Goal: Task Accomplishment & Management: Manage account settings

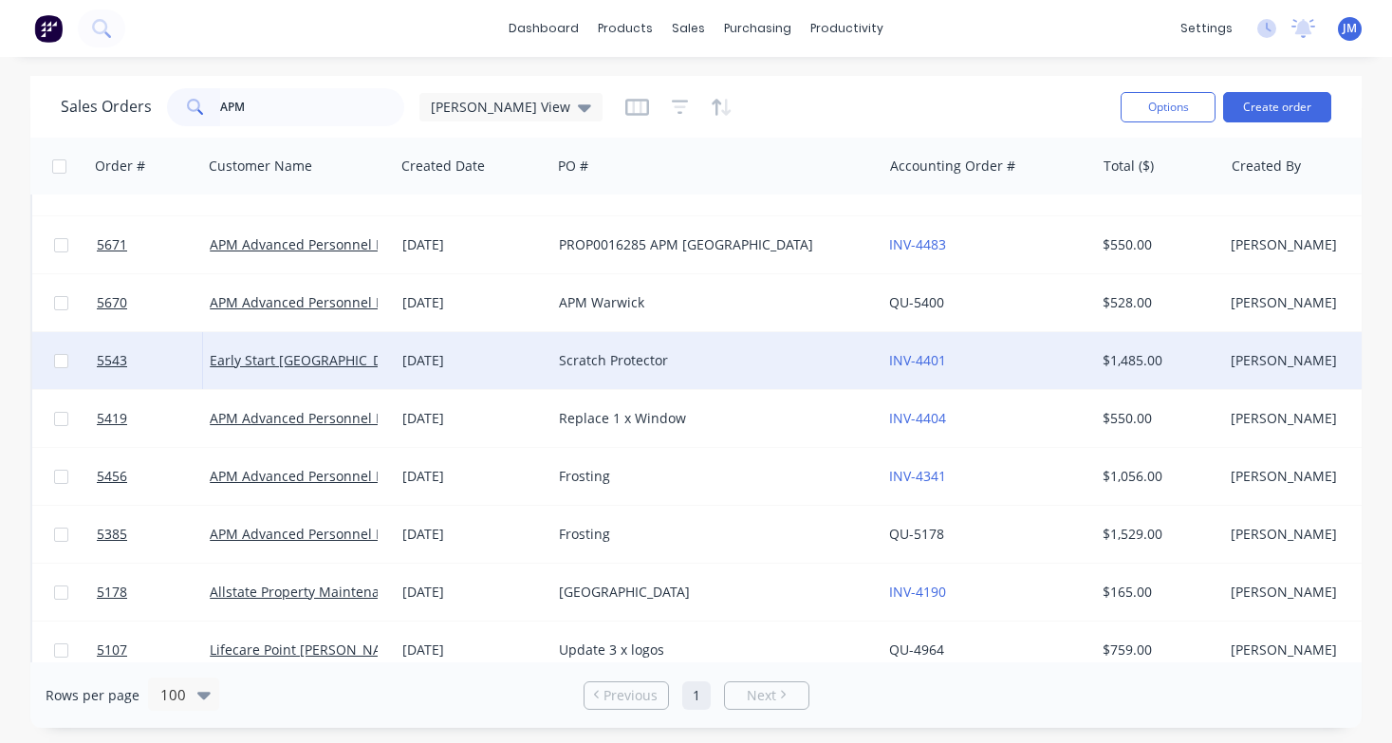
scroll to position [608, 0]
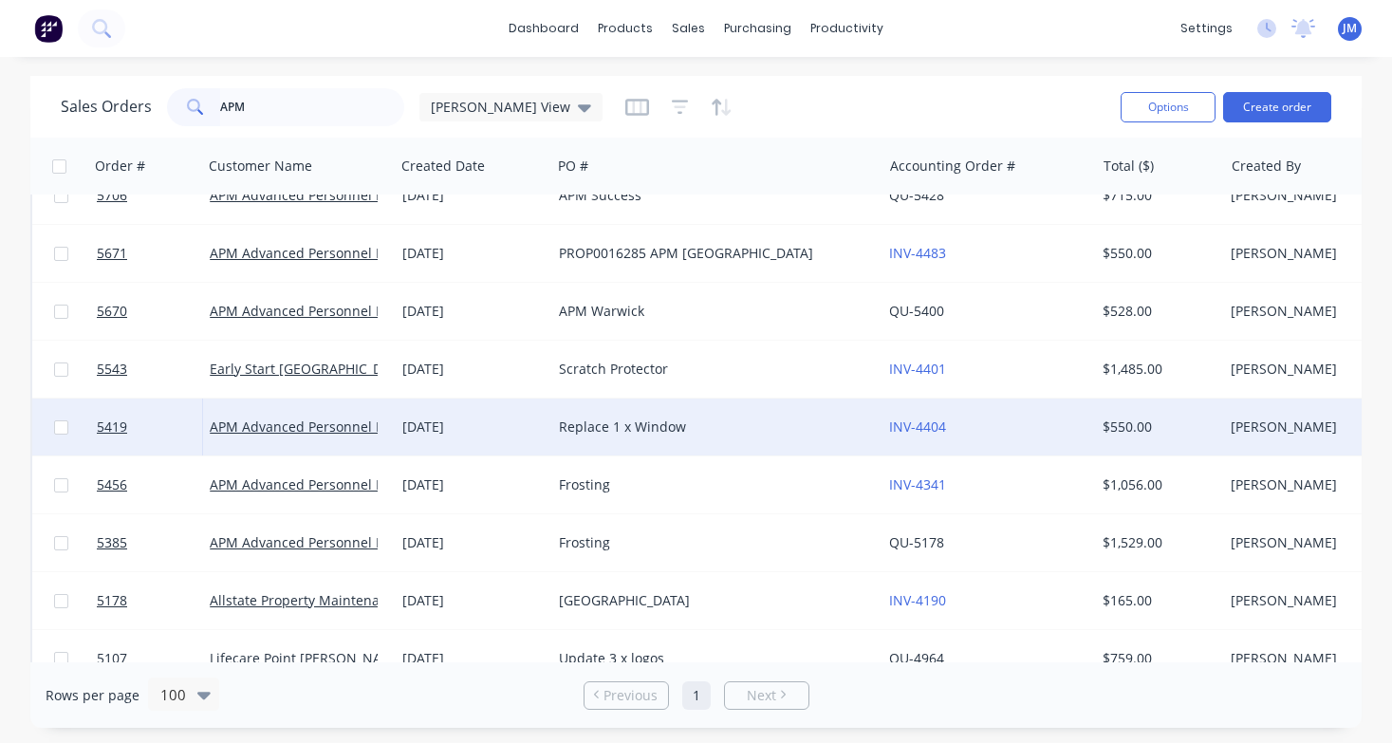
type input "APM"
click at [614, 432] on div "Replace 1 x Window" at bounding box center [709, 426] width 300 height 19
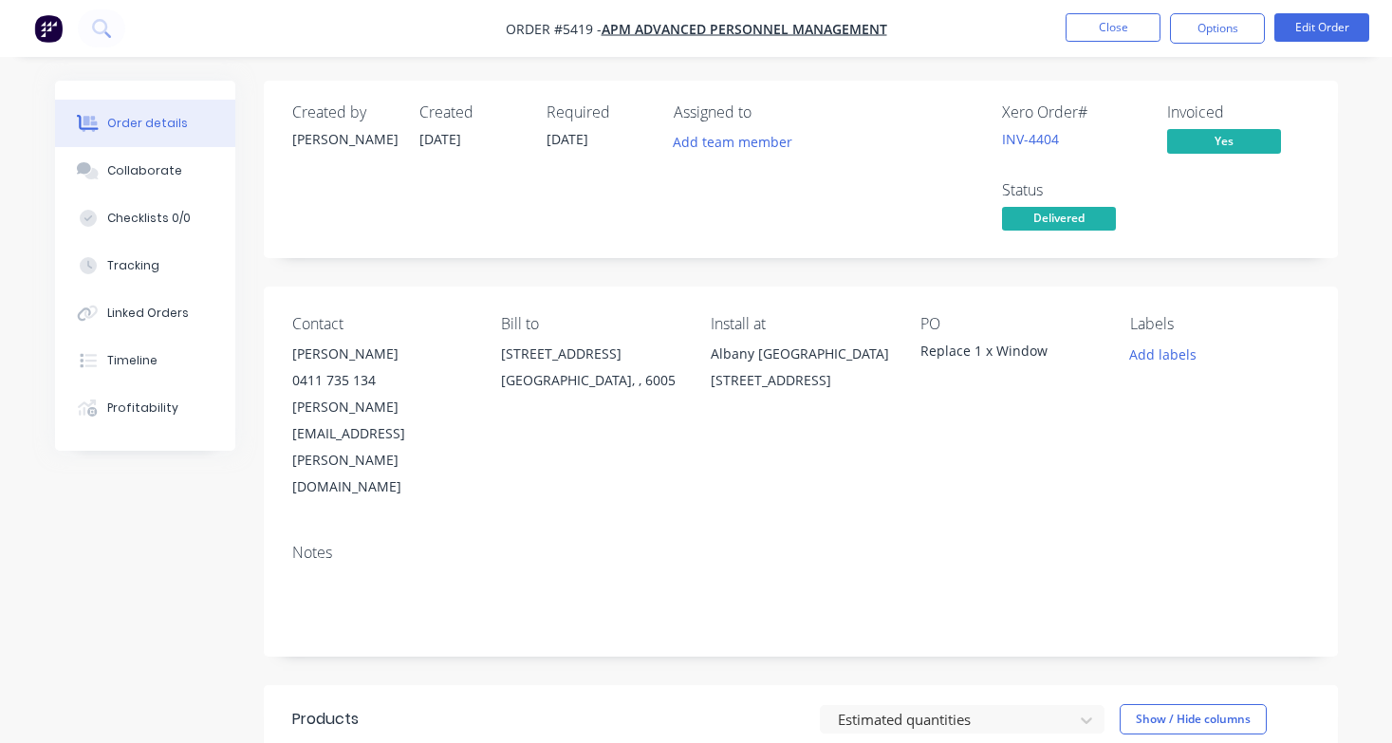
scroll to position [82, 0]
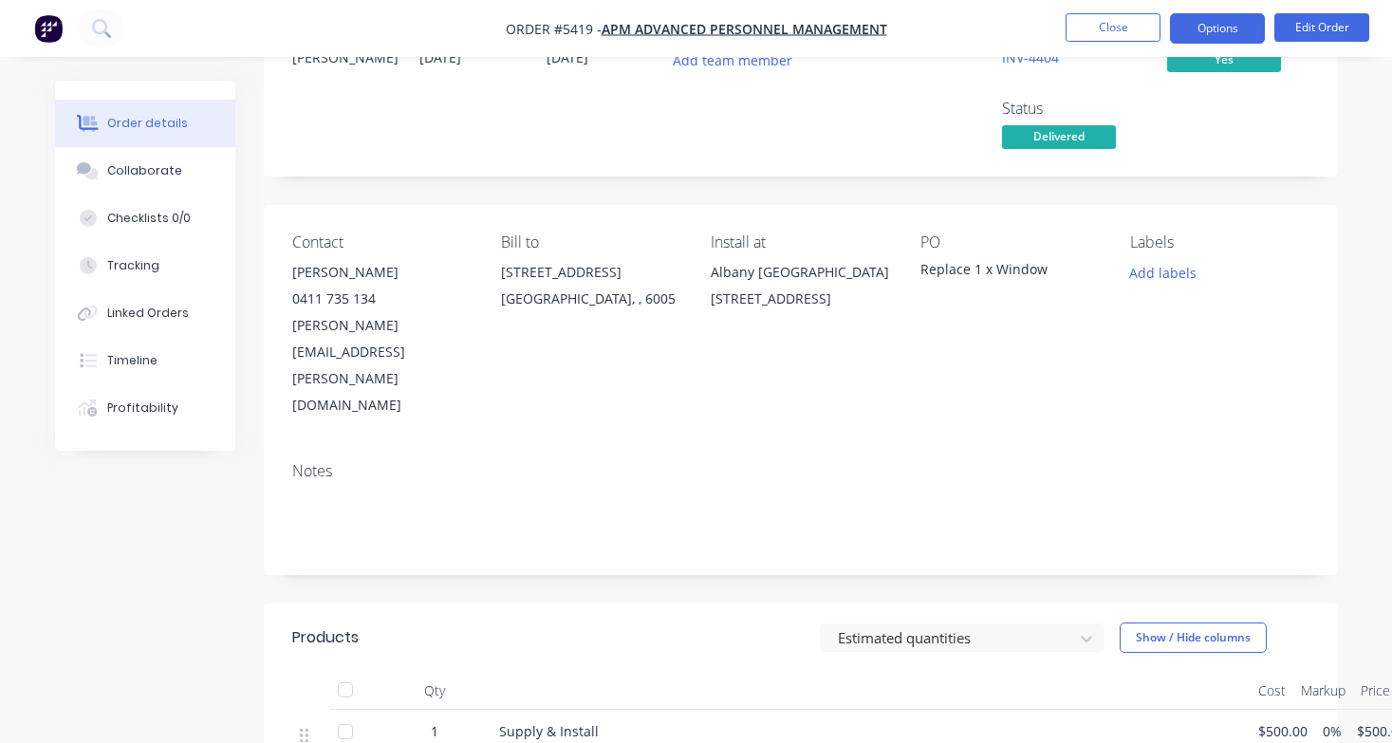
click at [1236, 29] on button "Options" at bounding box center [1217, 28] width 95 height 30
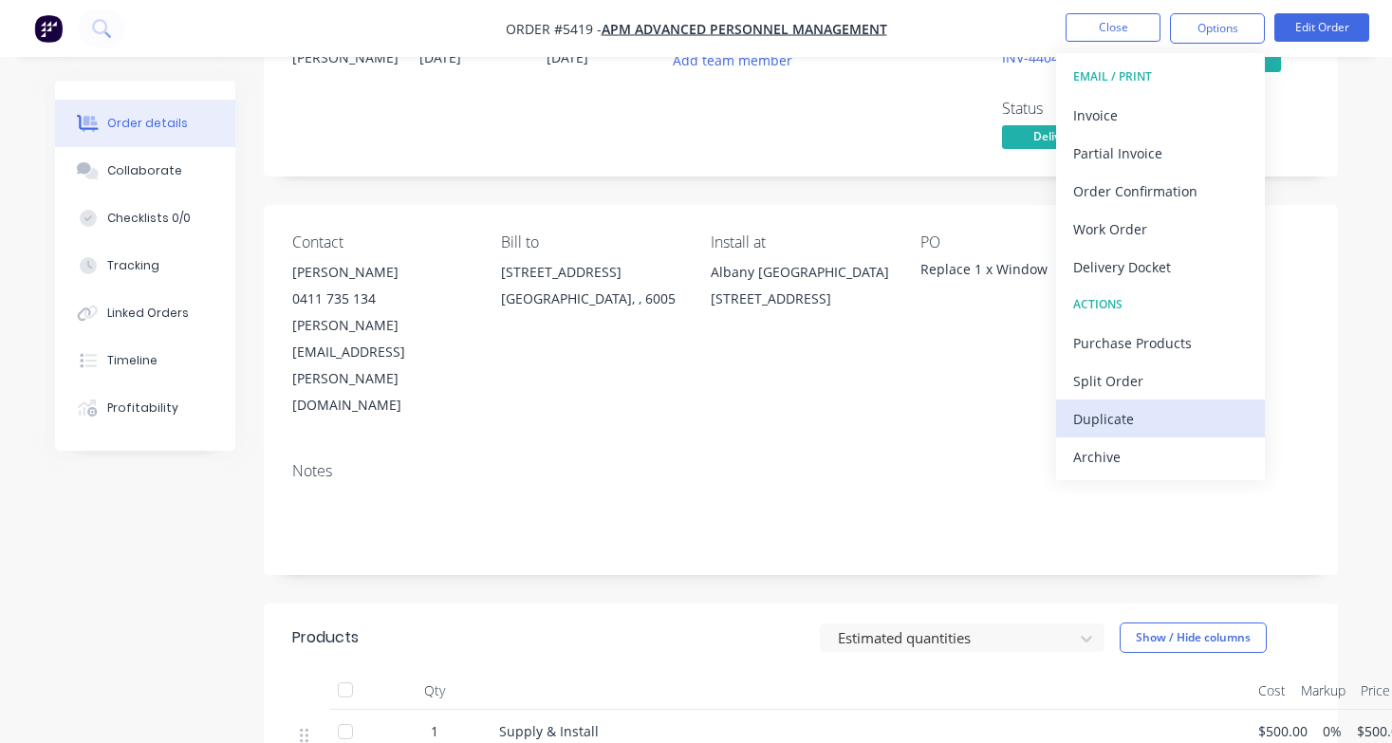
click at [1148, 417] on div "Duplicate" at bounding box center [1160, 419] width 175 height 28
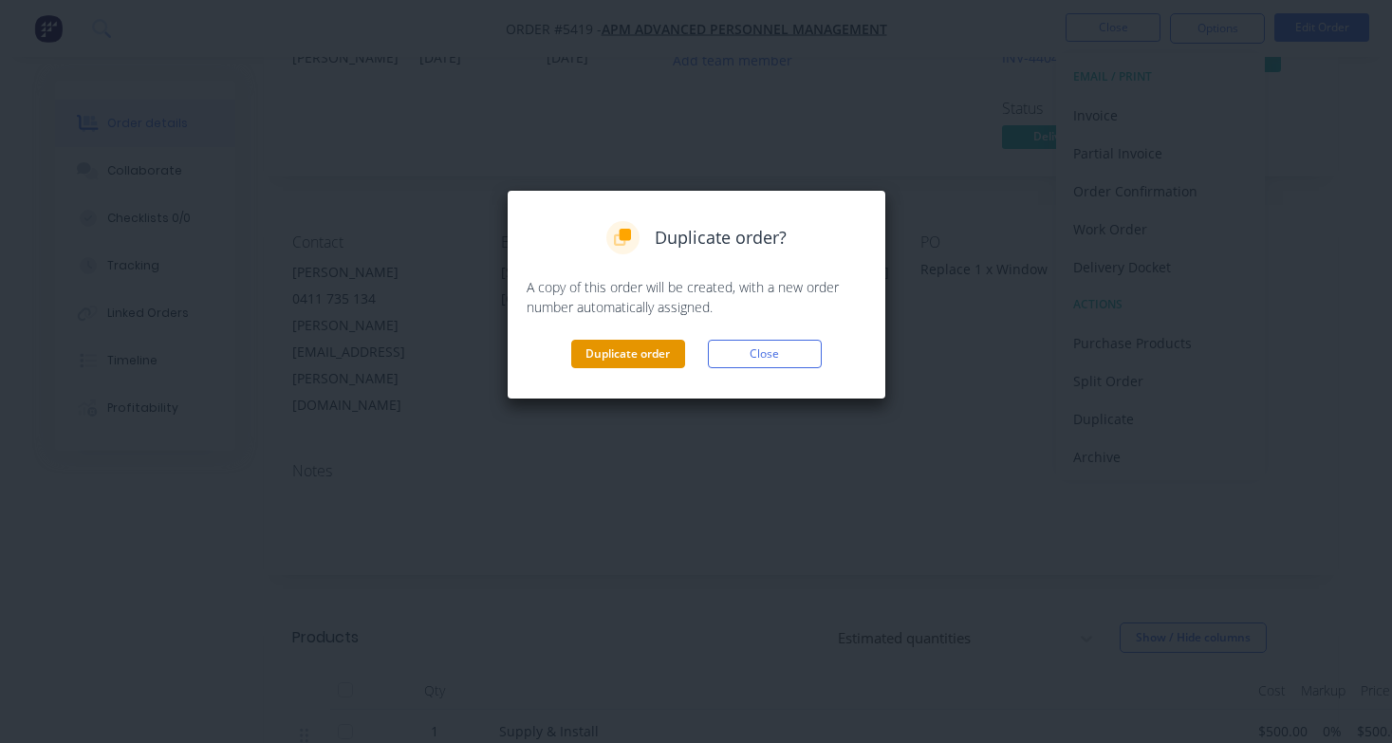
click at [654, 349] on button "Duplicate order" at bounding box center [628, 354] width 114 height 28
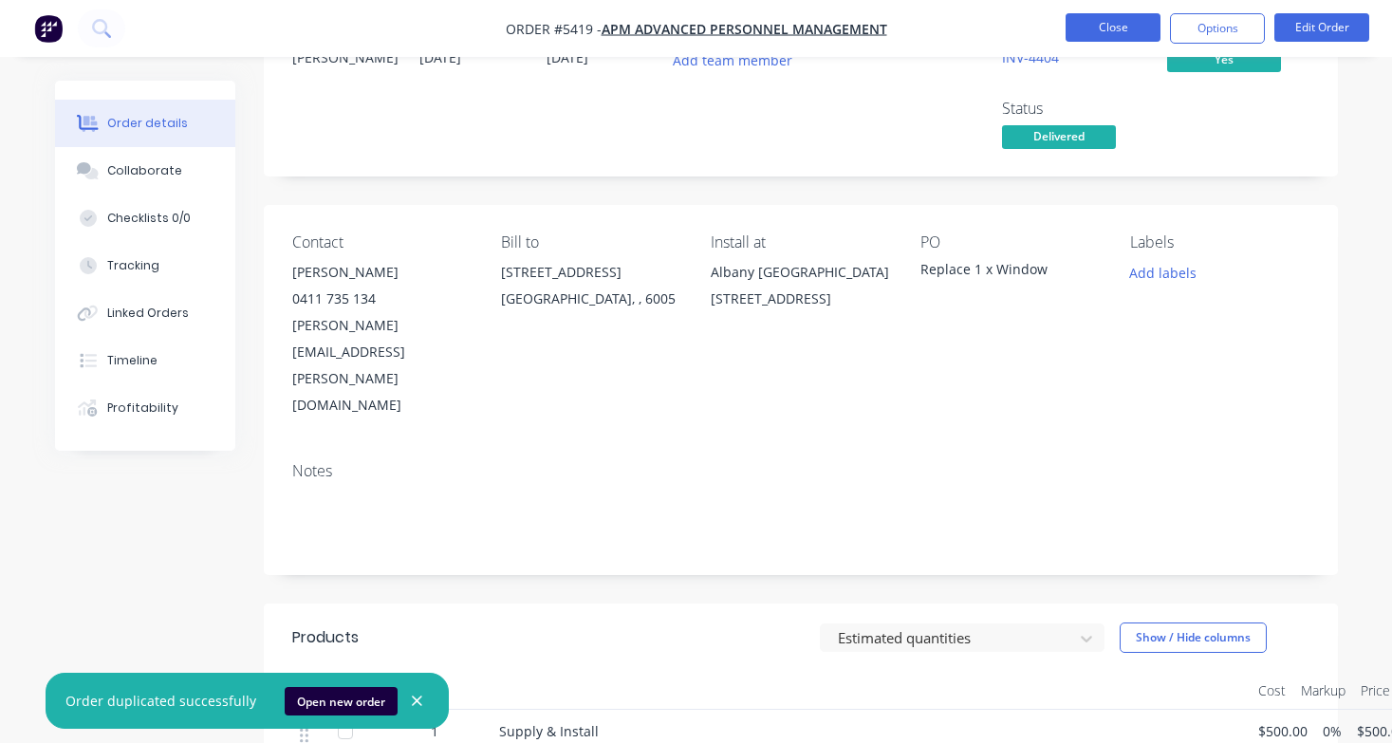
click at [1118, 28] on button "Close" at bounding box center [1112, 27] width 95 height 28
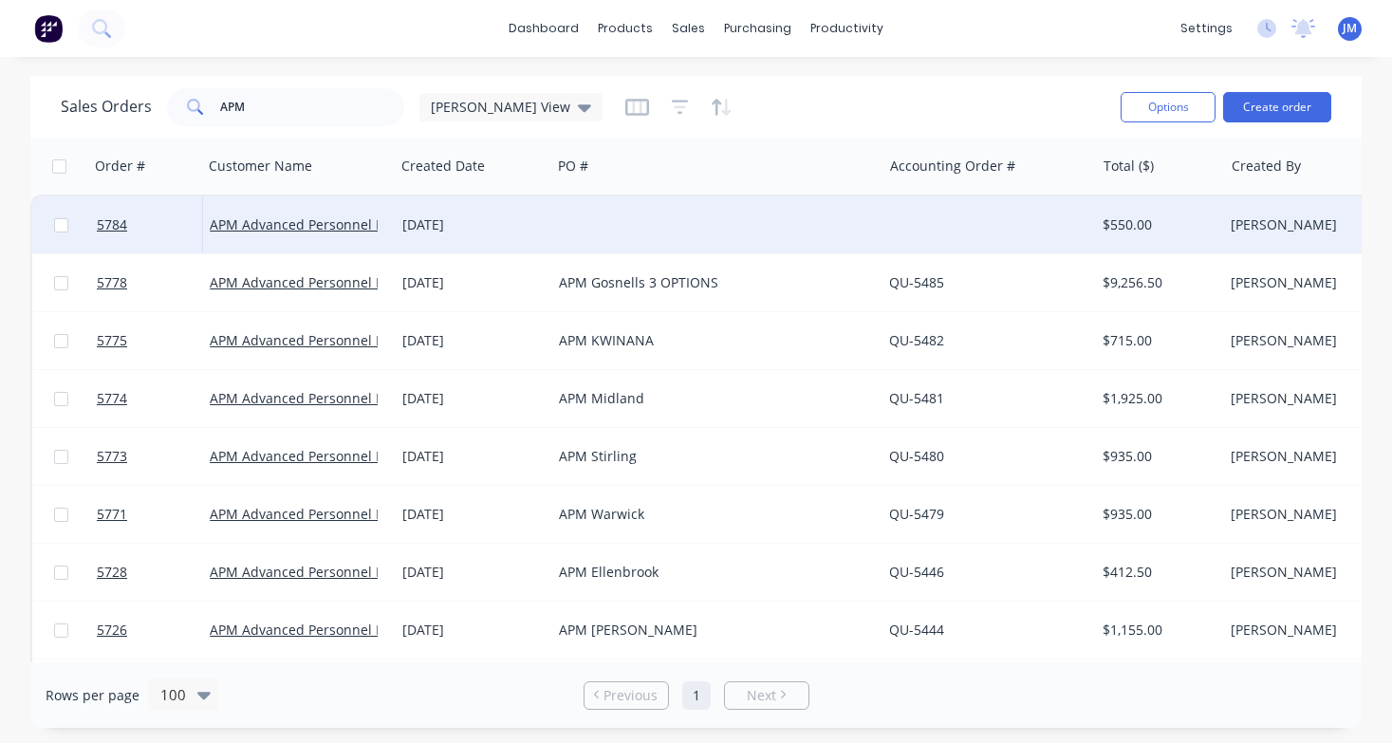
click at [673, 237] on div at bounding box center [716, 224] width 330 height 57
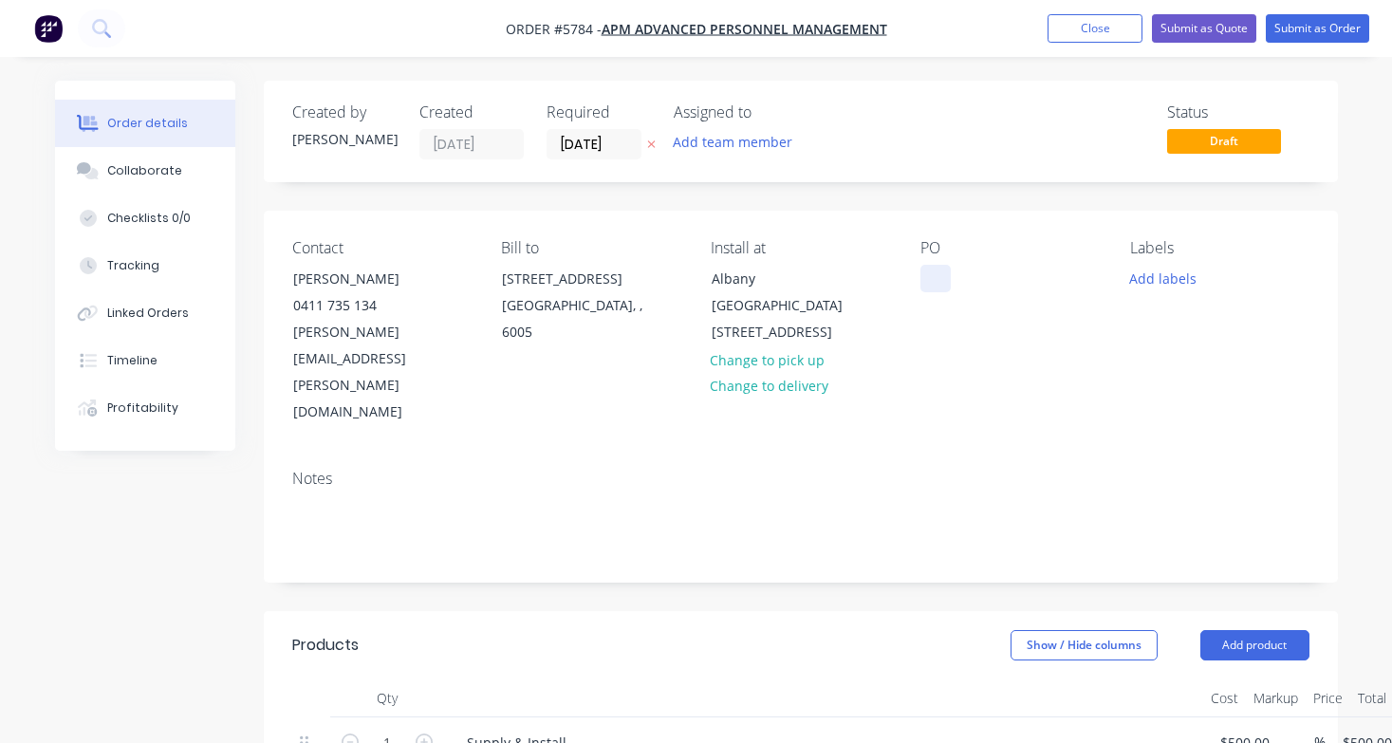
click at [935, 268] on div at bounding box center [935, 279] width 30 height 28
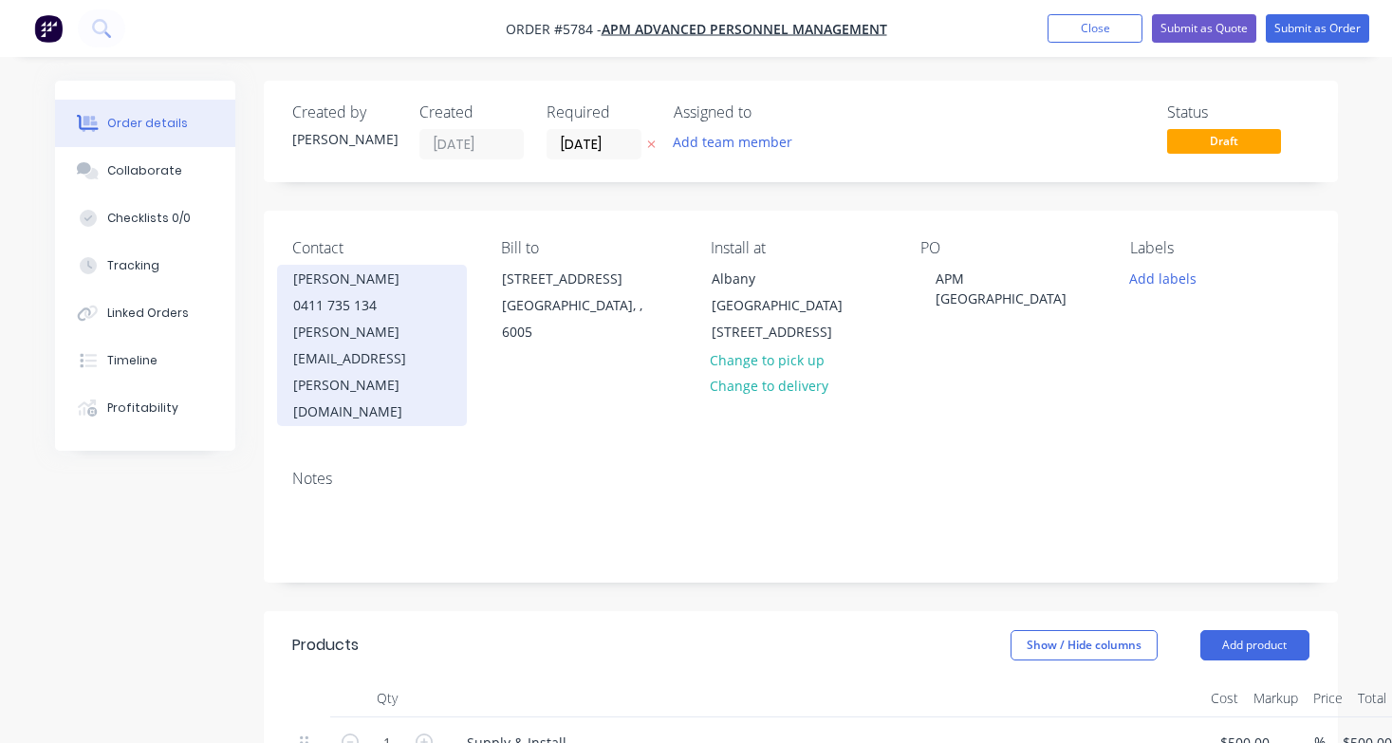
click at [432, 329] on div "[PERSON_NAME][EMAIL_ADDRESS][PERSON_NAME][DOMAIN_NAME]" at bounding box center [371, 372] width 157 height 106
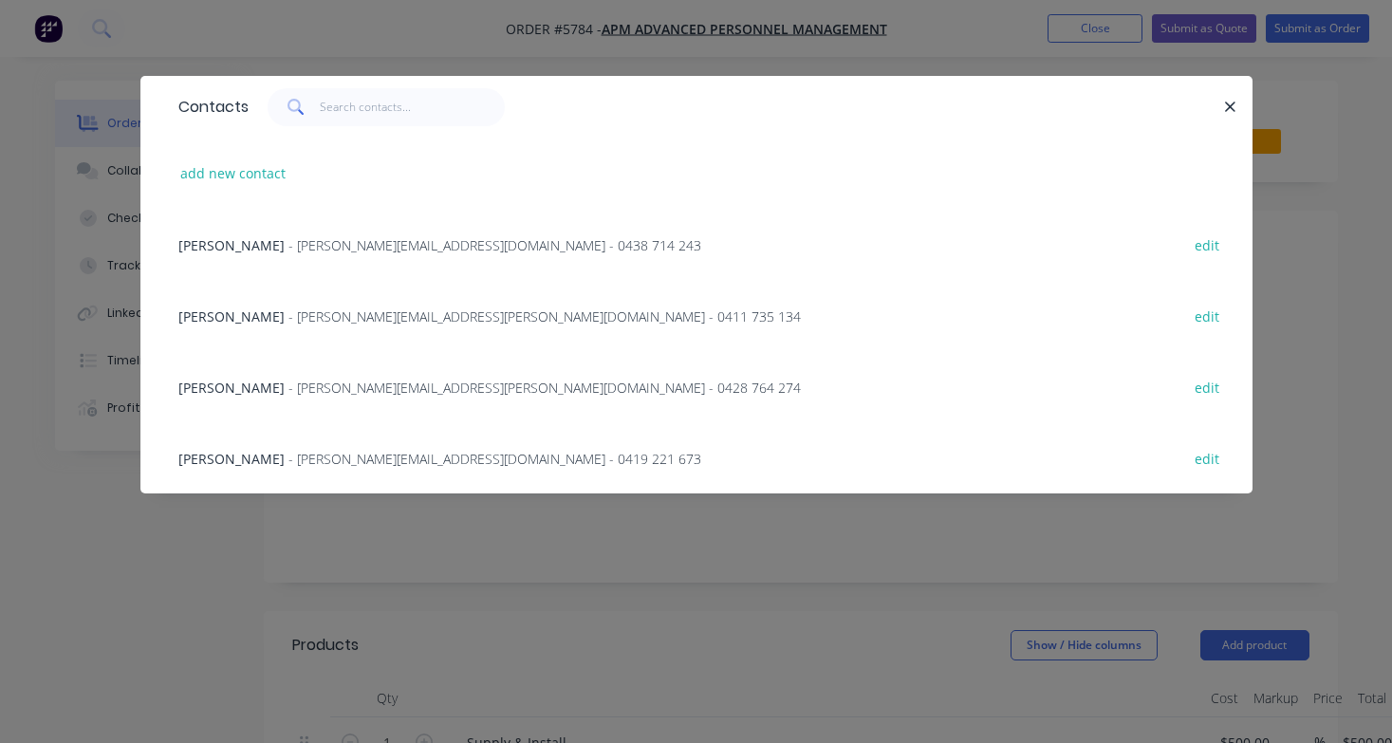
click at [339, 380] on span "- [PERSON_NAME][EMAIL_ADDRESS][PERSON_NAME][DOMAIN_NAME] - 0428 764 274" at bounding box center [544, 387] width 512 height 18
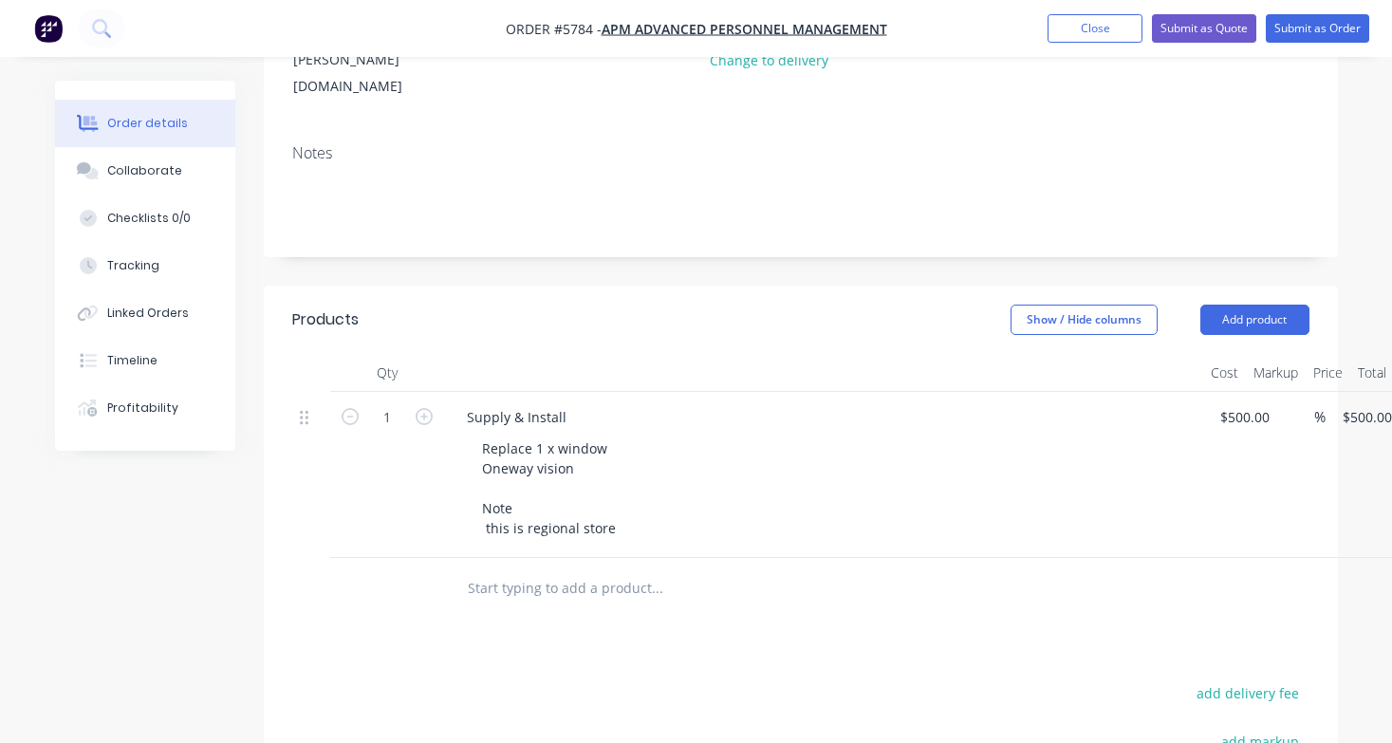
scroll to position [327, 0]
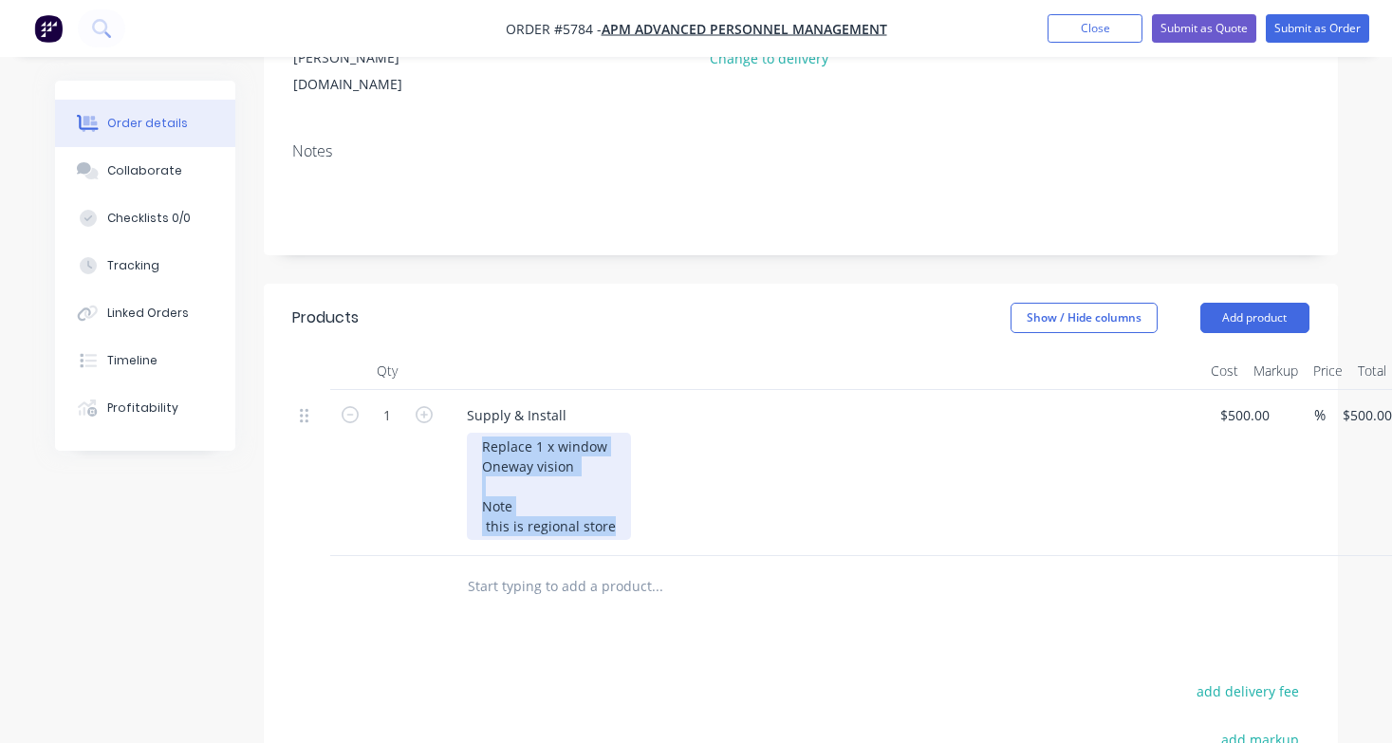
drag, startPoint x: 581, startPoint y: 377, endPoint x: 692, endPoint y: 458, distance: 138.5
click at [692, 458] on div "Replace 1 x window Oneway vision Note this is regional store" at bounding box center [831, 486] width 728 height 107
paste div
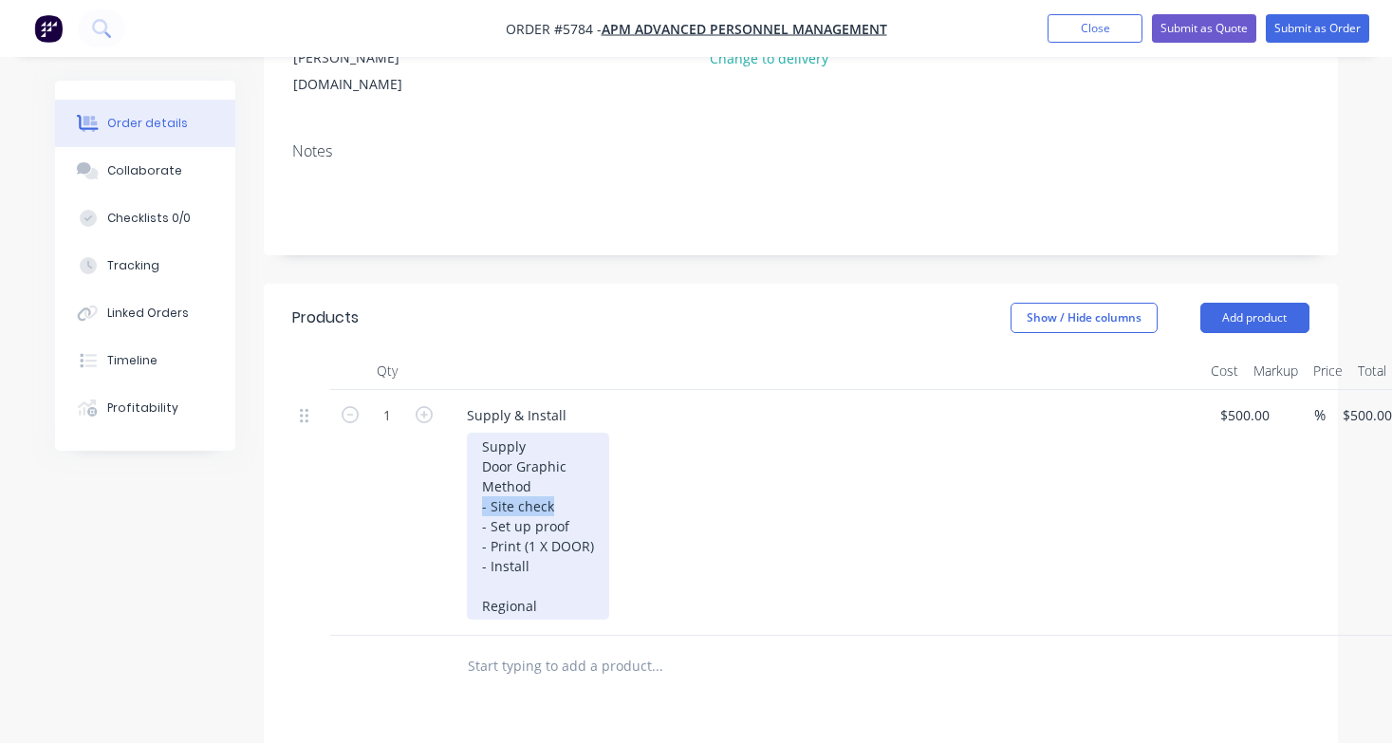
drag, startPoint x: 569, startPoint y: 424, endPoint x: 459, endPoint y: 424, distance: 110.0
click at [459, 424] on div "Supply & Install Supply Door Graphic Method - Site check - Set up proof - Print…" at bounding box center [823, 513] width 759 height 246
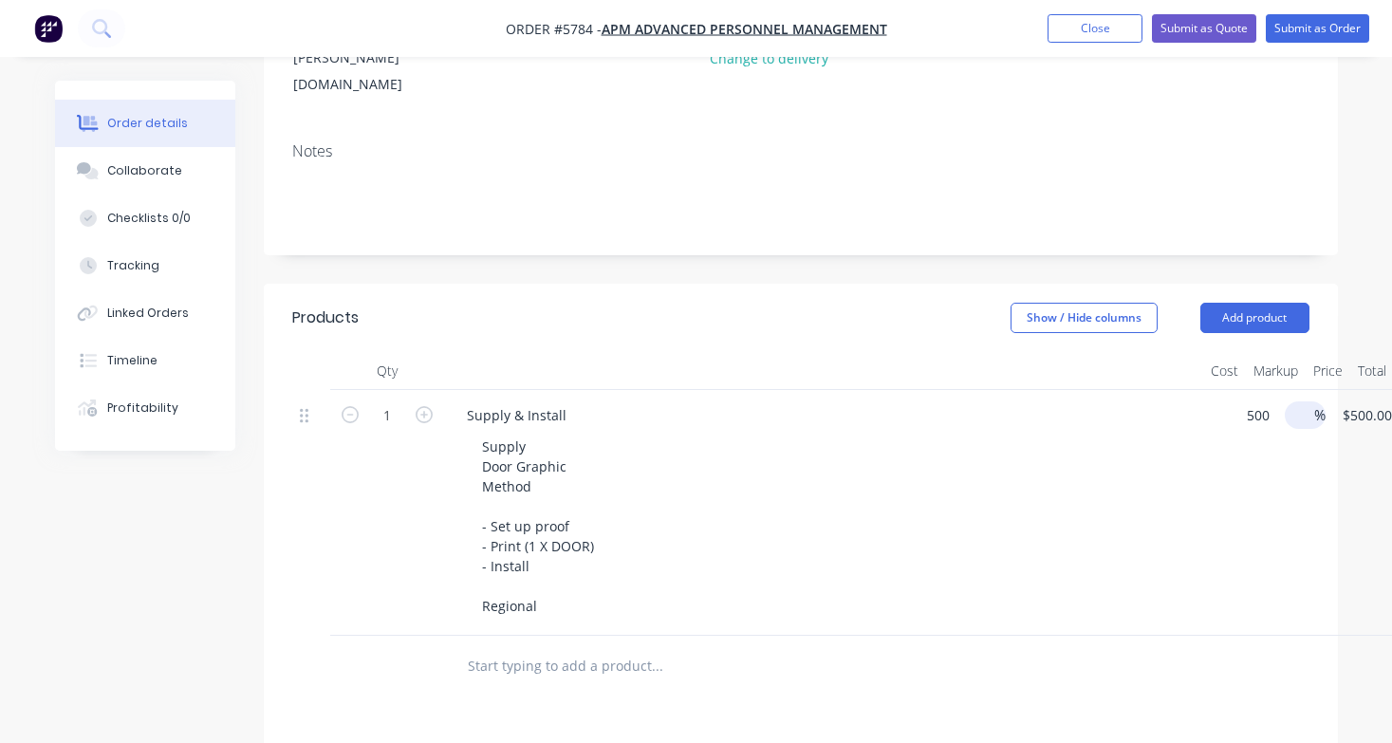
click at [1263, 390] on div "1 Supply & Install Supply Door Graphic Method - Set up proof - Print (1 X DOOR)…" at bounding box center [800, 513] width 1017 height 246
click at [1232, 401] on input "500" at bounding box center [1234, 415] width 32 height 28
type input "$850.00"
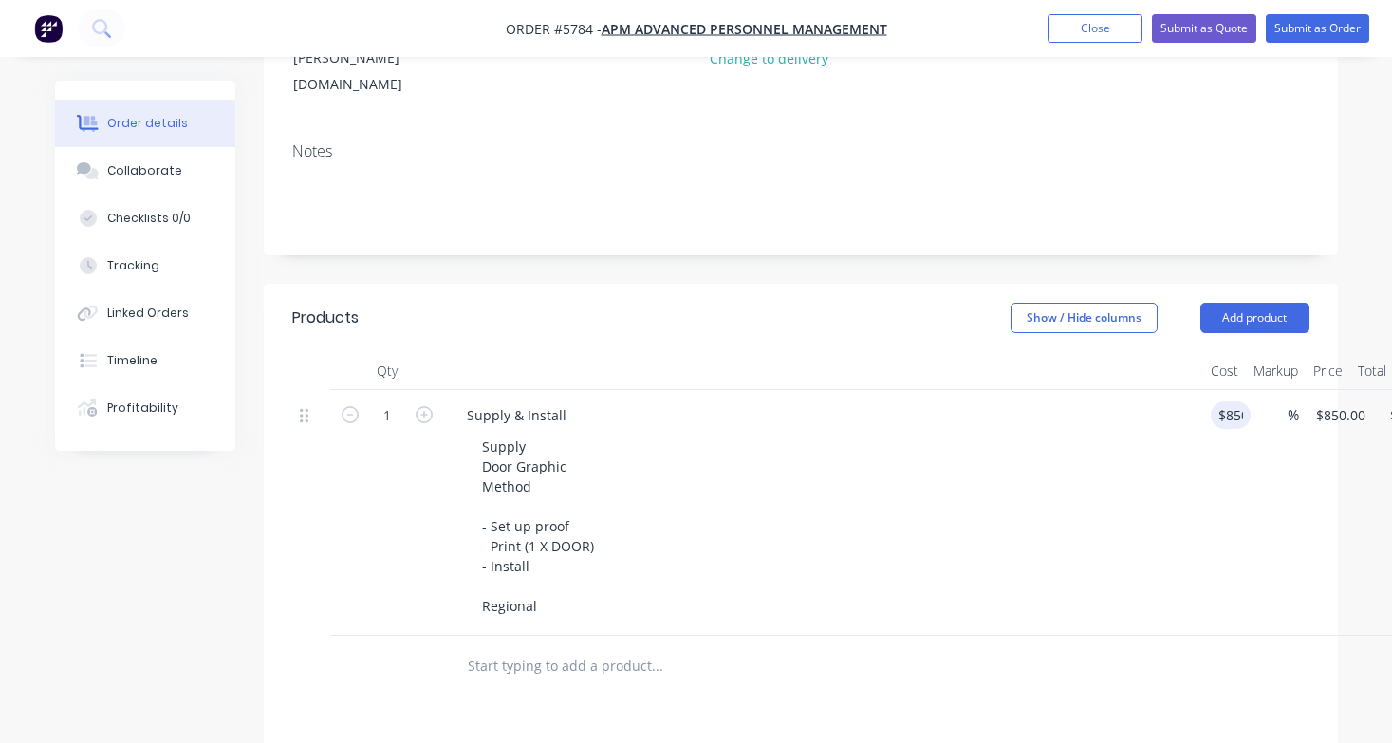
click at [1023, 437] on div "Supply Door Graphic Method - Set up proof - Print (1 X DOOR) - Install Regional" at bounding box center [831, 526] width 728 height 187
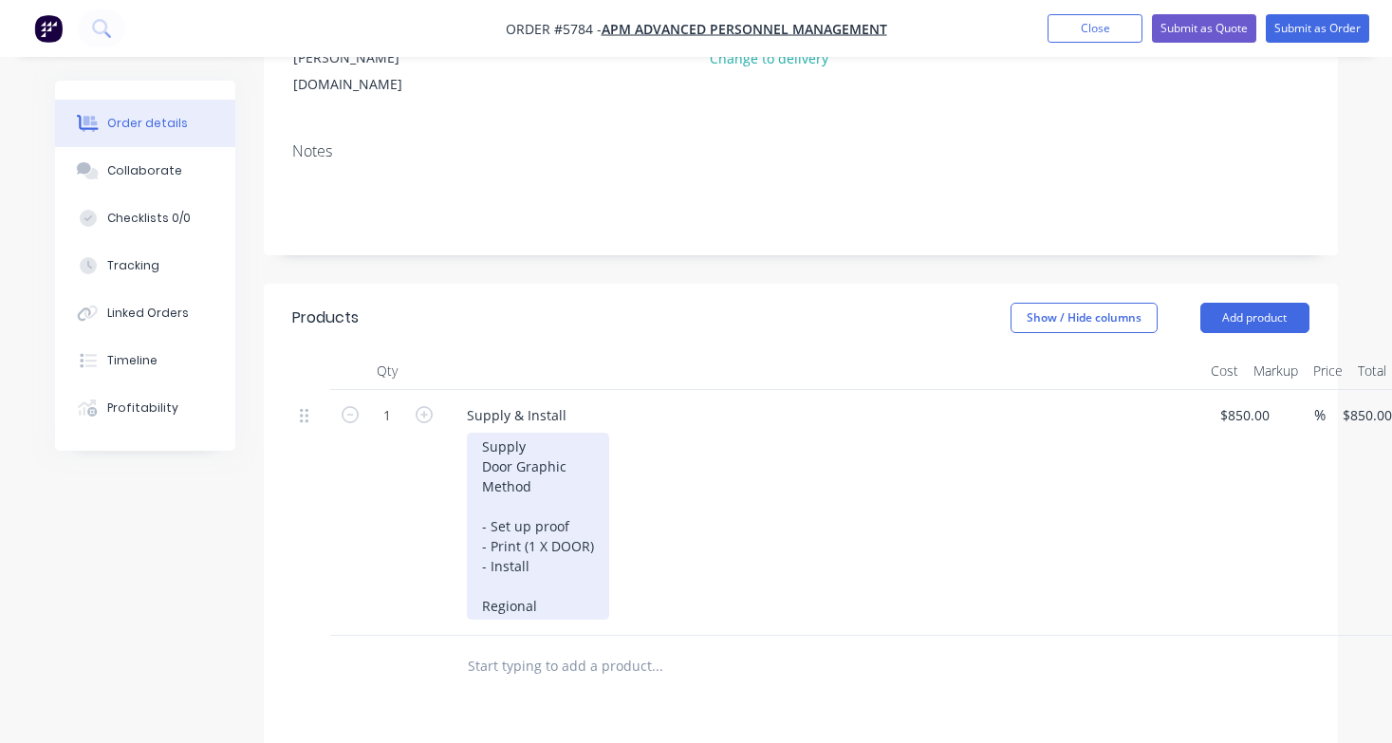
click at [476, 444] on div "Supply Door Graphic Method - Set up proof - Print (1 X DOOR) - Install Regional" at bounding box center [538, 526] width 142 height 187
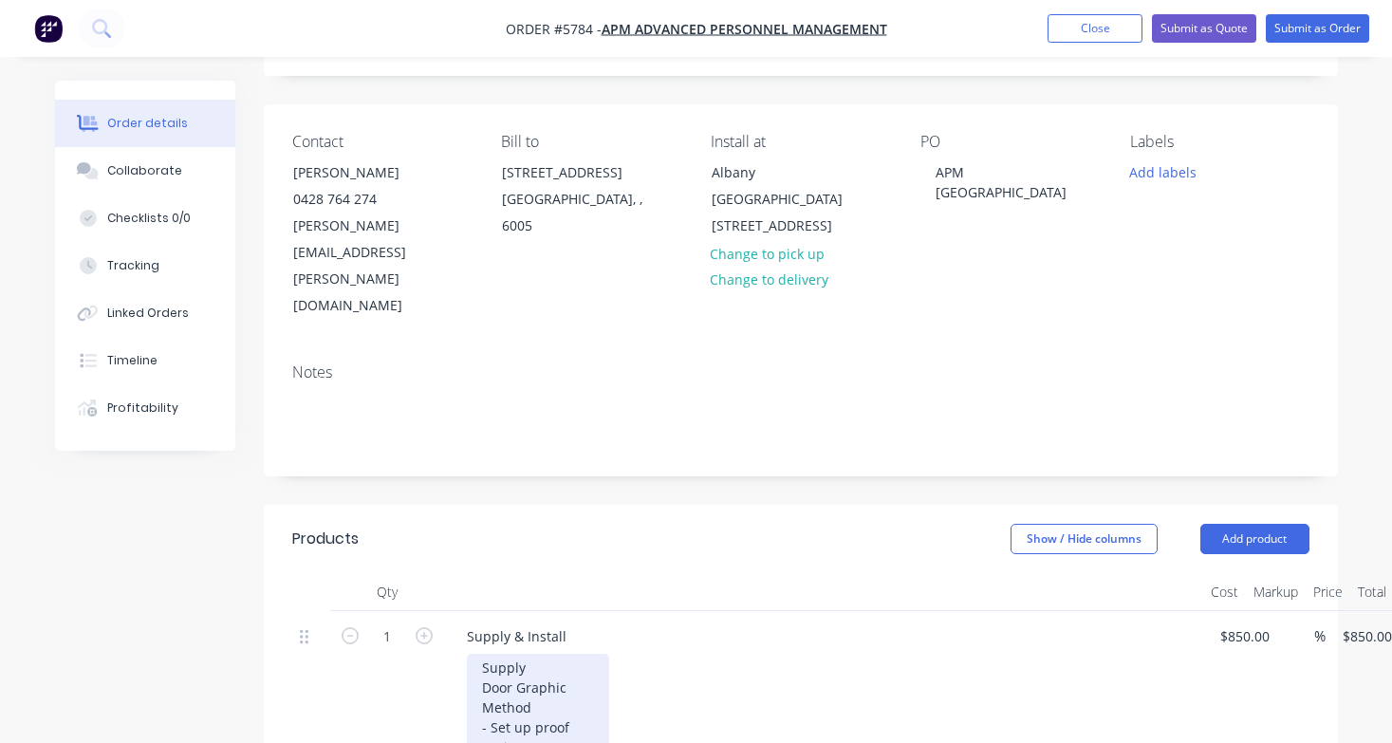
scroll to position [96, 0]
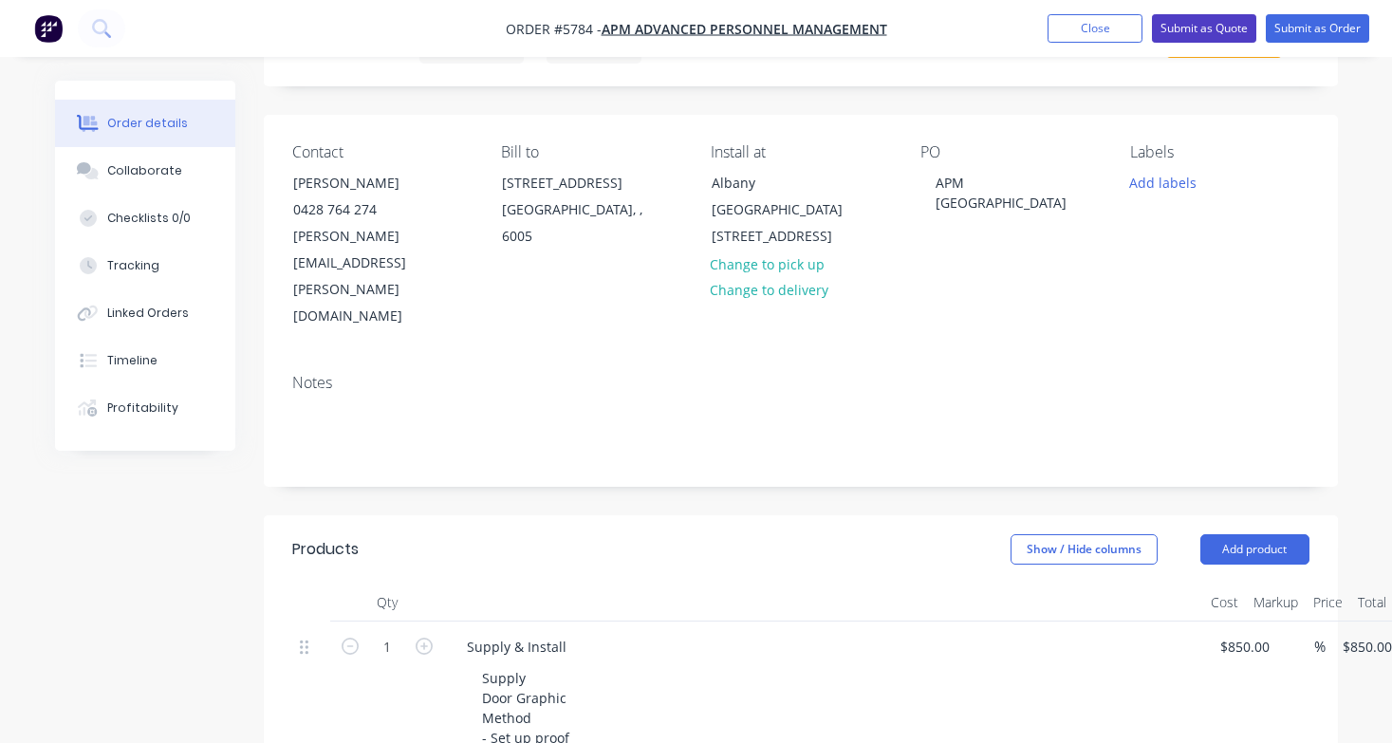
click at [1221, 35] on button "Submit as Quote" at bounding box center [1204, 28] width 104 height 28
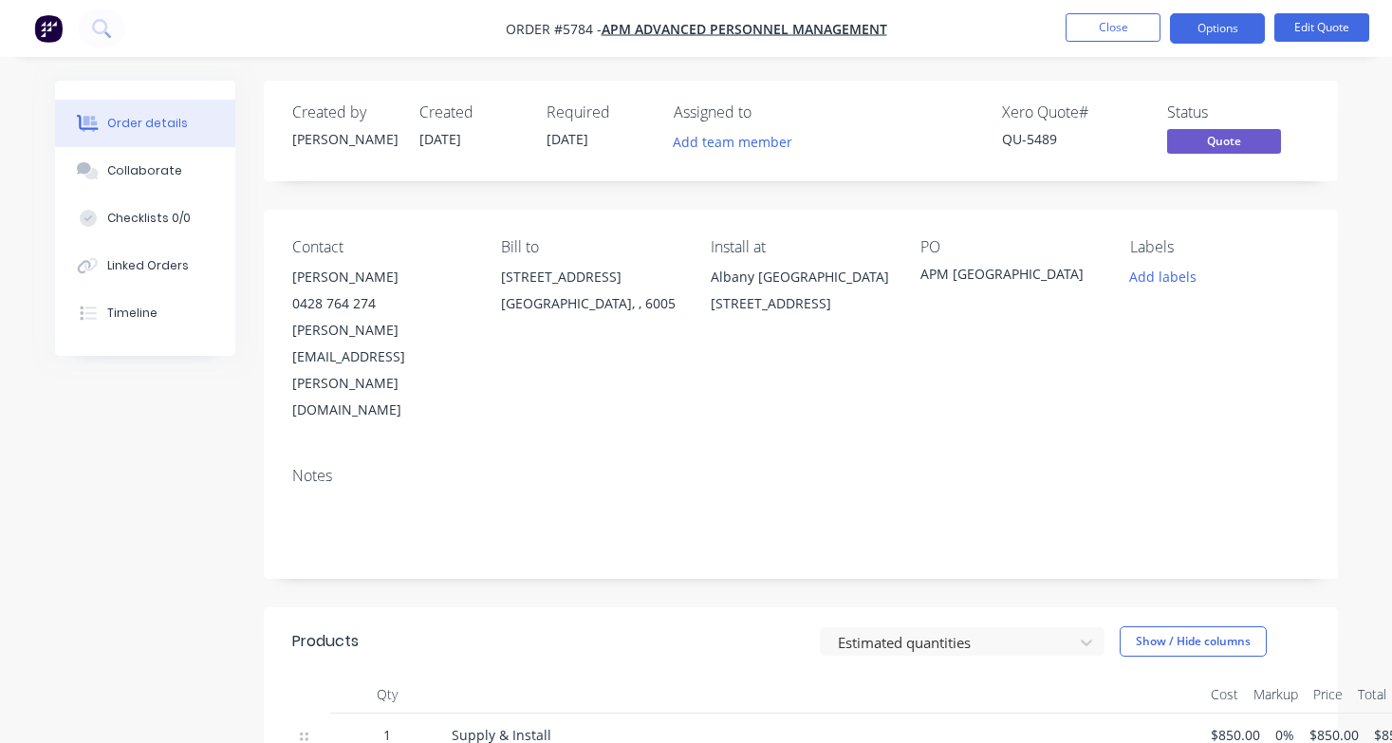
click at [1221, 35] on button "Options" at bounding box center [1217, 28] width 95 height 30
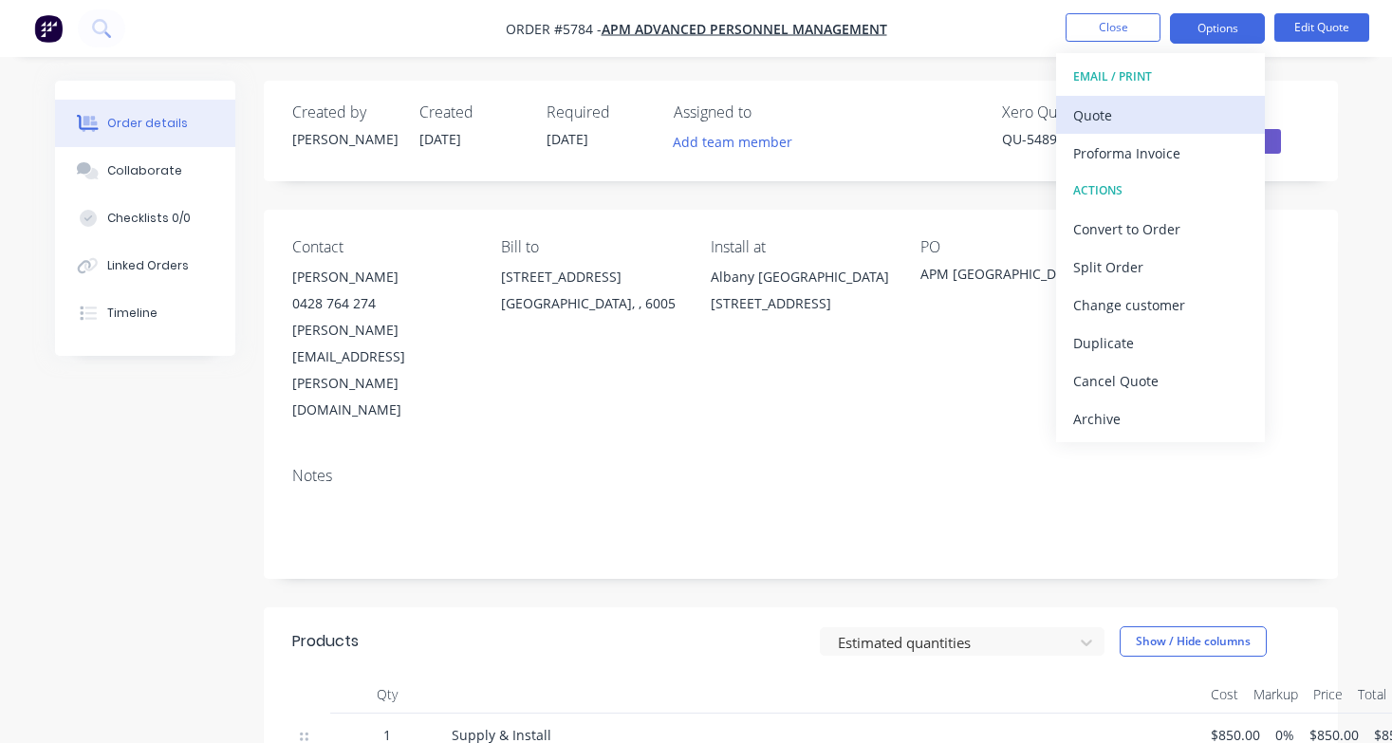
click at [1202, 108] on div "Quote" at bounding box center [1160, 115] width 175 height 28
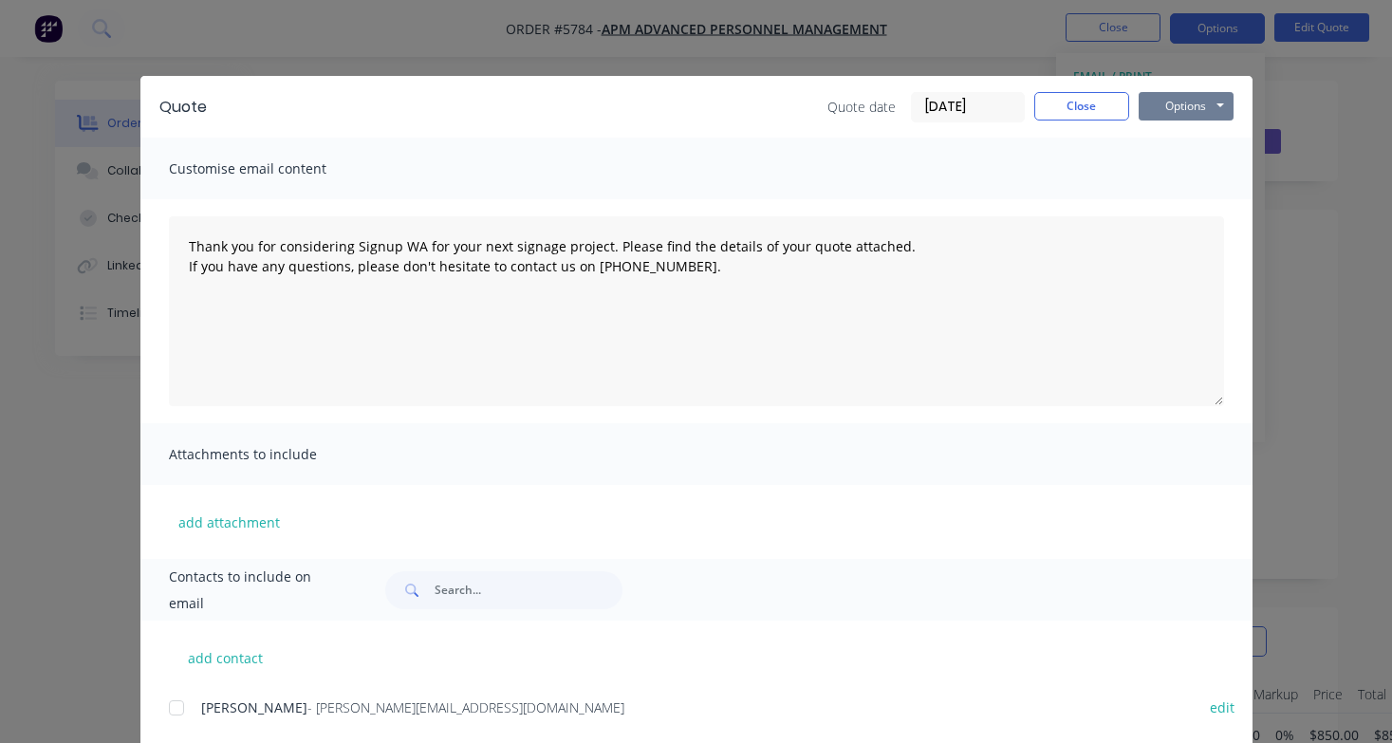
click at [1224, 101] on button "Options" at bounding box center [1185, 106] width 95 height 28
click at [1208, 169] on button "Print" at bounding box center [1198, 171] width 121 height 31
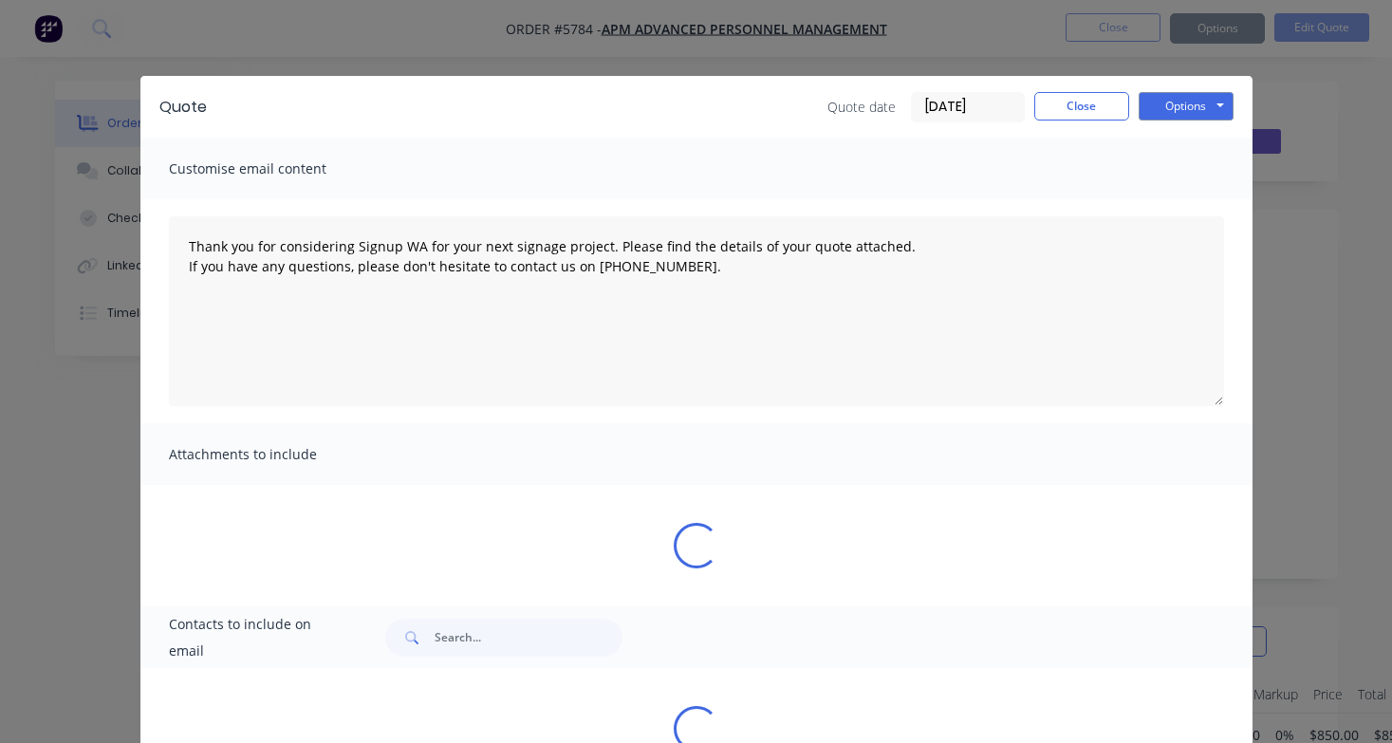
type textarea "Thank you for considering Signup WA for your next signage project. Please find …"
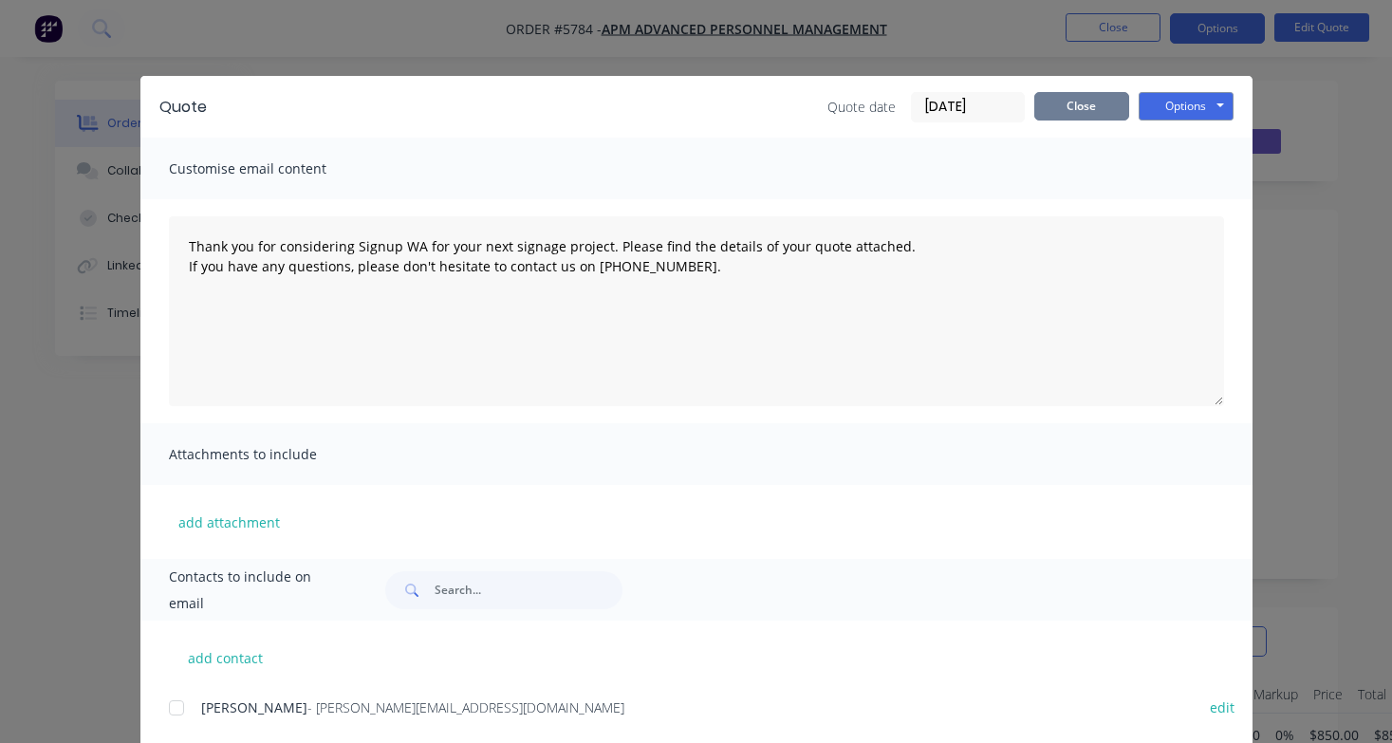
click at [1079, 114] on button "Close" at bounding box center [1081, 106] width 95 height 28
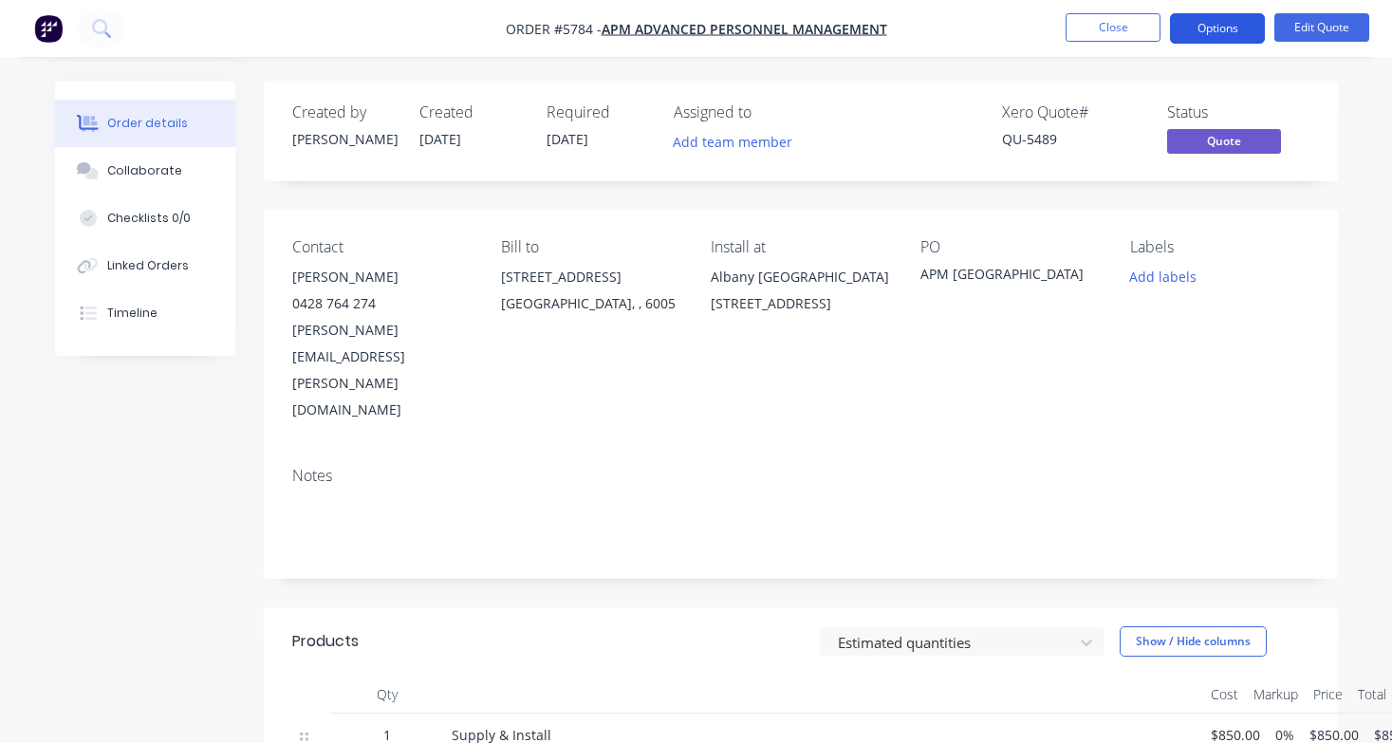
click at [1235, 27] on button "Options" at bounding box center [1217, 28] width 95 height 30
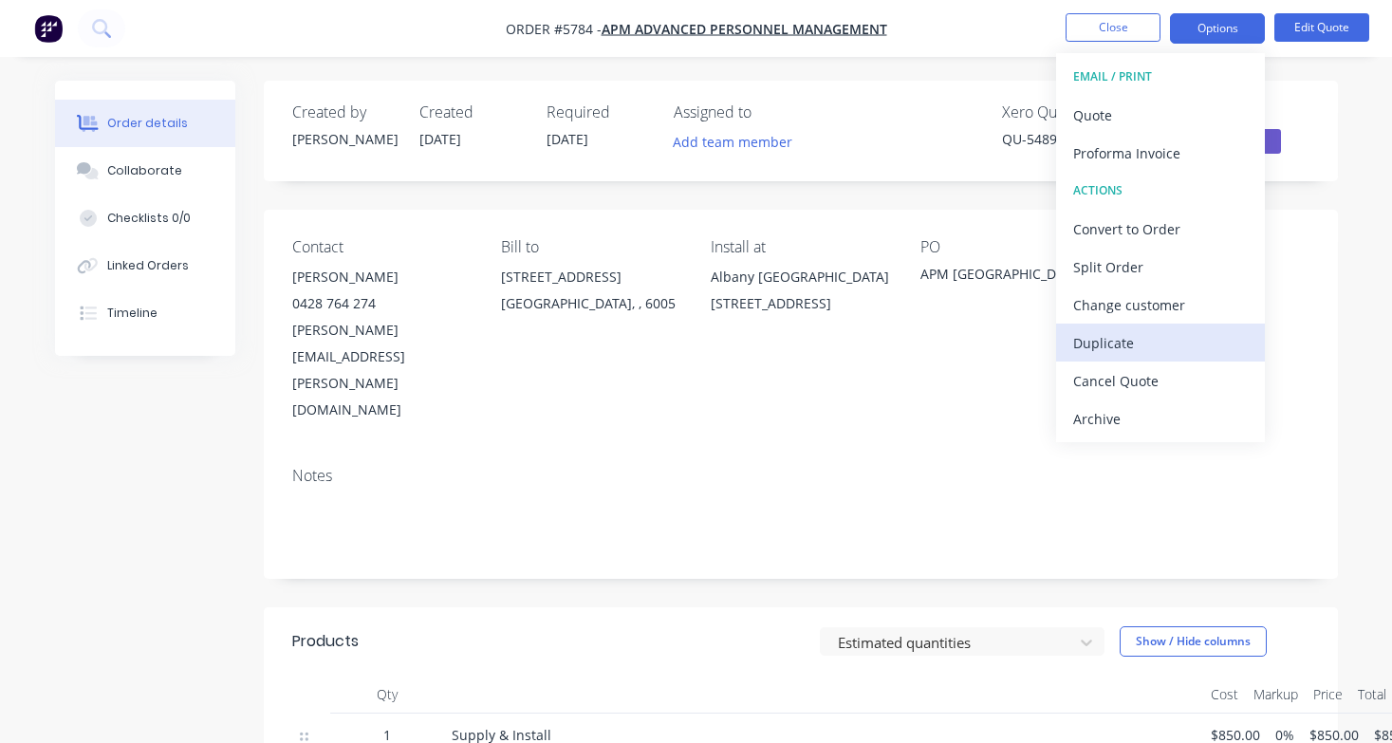
click at [1163, 349] on div "Duplicate" at bounding box center [1160, 343] width 175 height 28
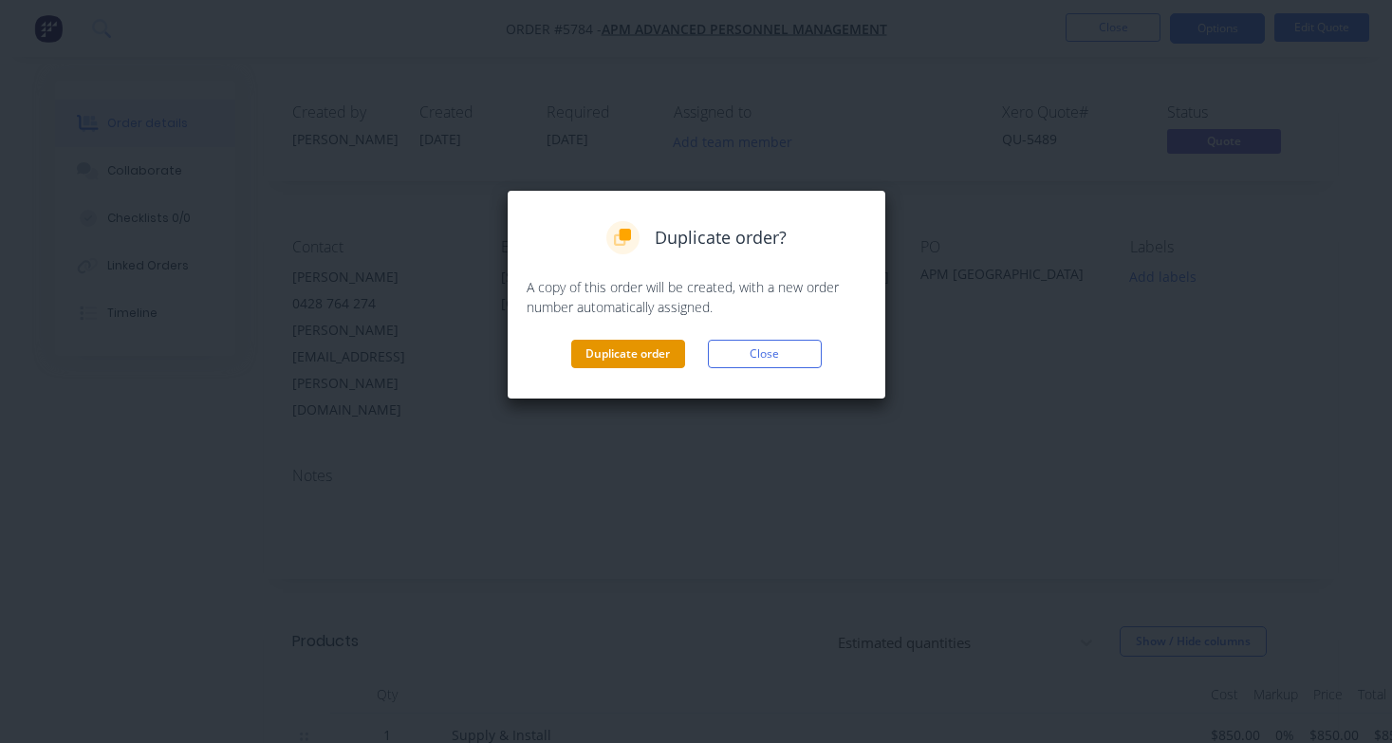
click at [644, 349] on button "Duplicate order" at bounding box center [628, 354] width 114 height 28
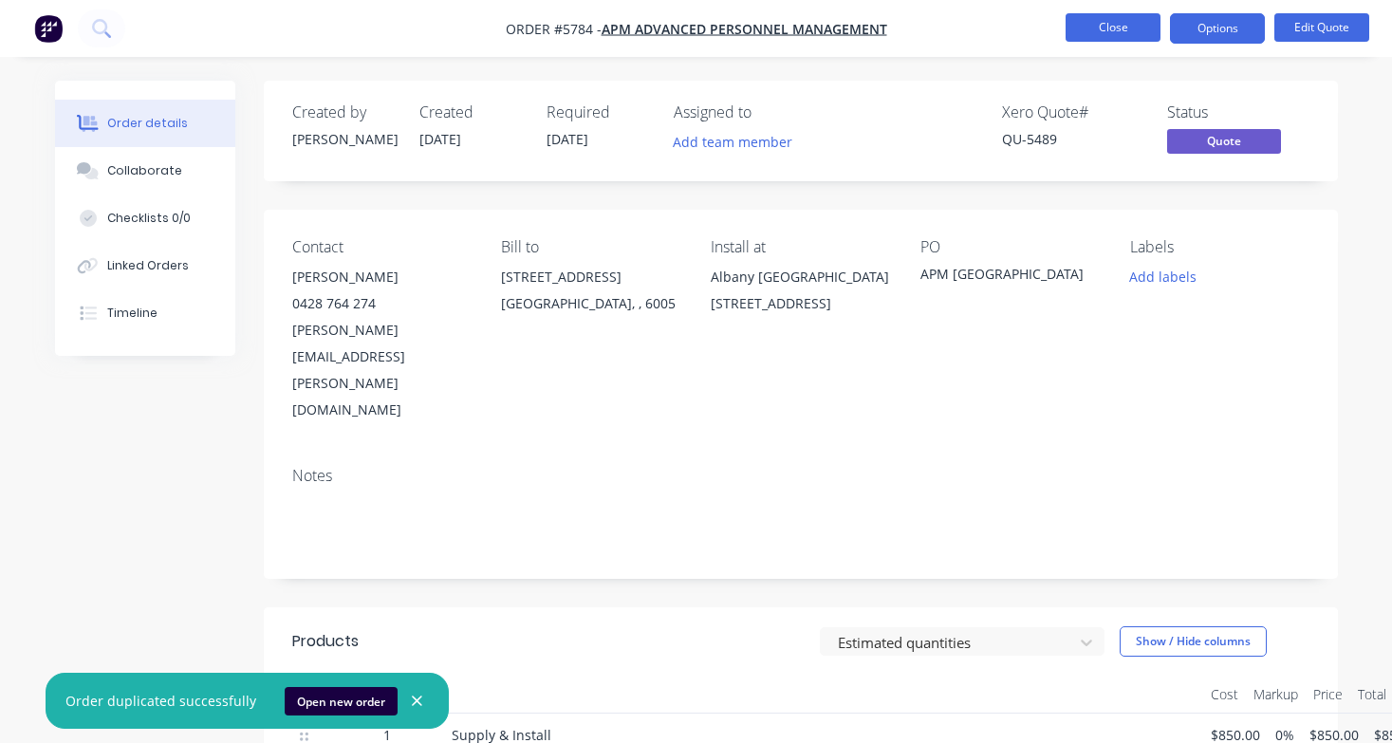
click at [1112, 28] on button "Close" at bounding box center [1112, 27] width 95 height 28
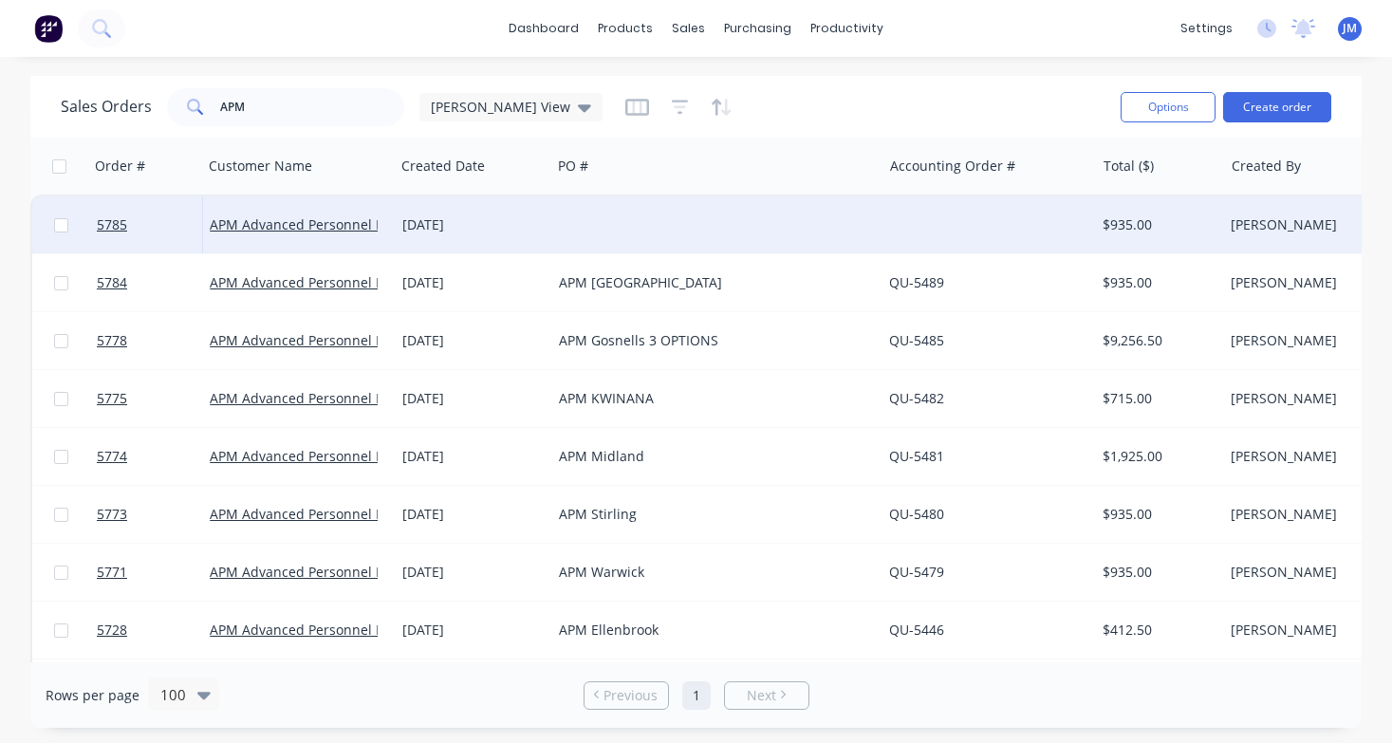
click at [758, 232] on div at bounding box center [716, 224] width 330 height 57
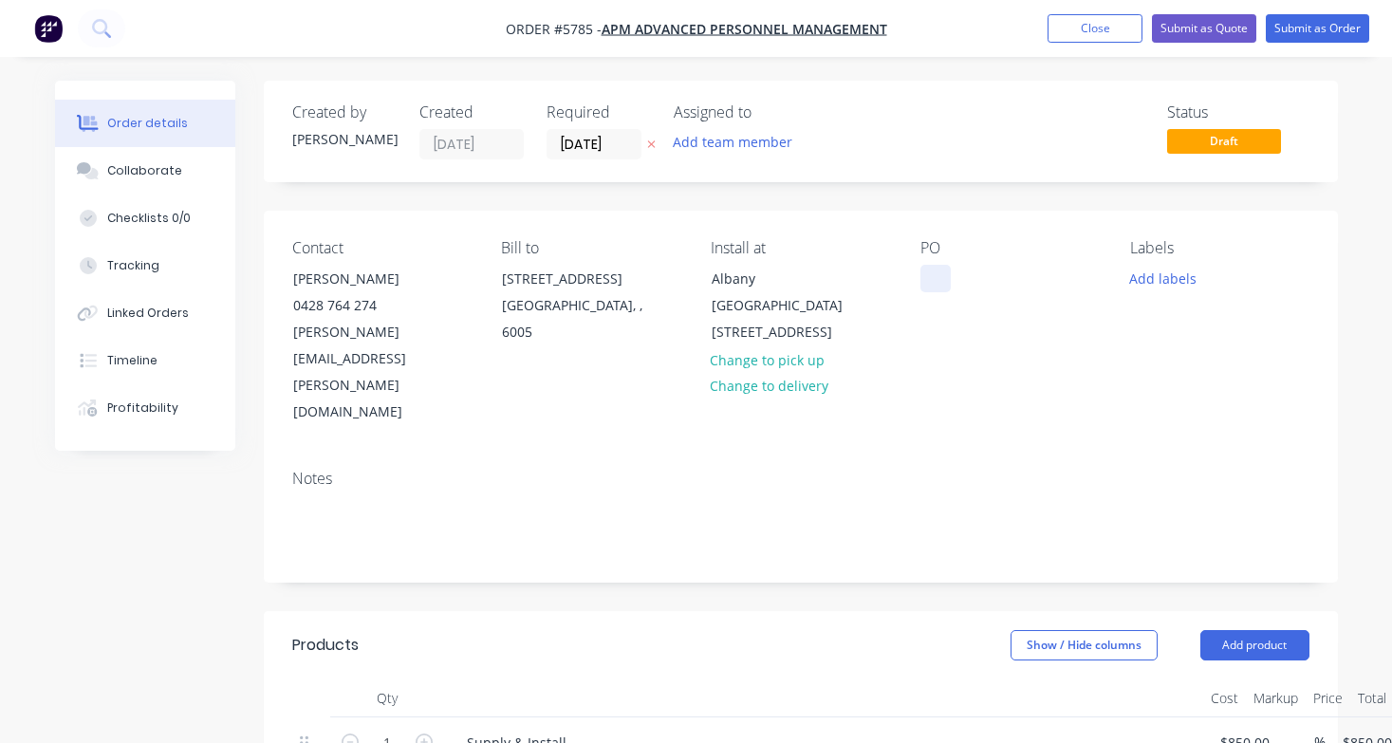
click at [928, 281] on div at bounding box center [935, 279] width 30 height 28
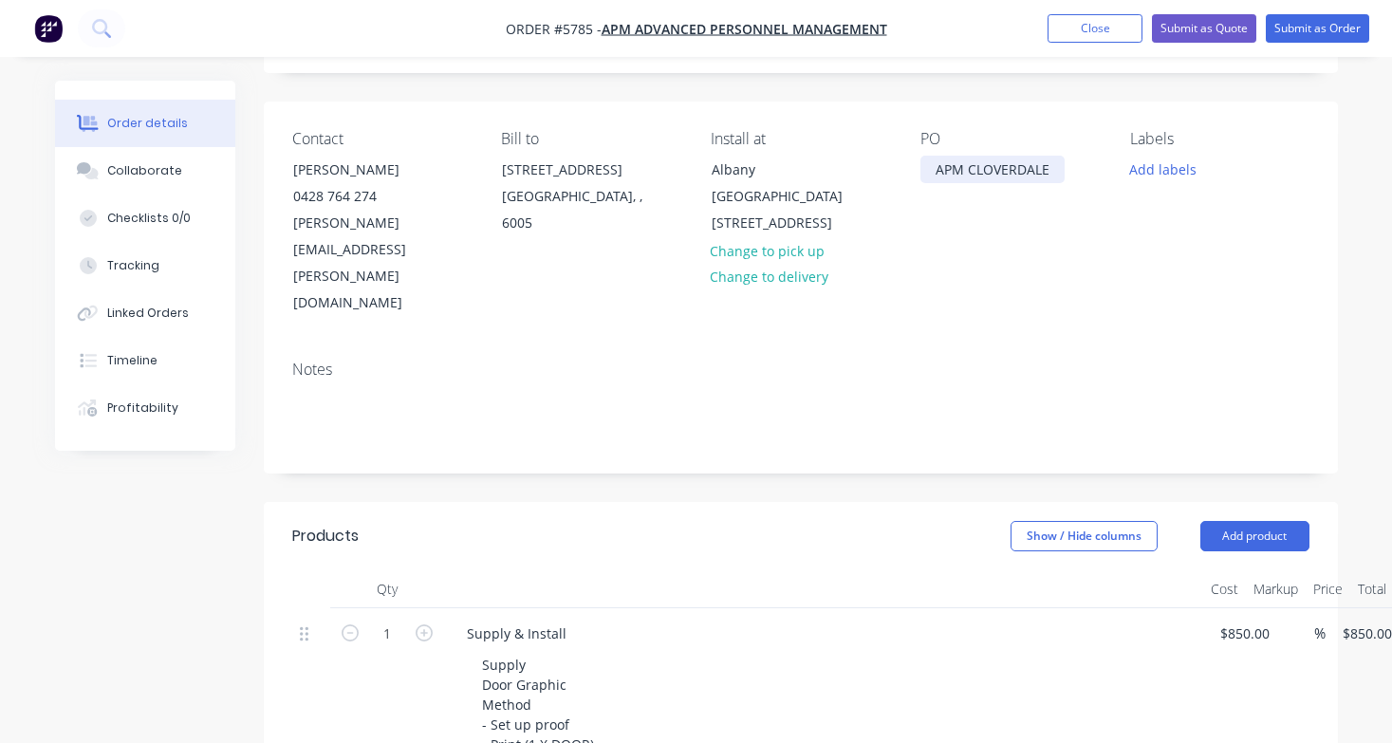
scroll to position [112, 0]
click at [1012, 174] on div "APM CLOVERDALE" at bounding box center [992, 167] width 144 height 28
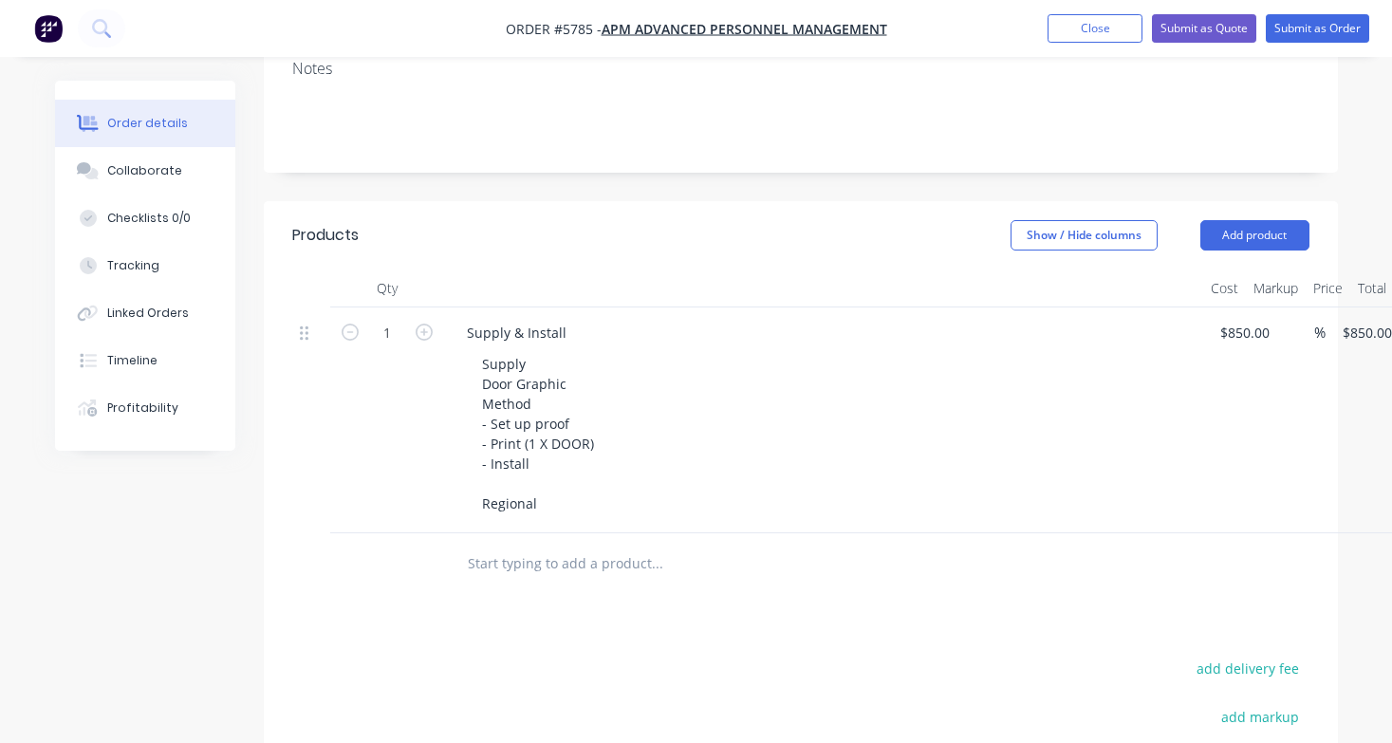
scroll to position [433, 0]
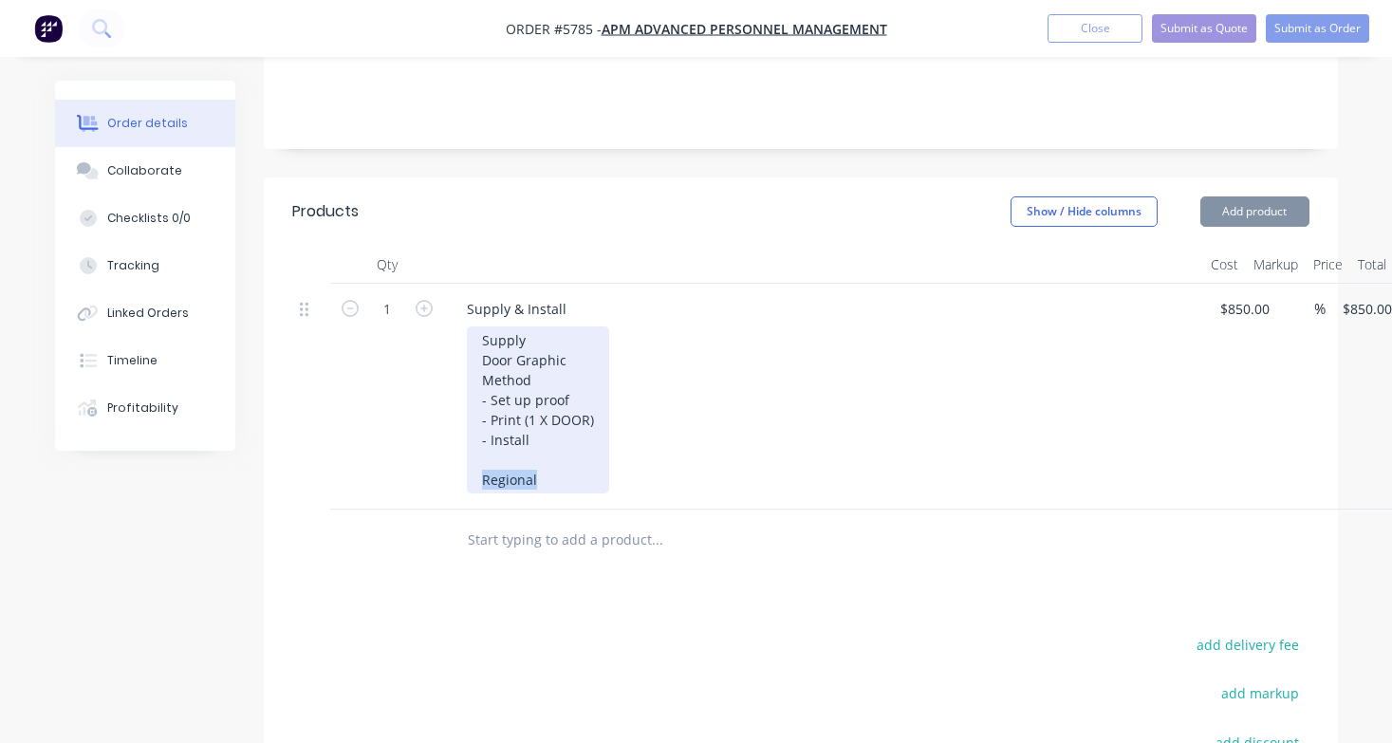
drag, startPoint x: 545, startPoint y: 399, endPoint x: 376, endPoint y: 399, distance: 169.8
click at [376, 399] on div "1 Supply & Install Supply Door Graphic Method - Set up proof - Print (1 X DOOR)…" at bounding box center [800, 397] width 1017 height 226
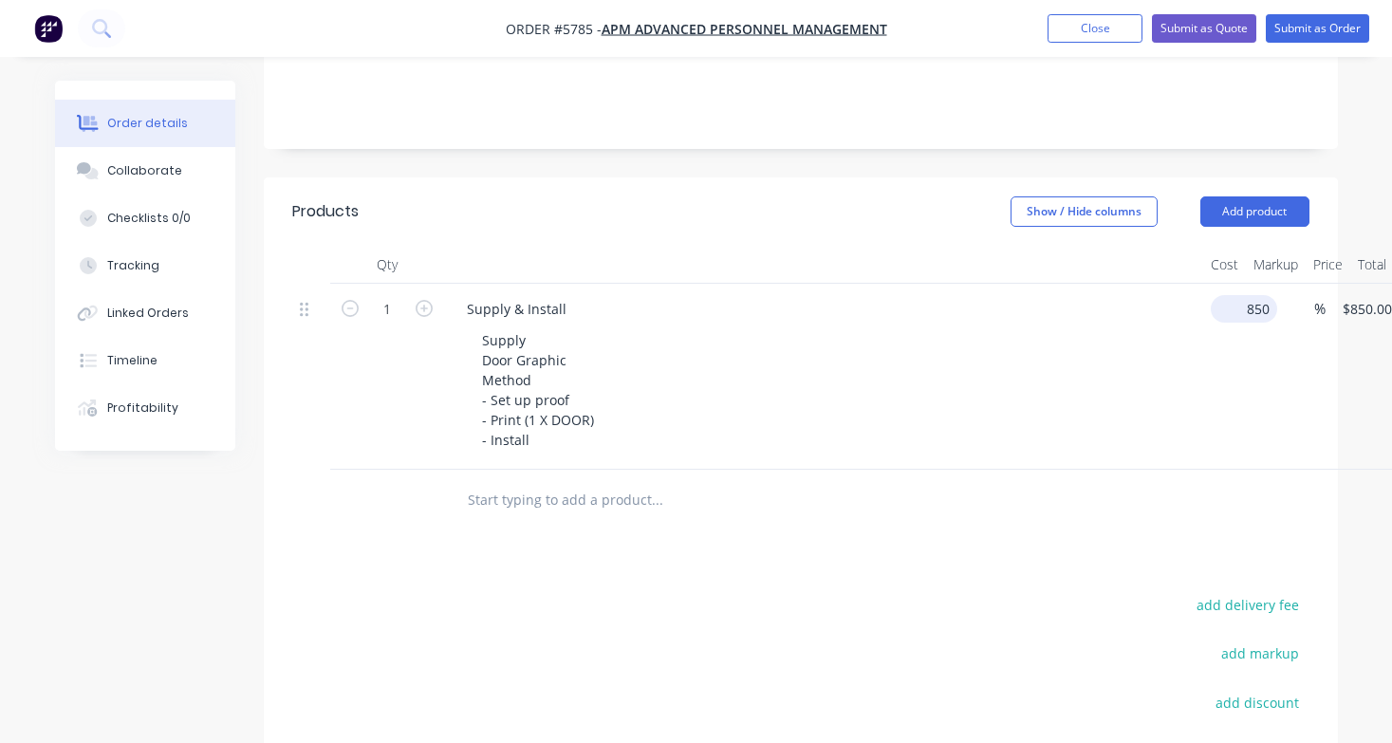
click at [1243, 295] on input "850" at bounding box center [1247, 309] width 59 height 28
type input "$650.00"
click at [1151, 326] on div "Supply Door Graphic Method - Set up proof - Print (1 X DOOR) - Install" at bounding box center [831, 389] width 728 height 127
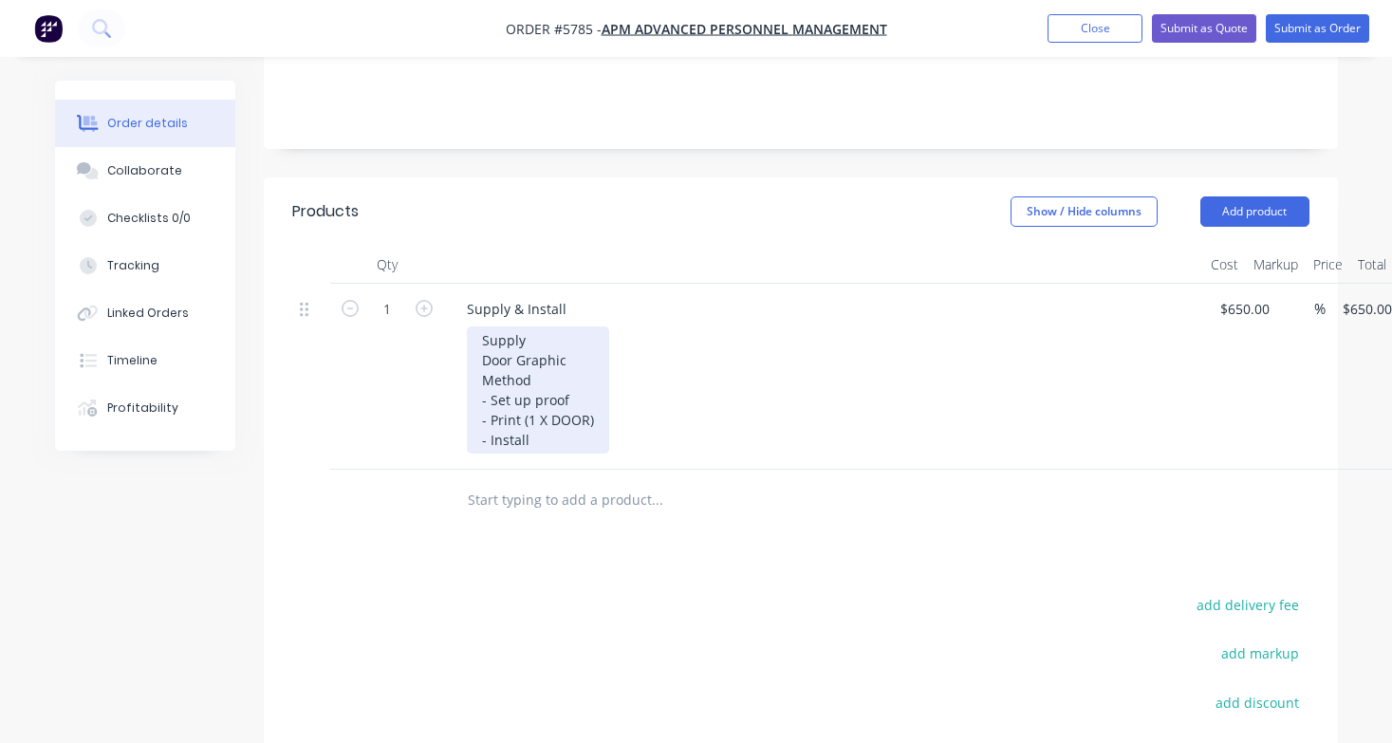
click at [701, 326] on div "Supply Door Graphic Method - Set up proof - Print (1 X DOOR) - Install" at bounding box center [831, 389] width 728 height 127
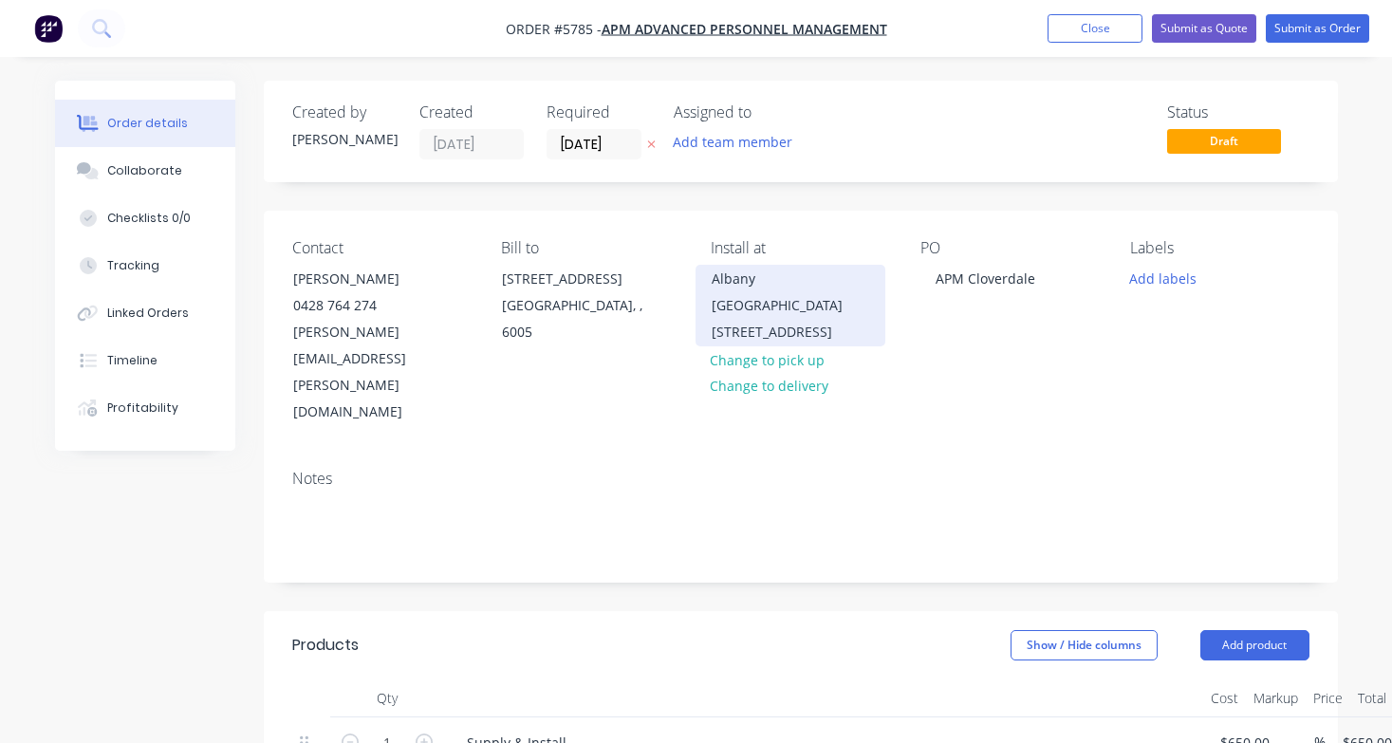
scroll to position [0, 0]
click at [776, 275] on div "Albany [GEOGRAPHIC_DATA][STREET_ADDRESS]" at bounding box center [789, 306] width 157 height 80
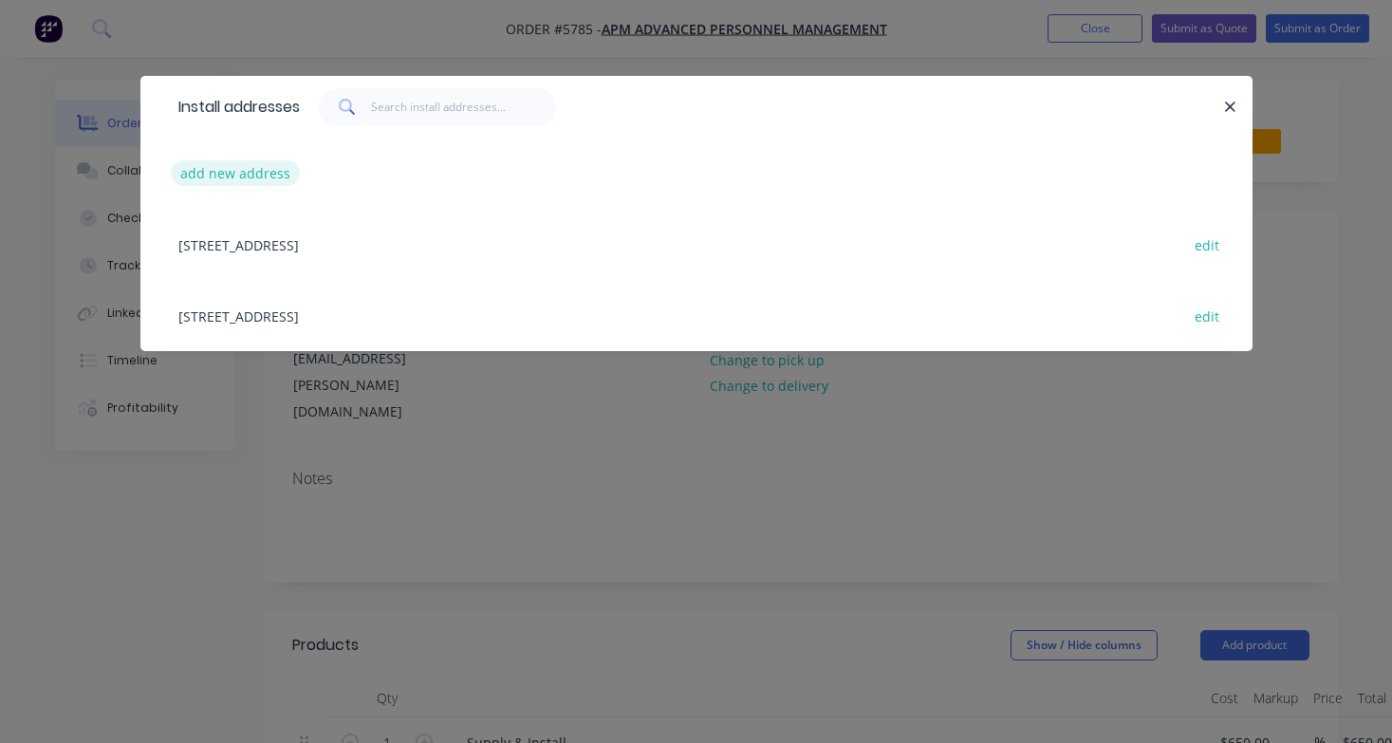
click at [262, 160] on button "add new address" at bounding box center [236, 173] width 130 height 26
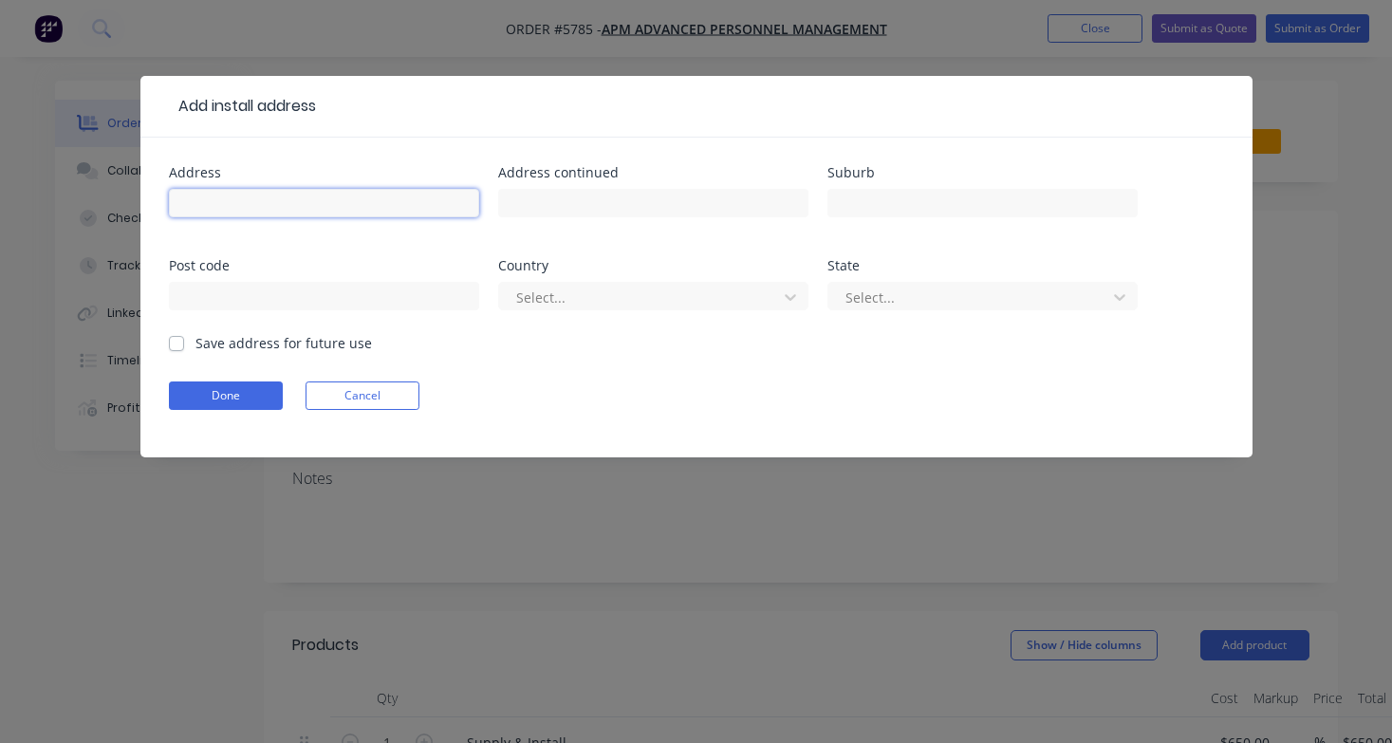
paste input "[STREET_ADDRESS][PERSON_NAME]"
type input "[STREET_ADDRESS][PERSON_NAME]"
click at [268, 394] on button "Done" at bounding box center [226, 395] width 114 height 28
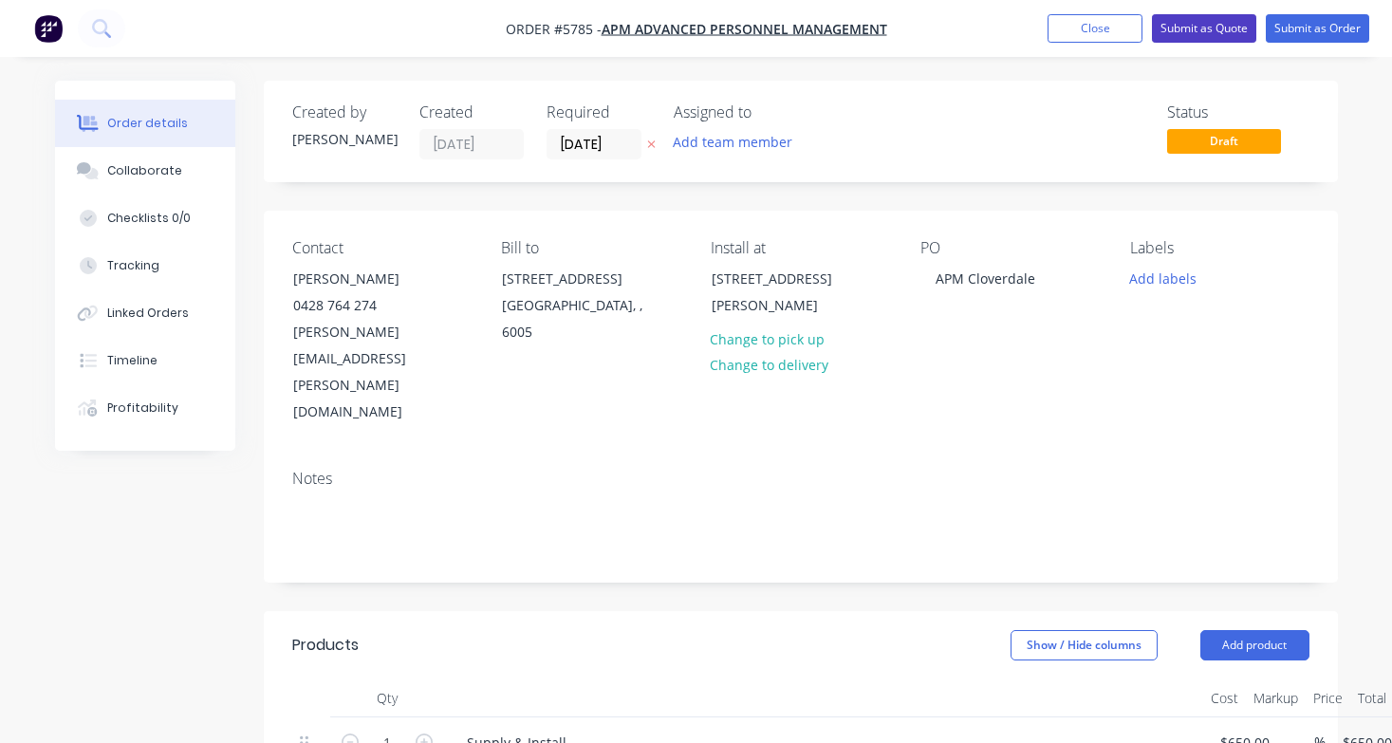
click at [1217, 25] on button "Submit as Quote" at bounding box center [1204, 28] width 104 height 28
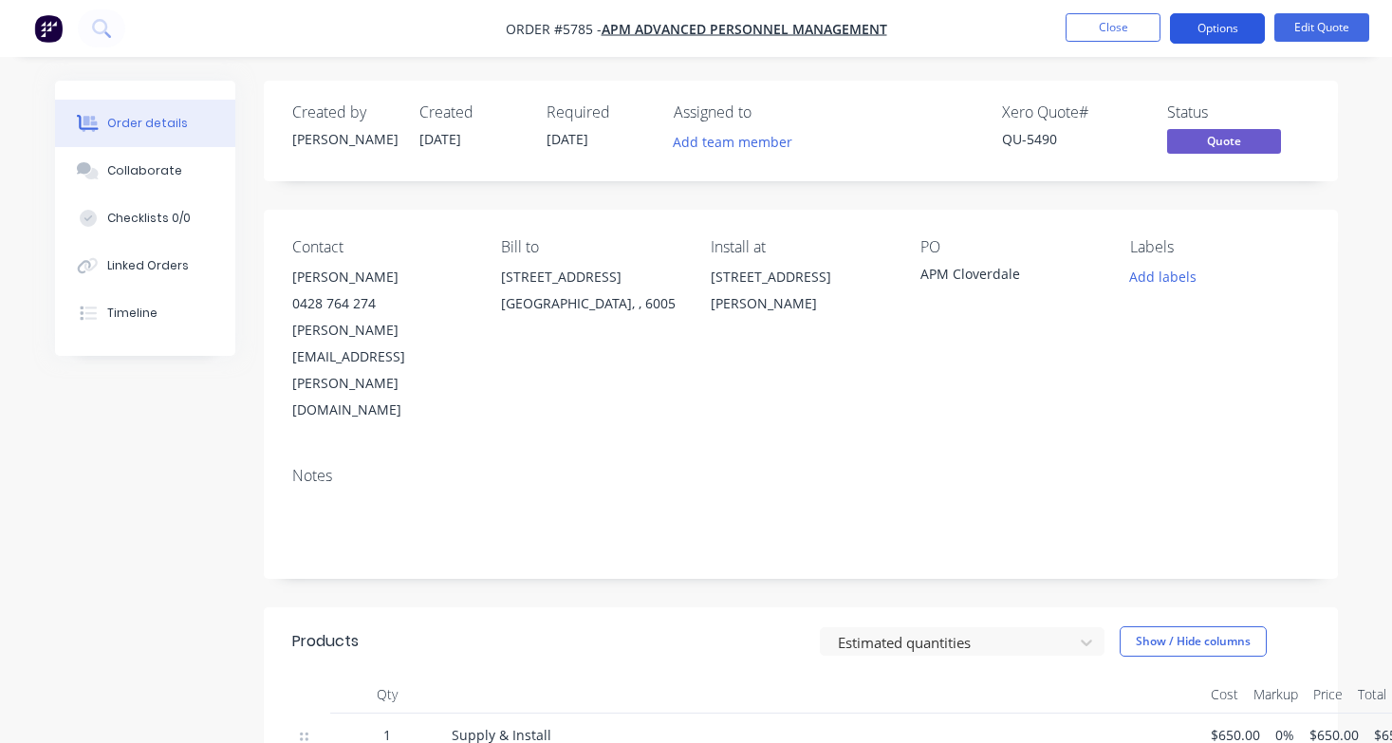
click at [1216, 35] on button "Options" at bounding box center [1217, 28] width 95 height 30
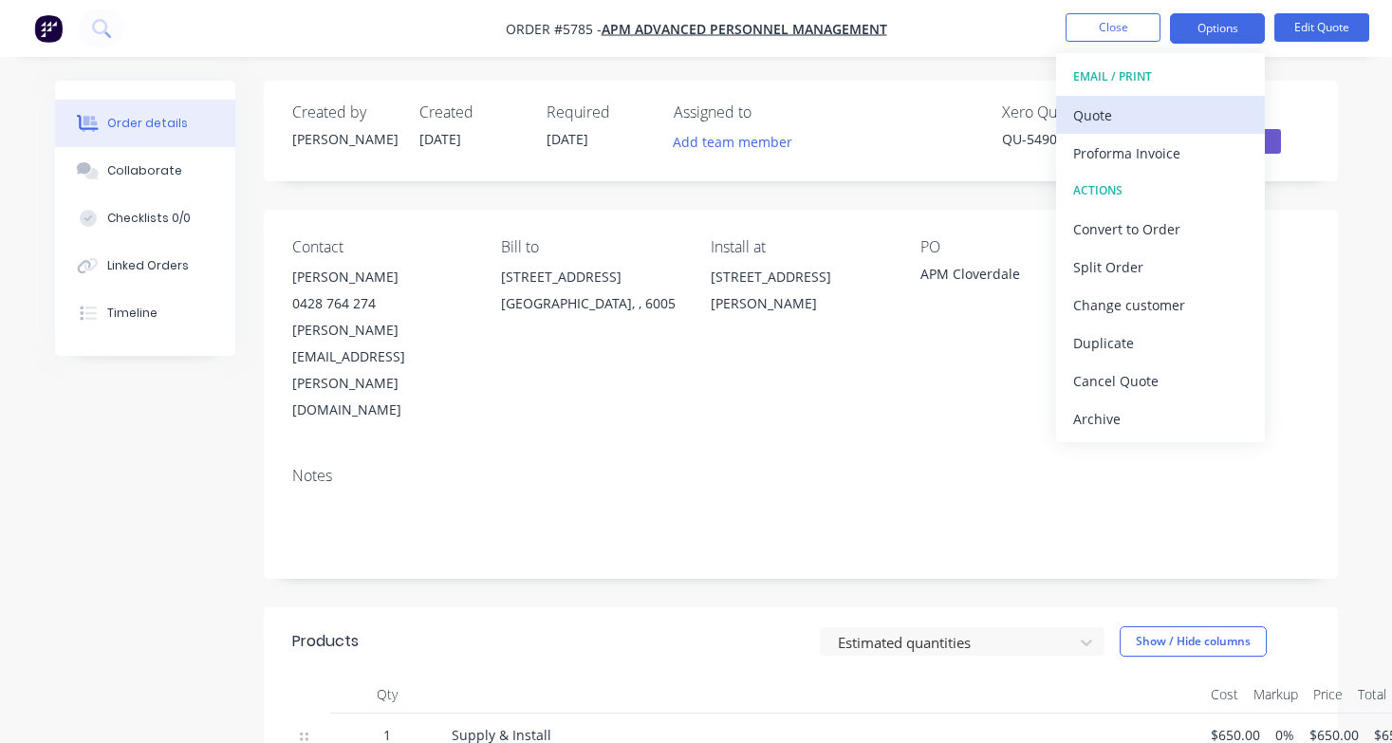
click at [1190, 102] on div "Quote" at bounding box center [1160, 115] width 175 height 28
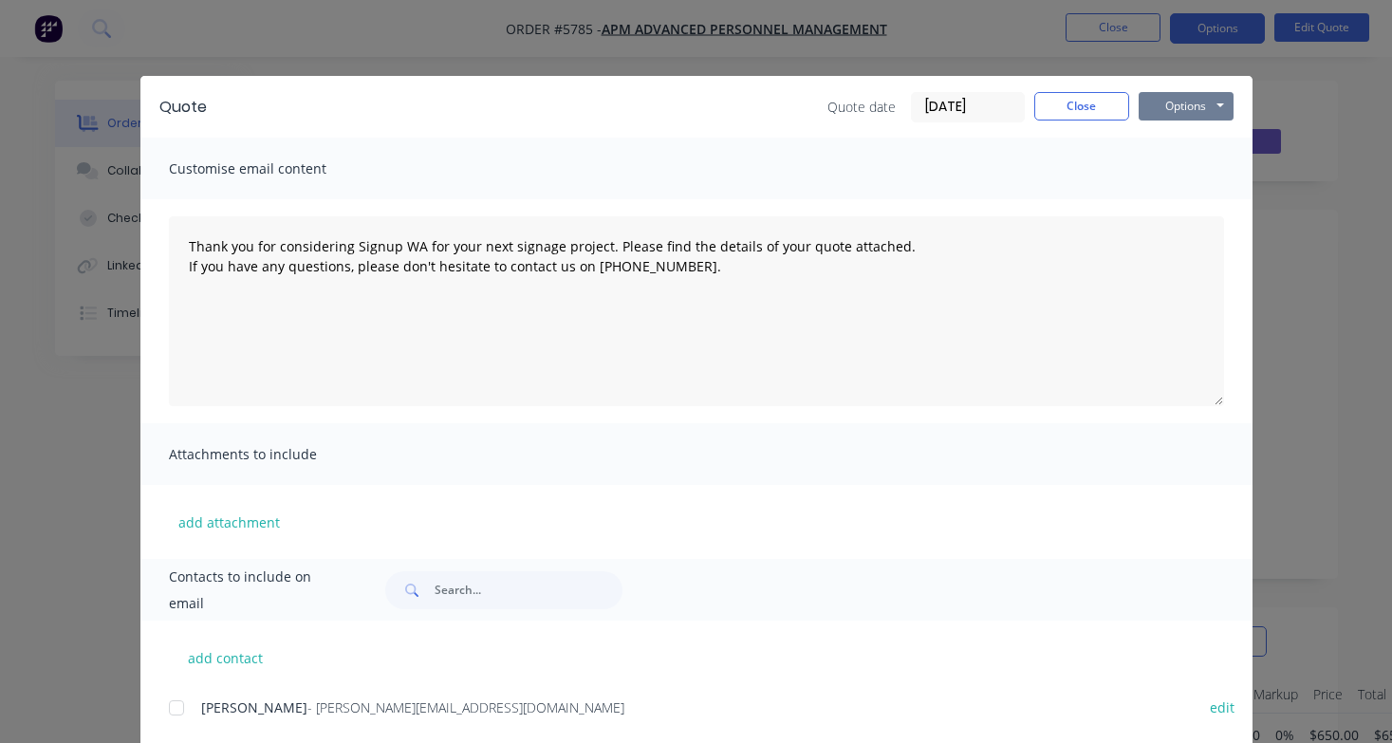
click at [1211, 104] on button "Options" at bounding box center [1185, 106] width 95 height 28
click at [1210, 162] on button "Print" at bounding box center [1198, 171] width 121 height 31
click at [1083, 98] on button "Close" at bounding box center [1081, 106] width 95 height 28
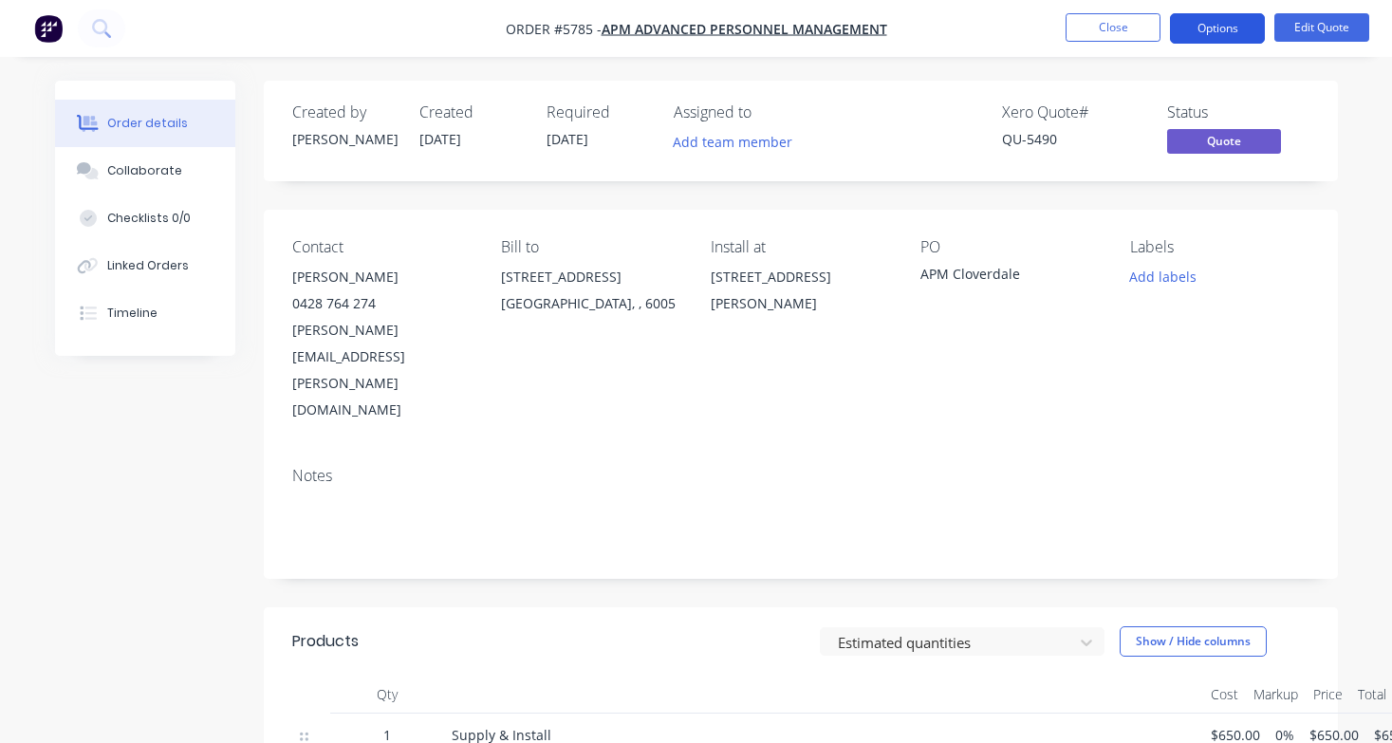
click at [1222, 26] on button "Options" at bounding box center [1217, 28] width 95 height 30
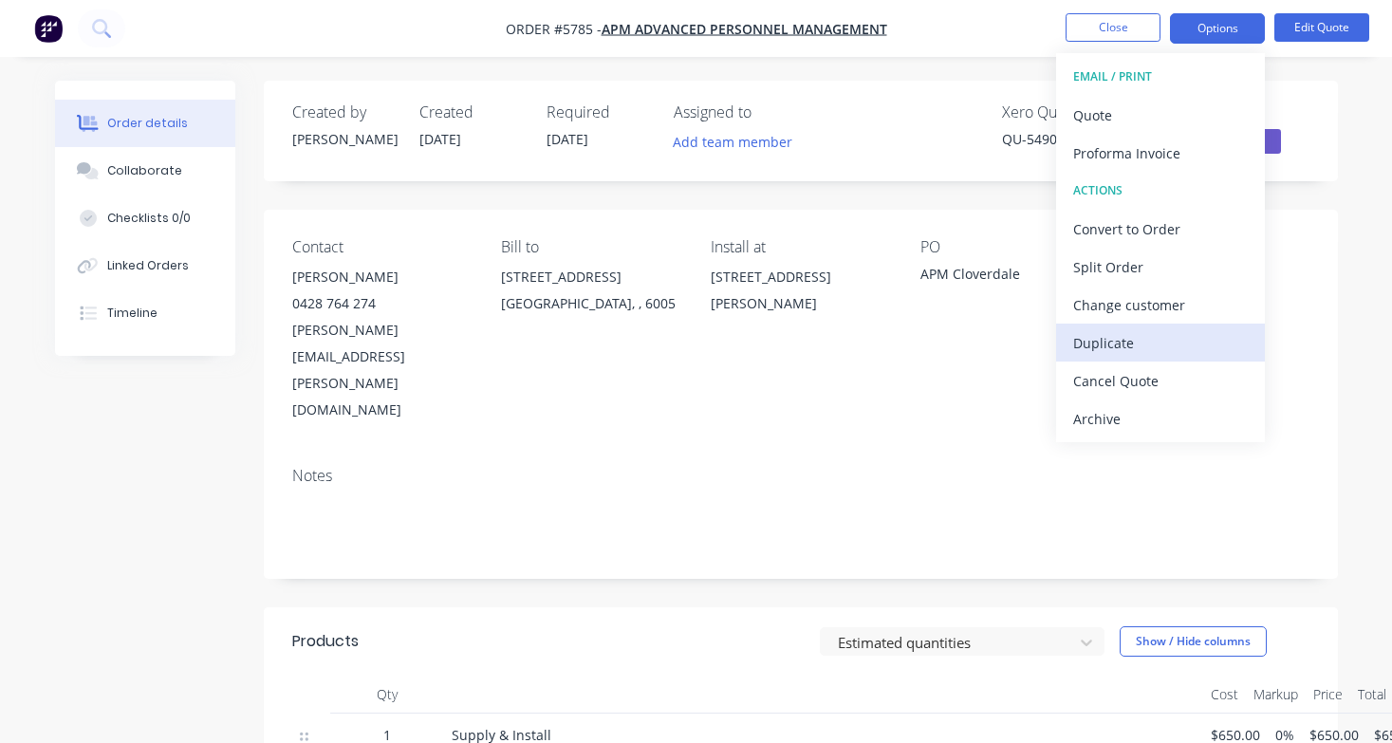
click at [1136, 350] on div "Duplicate" at bounding box center [1160, 343] width 175 height 28
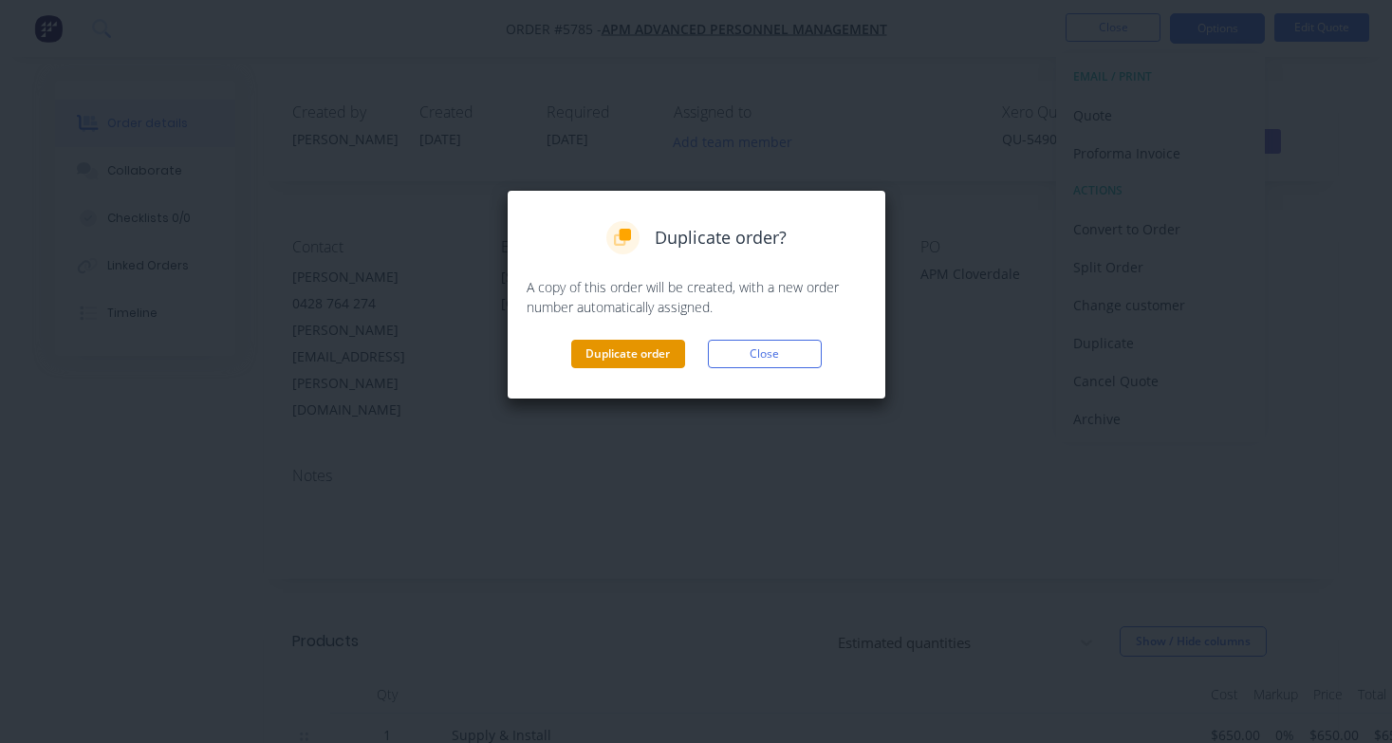
click at [603, 353] on button "Duplicate order" at bounding box center [628, 354] width 114 height 28
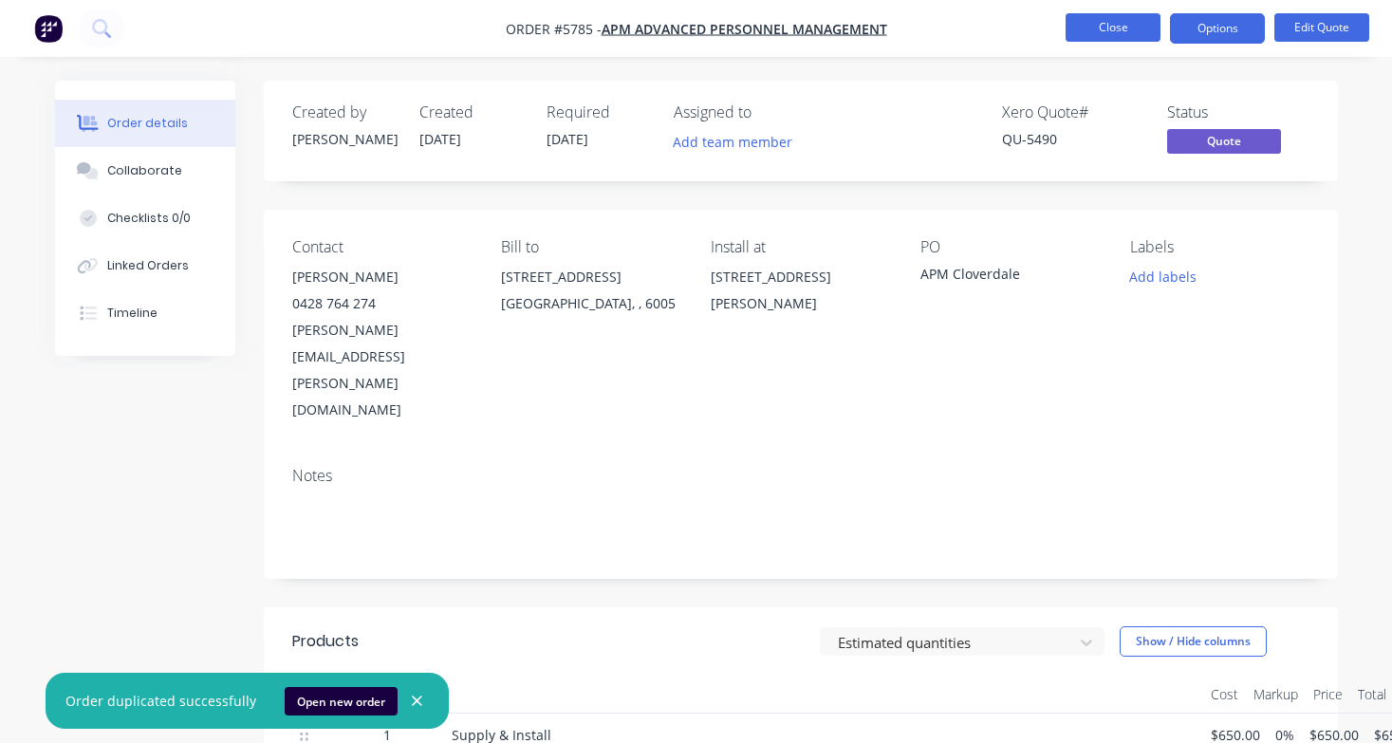
click at [1117, 22] on button "Close" at bounding box center [1112, 27] width 95 height 28
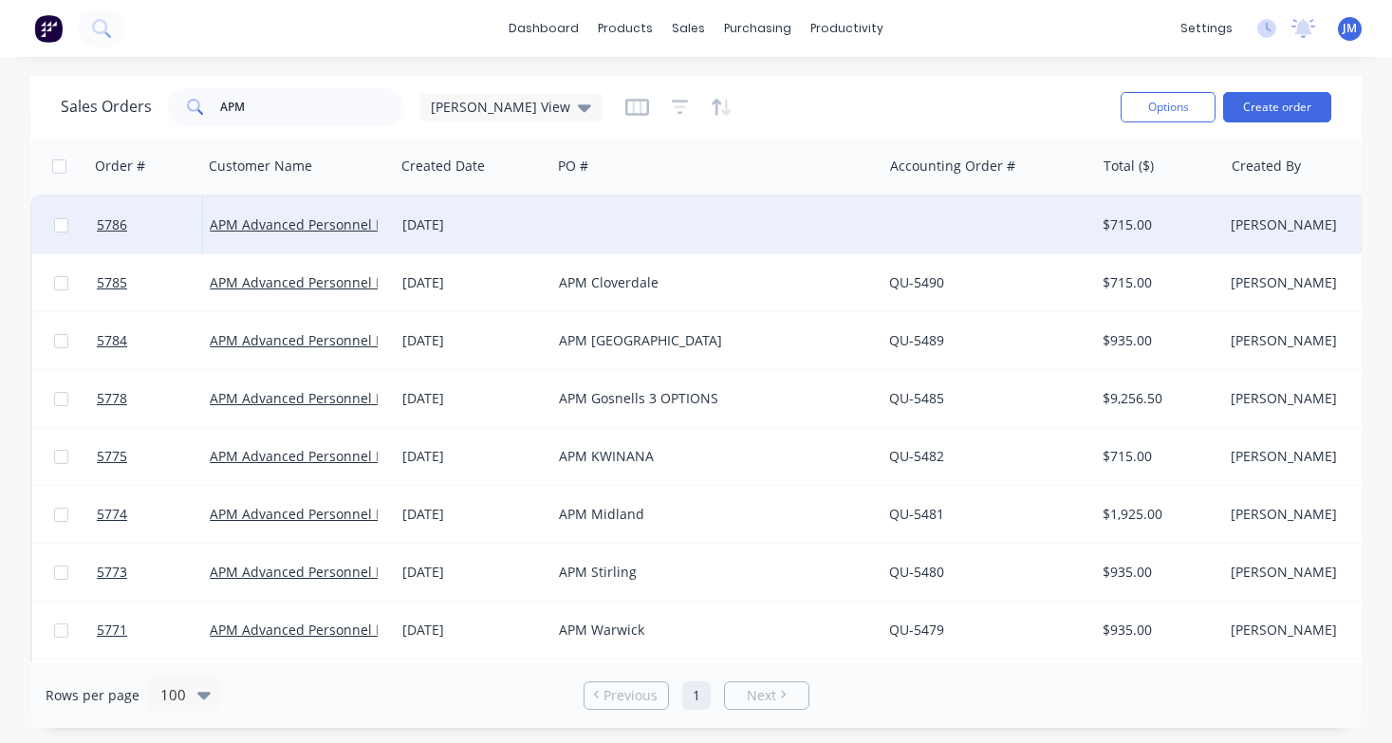
click at [874, 244] on div at bounding box center [716, 224] width 330 height 57
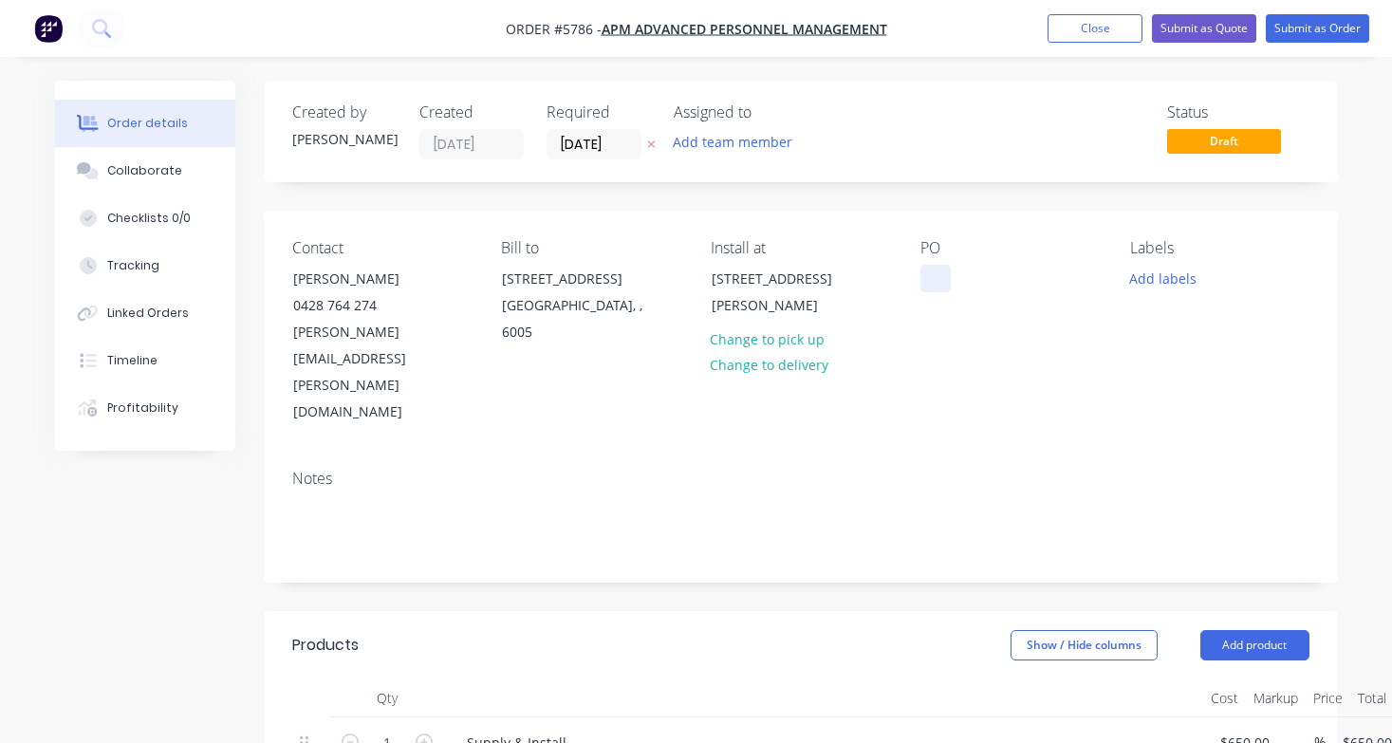
click at [935, 279] on div at bounding box center [935, 279] width 30 height 28
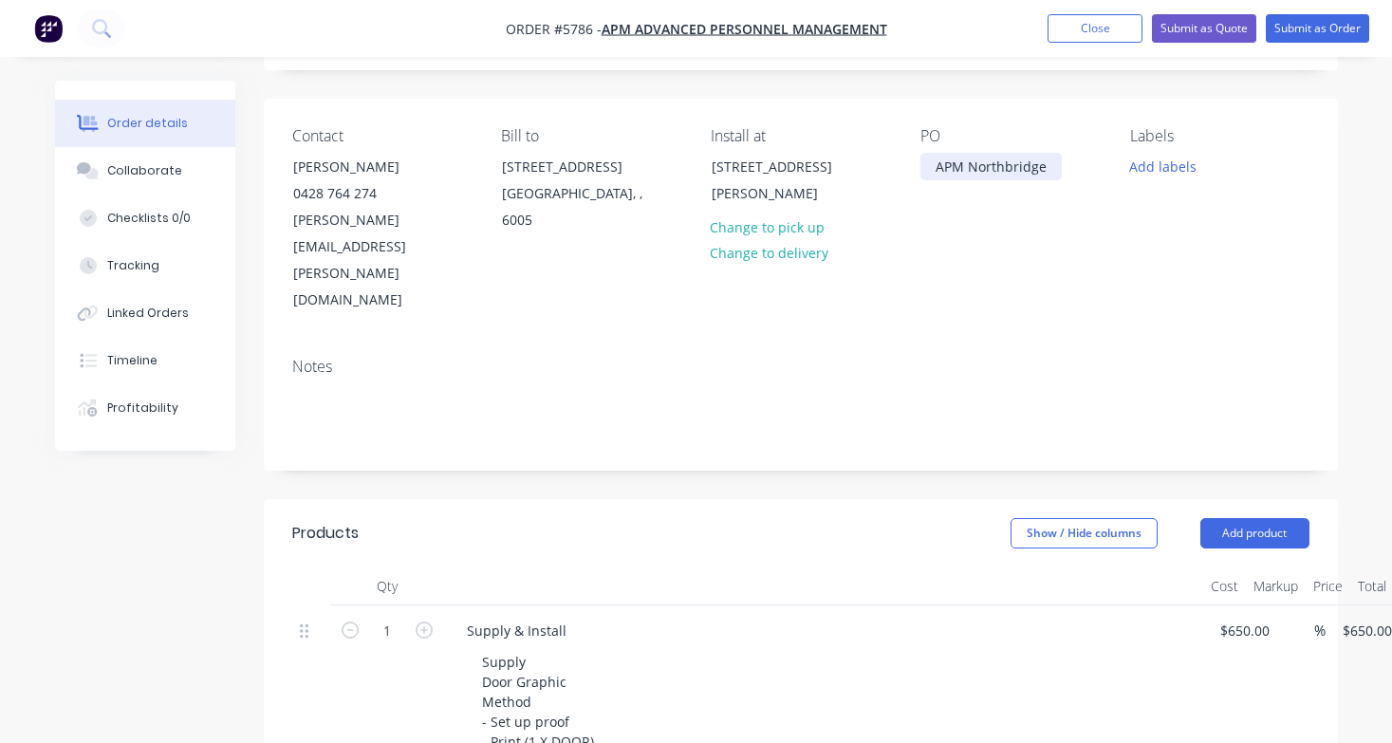
scroll to position [83, 0]
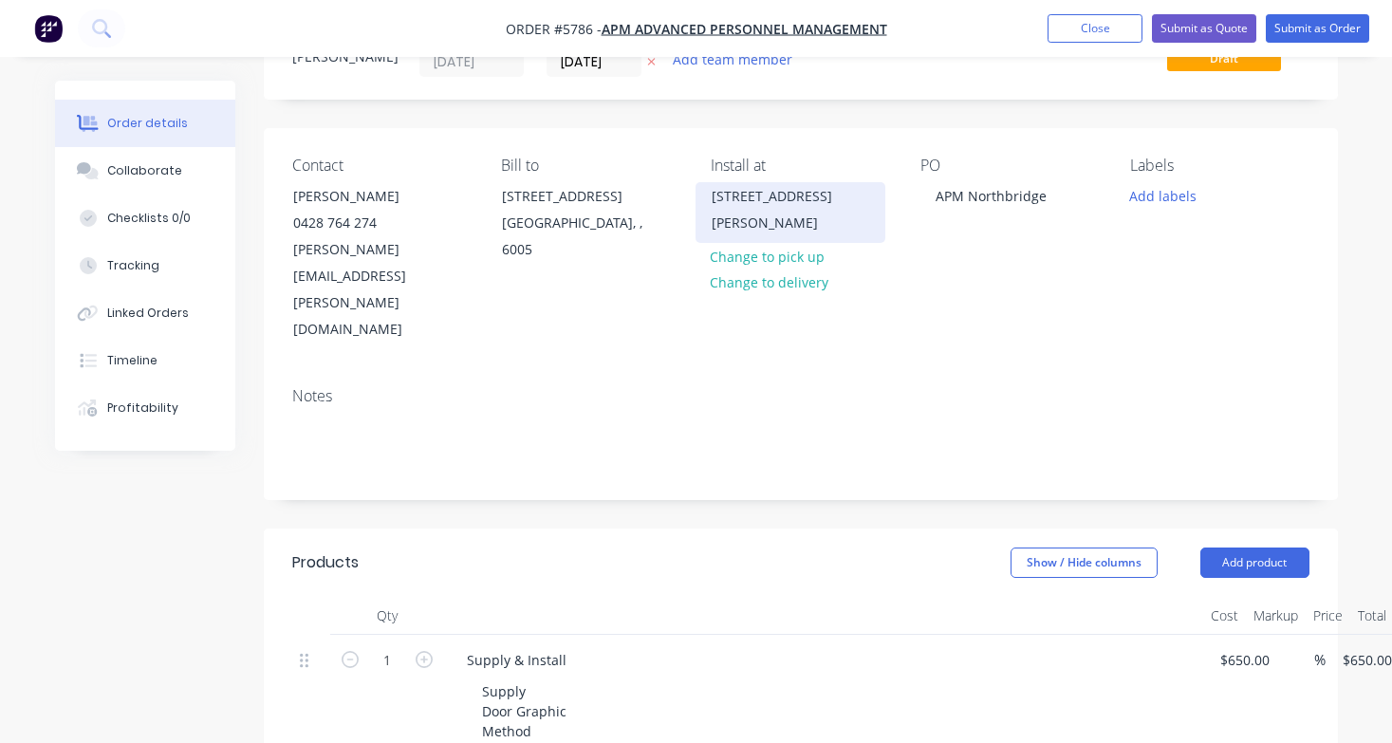
click at [748, 212] on div "[STREET_ADDRESS][PERSON_NAME]" at bounding box center [789, 209] width 157 height 53
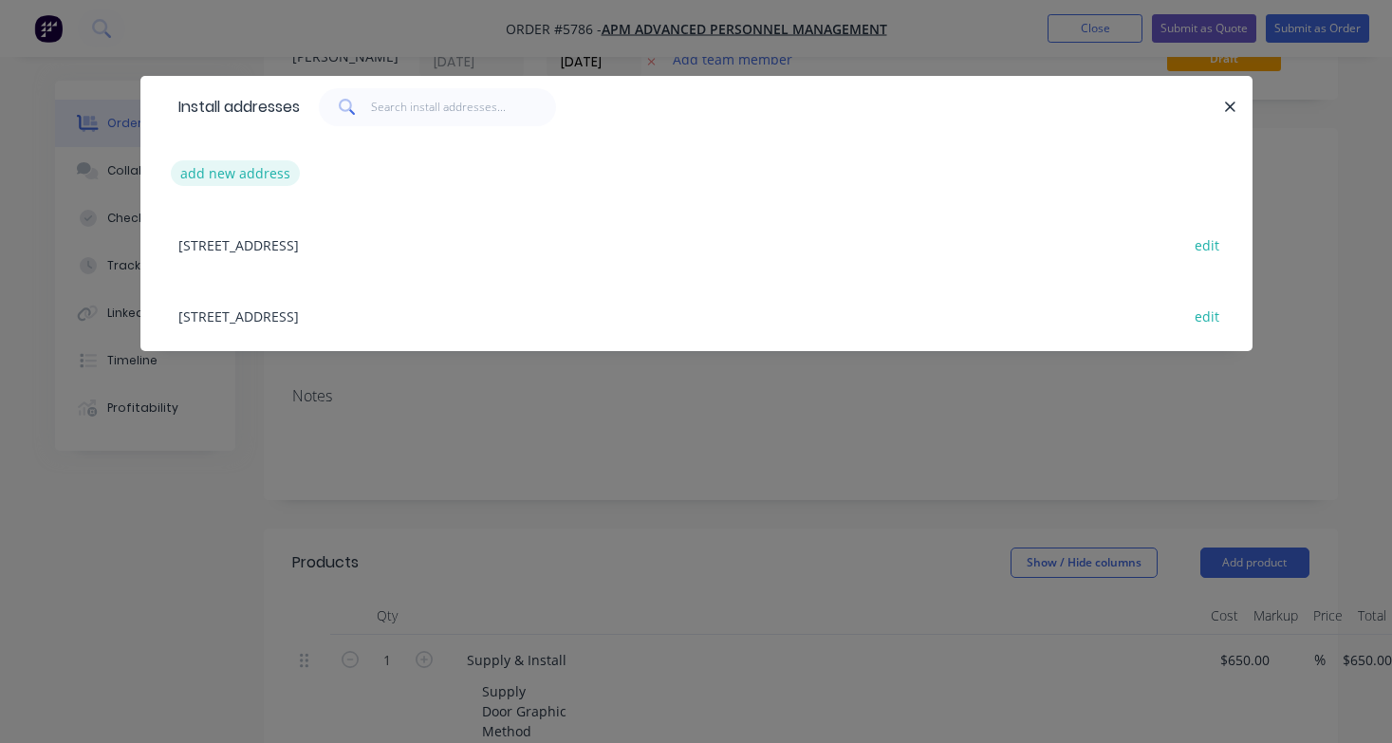
click at [256, 164] on button "add new address" at bounding box center [236, 173] width 130 height 26
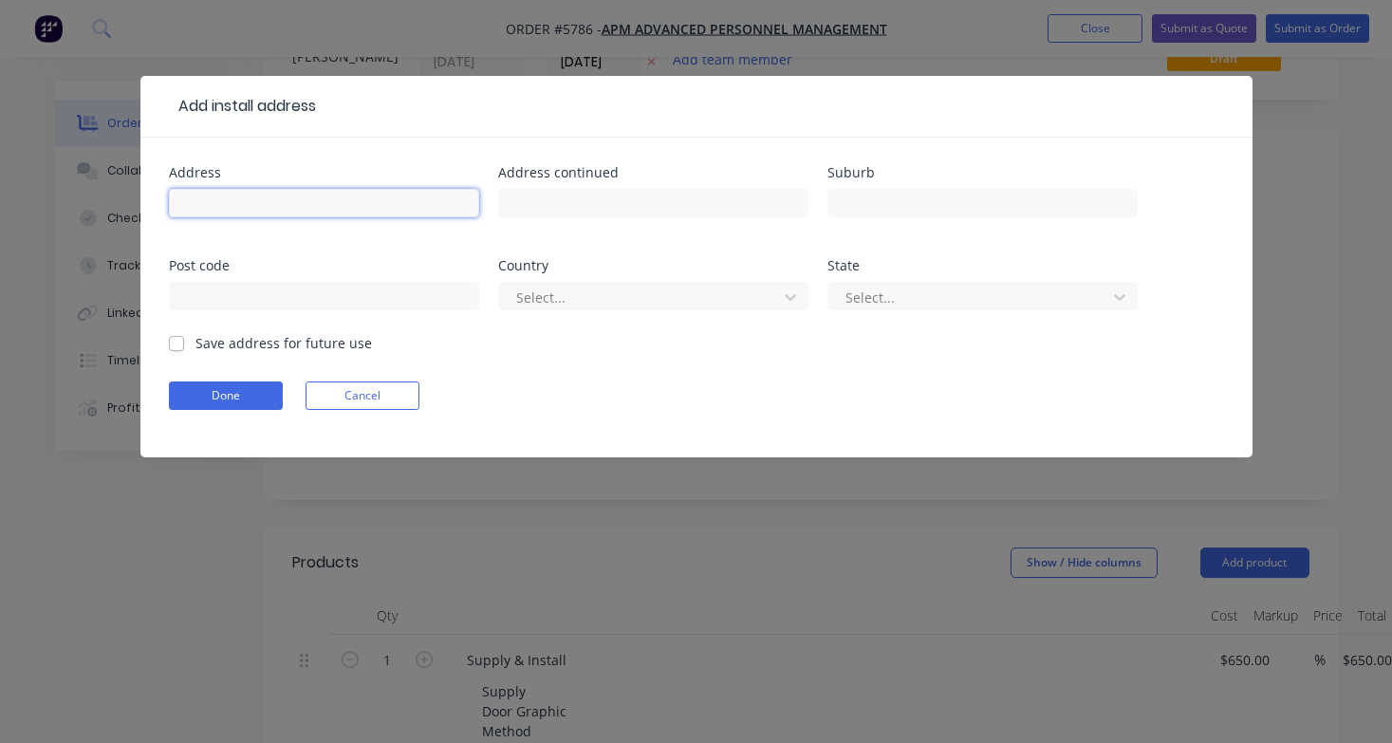
paste input "[STREET_ADDRESS][PERSON_NAME]"
type input "[STREET_ADDRESS][PERSON_NAME]"
click at [242, 388] on button "Done" at bounding box center [226, 395] width 114 height 28
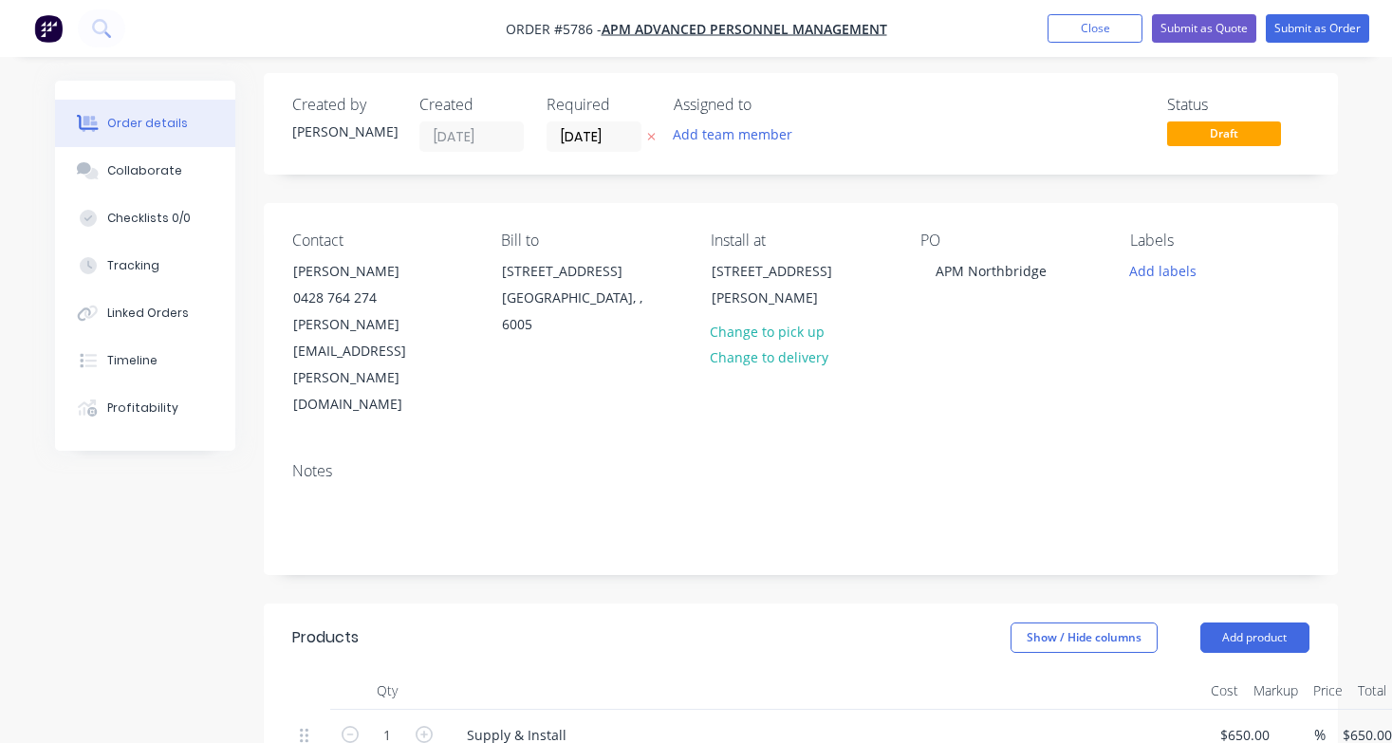
scroll to position [6, 0]
click at [1219, 36] on button "Submit as Quote" at bounding box center [1204, 28] width 104 height 28
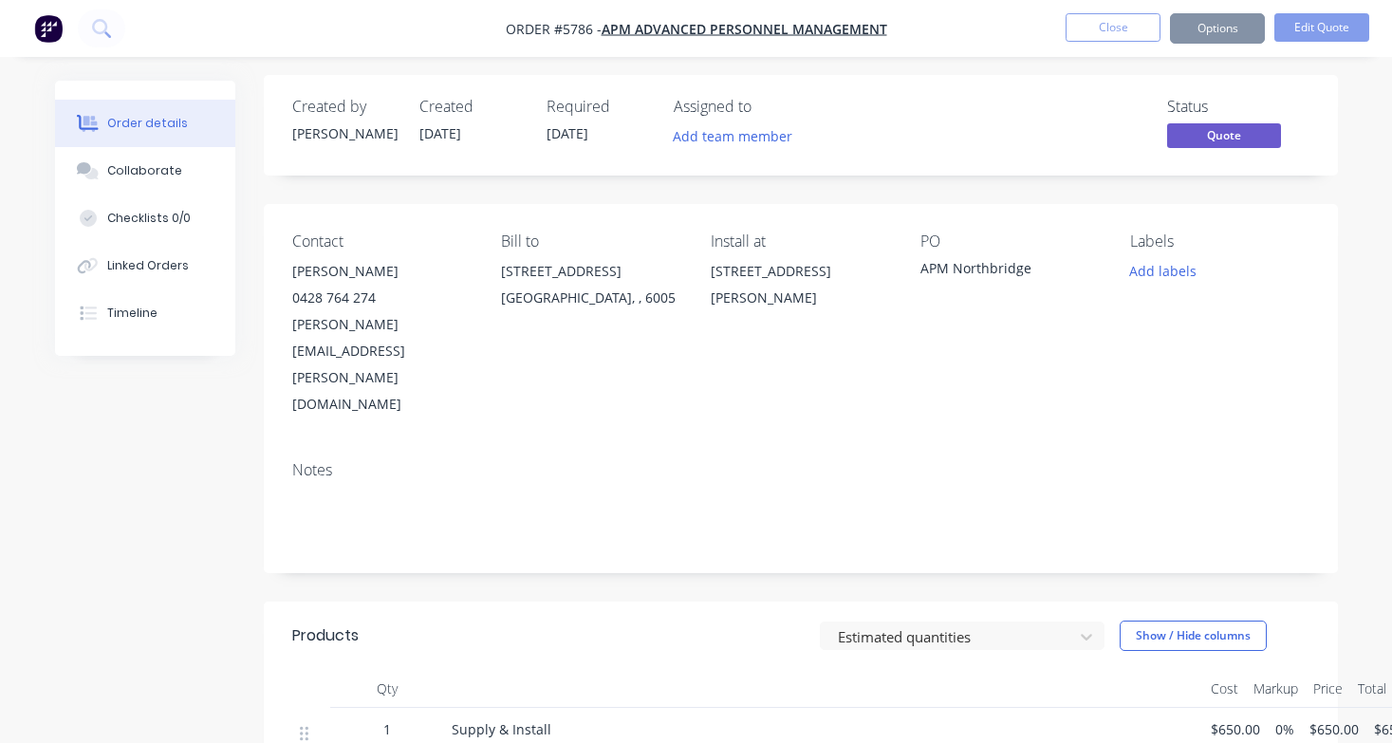
scroll to position [0, 0]
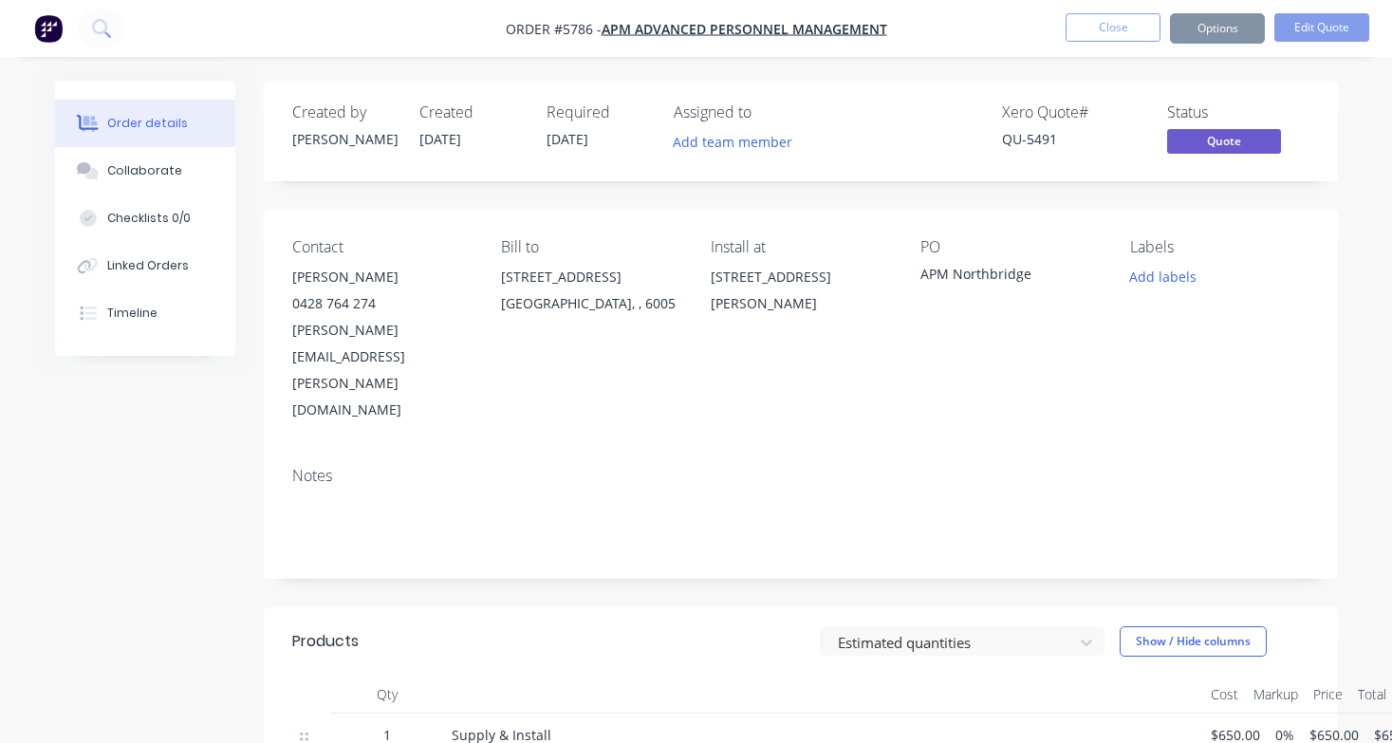
click at [1219, 36] on button "Options" at bounding box center [1217, 28] width 95 height 30
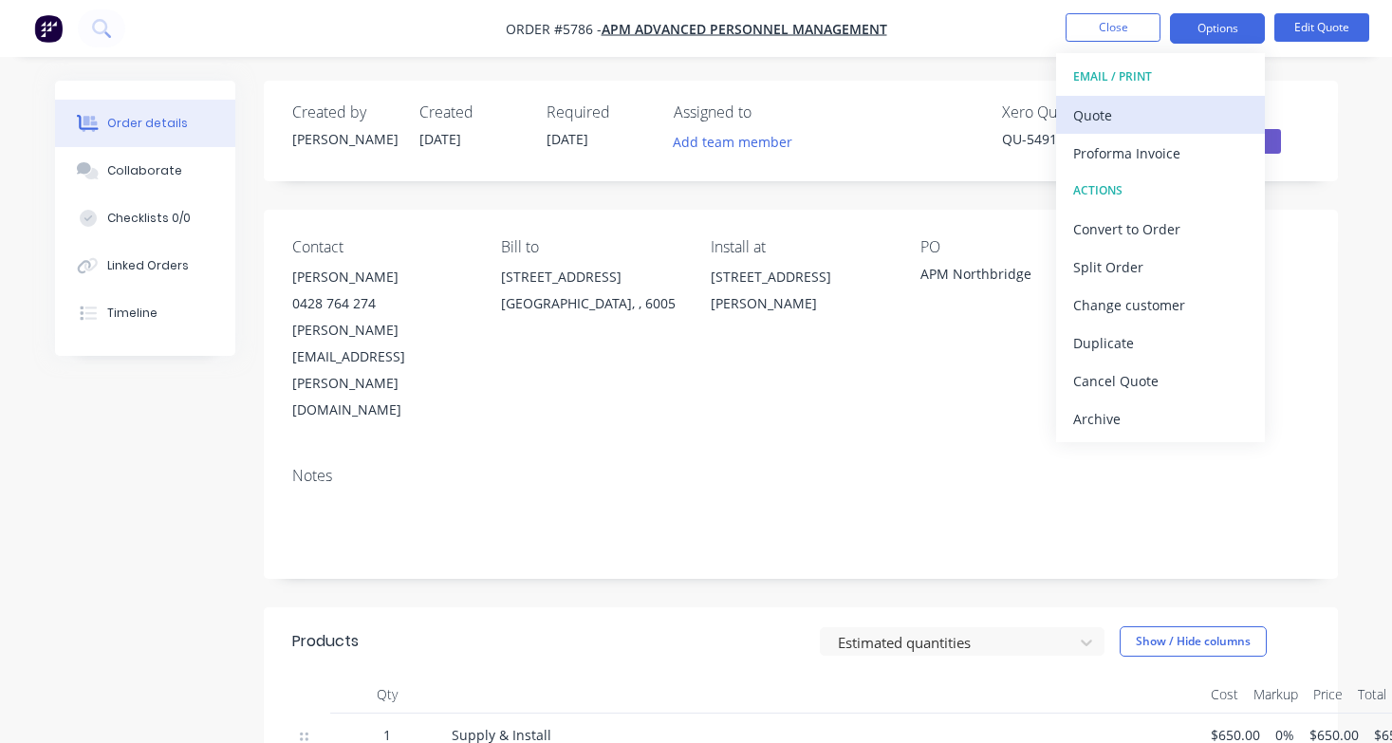
click at [1199, 100] on button "Quote" at bounding box center [1160, 115] width 209 height 38
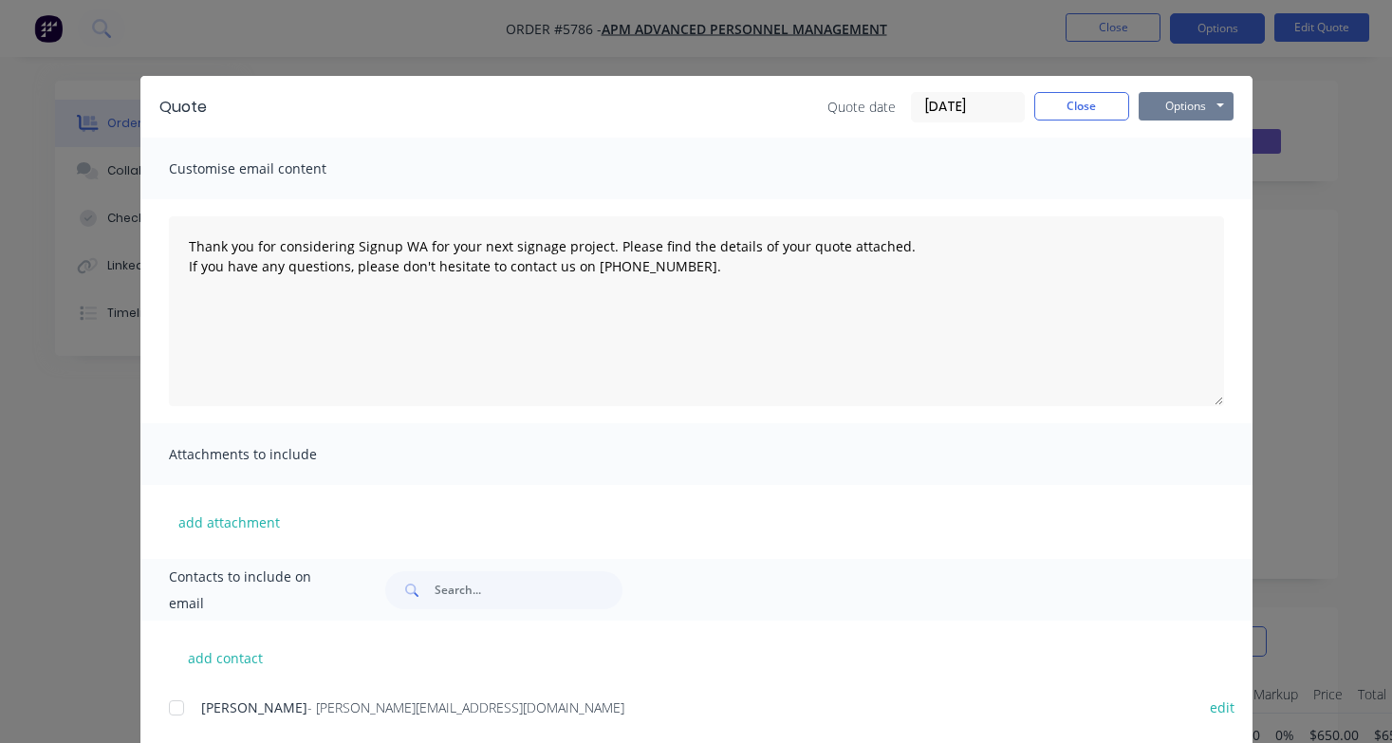
click at [1207, 111] on button "Options" at bounding box center [1185, 106] width 95 height 28
click at [1207, 178] on button "Print" at bounding box center [1198, 171] width 121 height 31
click at [1081, 105] on button "Close" at bounding box center [1081, 106] width 95 height 28
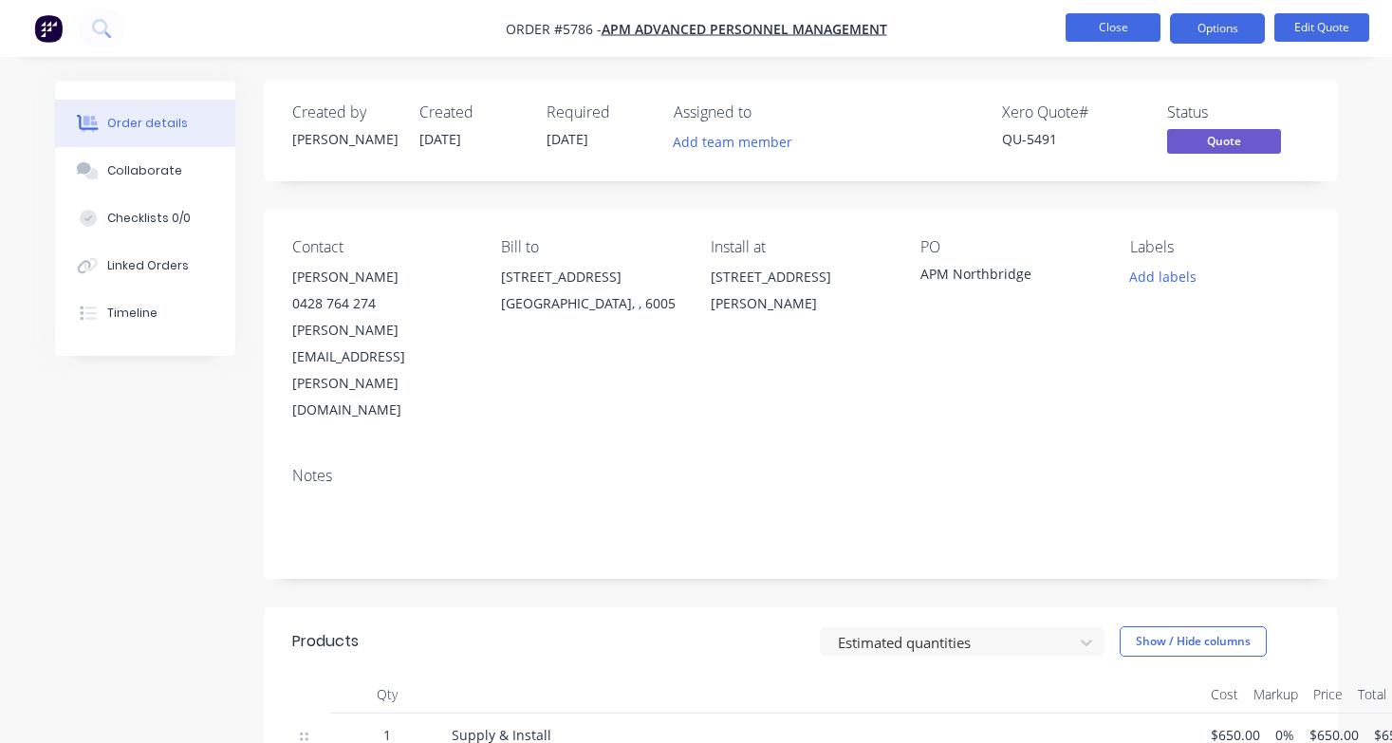
click at [1115, 36] on button "Close" at bounding box center [1112, 27] width 95 height 28
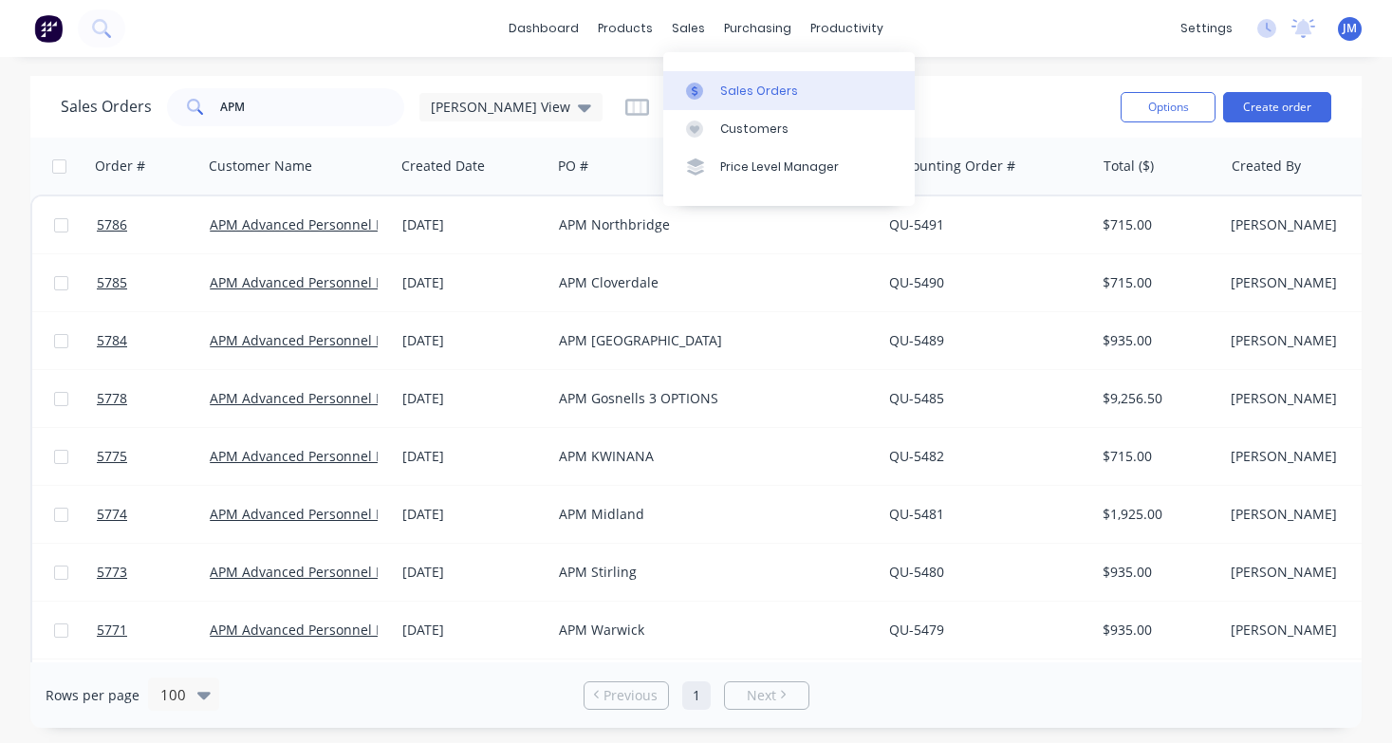
click at [742, 83] on div "Sales Orders" at bounding box center [759, 91] width 78 height 17
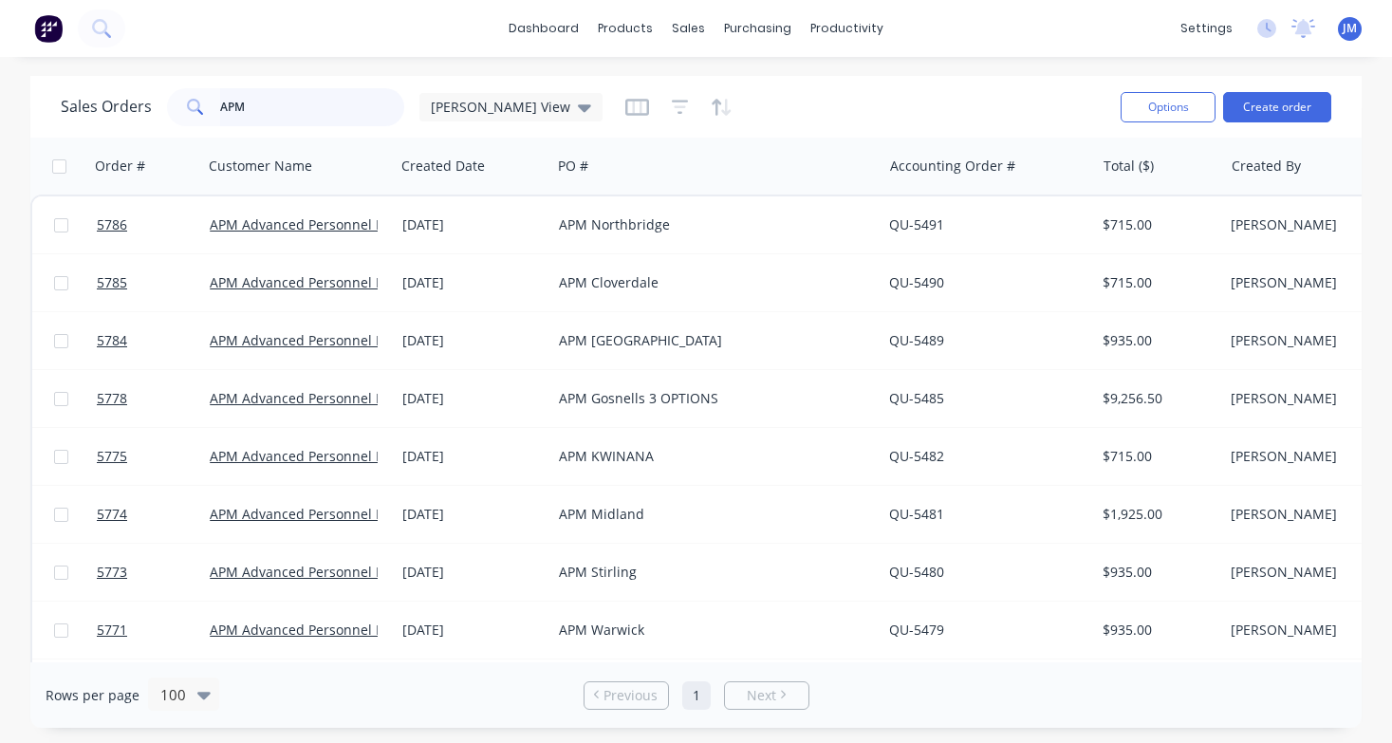
click at [313, 107] on input "APM" at bounding box center [312, 107] width 185 height 38
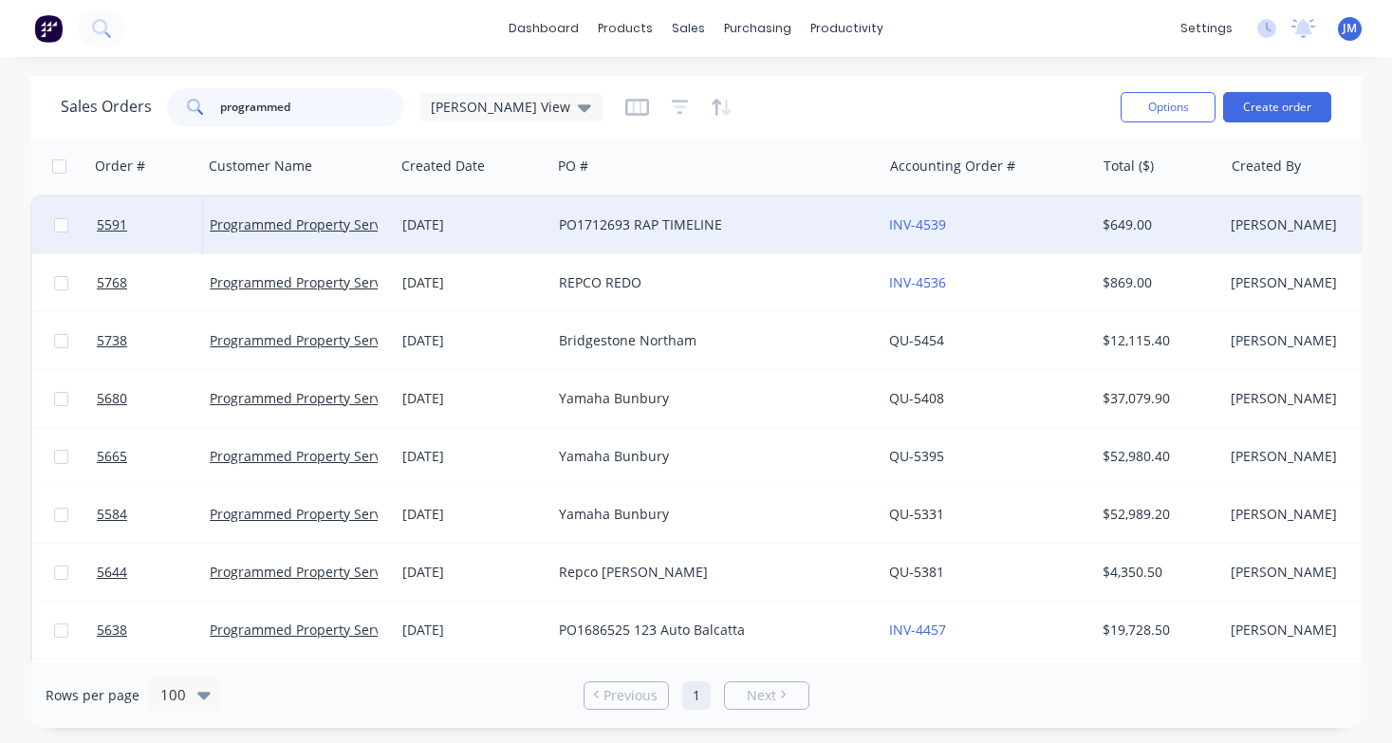
type input "programmed"
click at [561, 240] on div "PO1712693 RAP TIMELINE" at bounding box center [716, 224] width 330 height 57
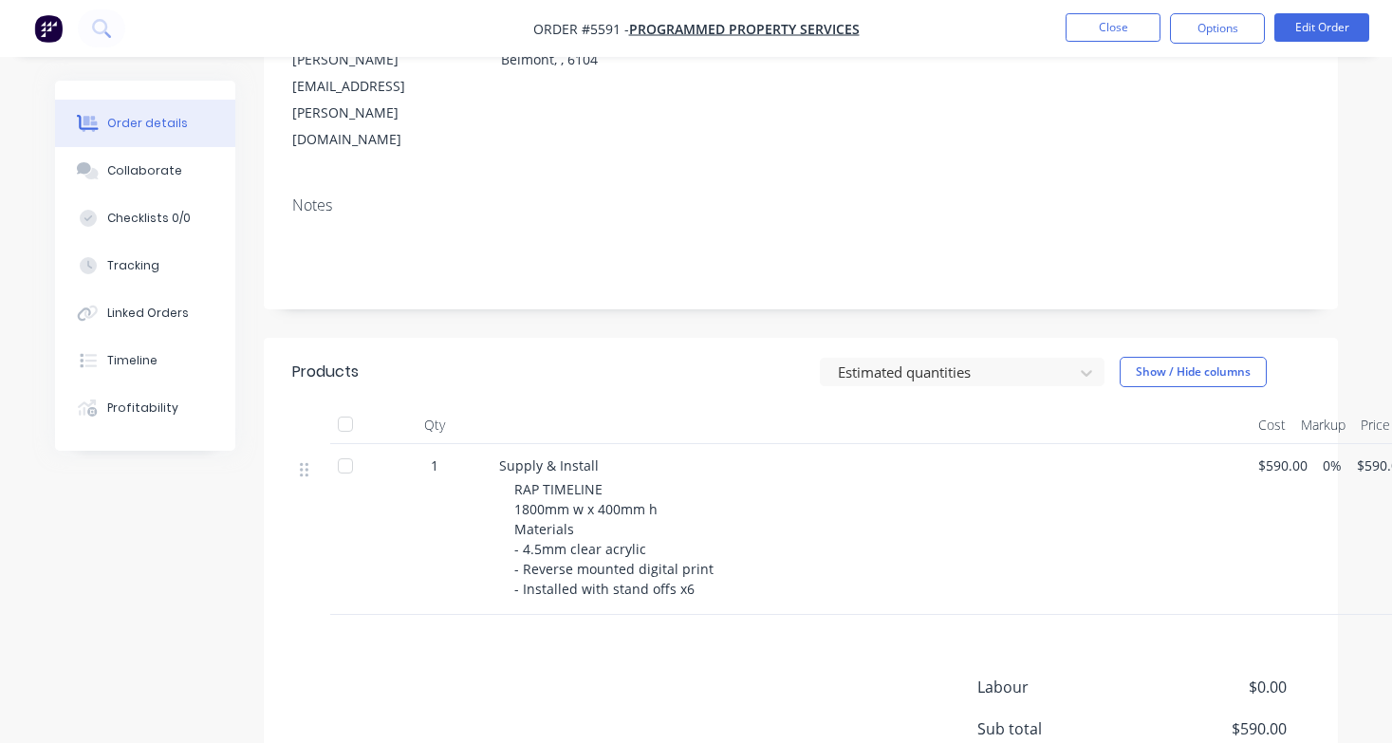
scroll to position [372, 0]
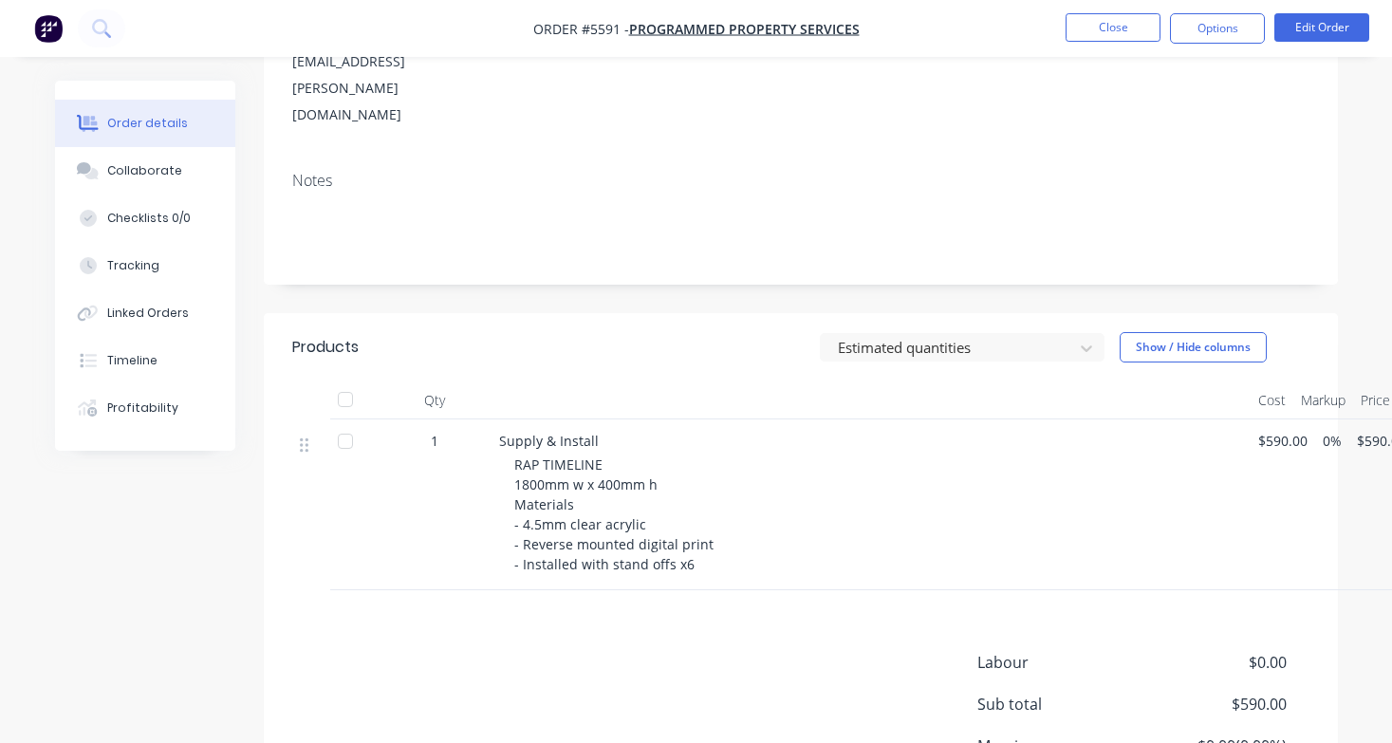
click at [650, 454] on div "RAP TIMELINE 1800mm w x 400mm h Materials - 4.5mm clear acrylic - Reverse mount…" at bounding box center [878, 514] width 728 height 120
click at [1315, 23] on button "Edit Order" at bounding box center [1321, 27] width 95 height 28
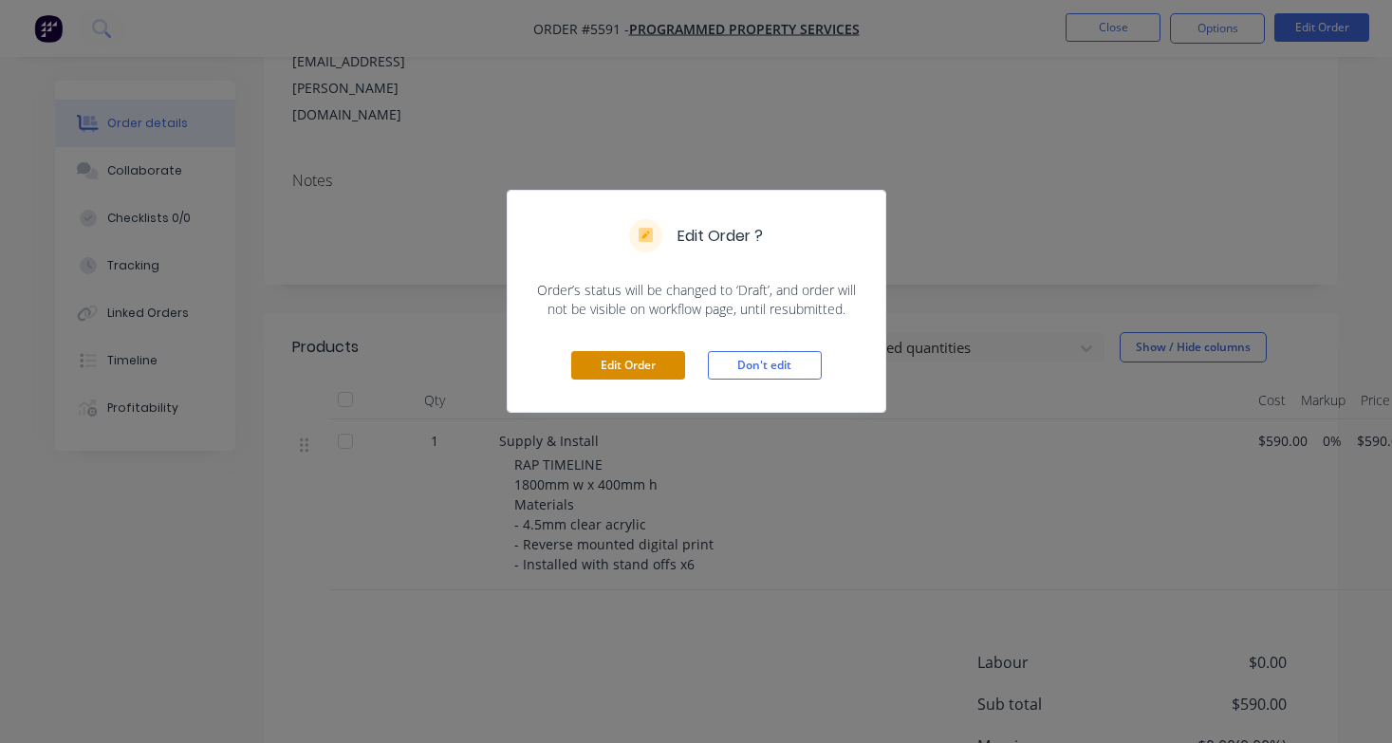
click at [605, 369] on button "Edit Order" at bounding box center [628, 365] width 114 height 28
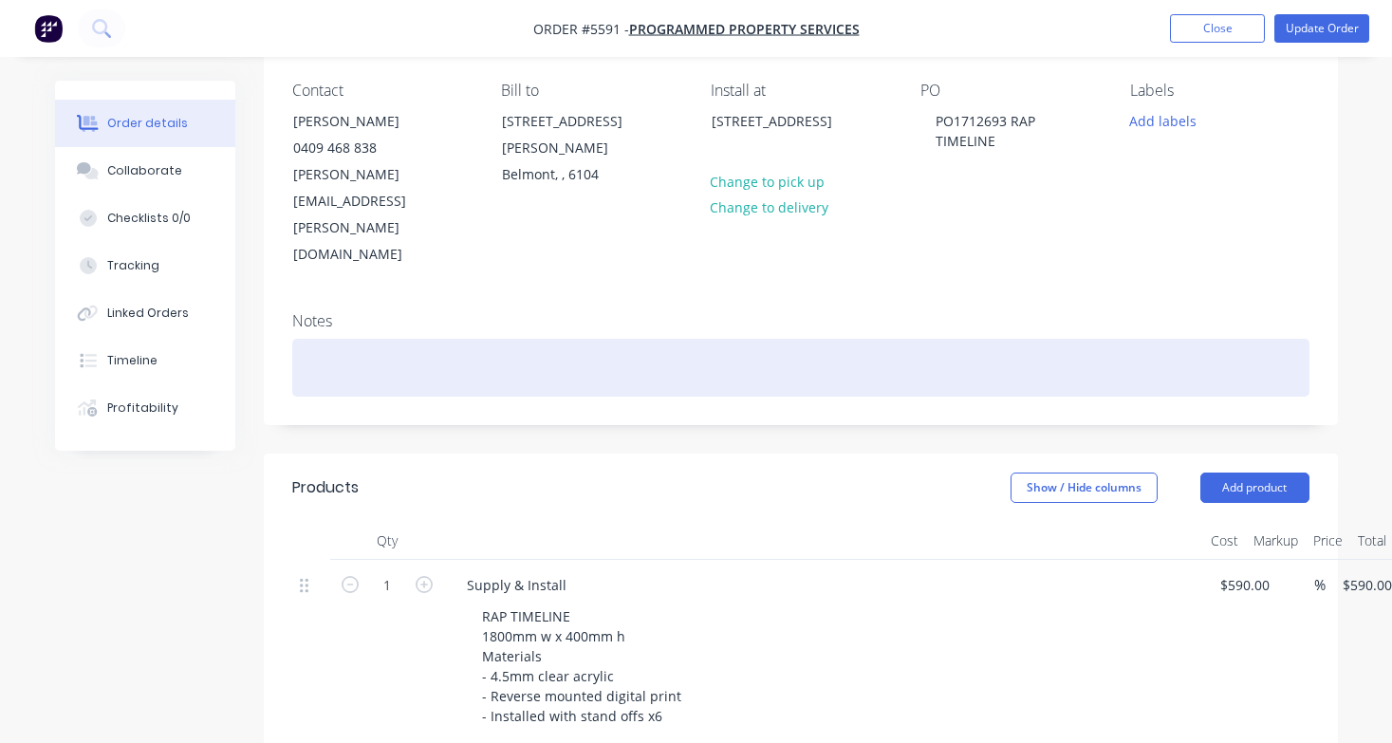
scroll to position [447, 0]
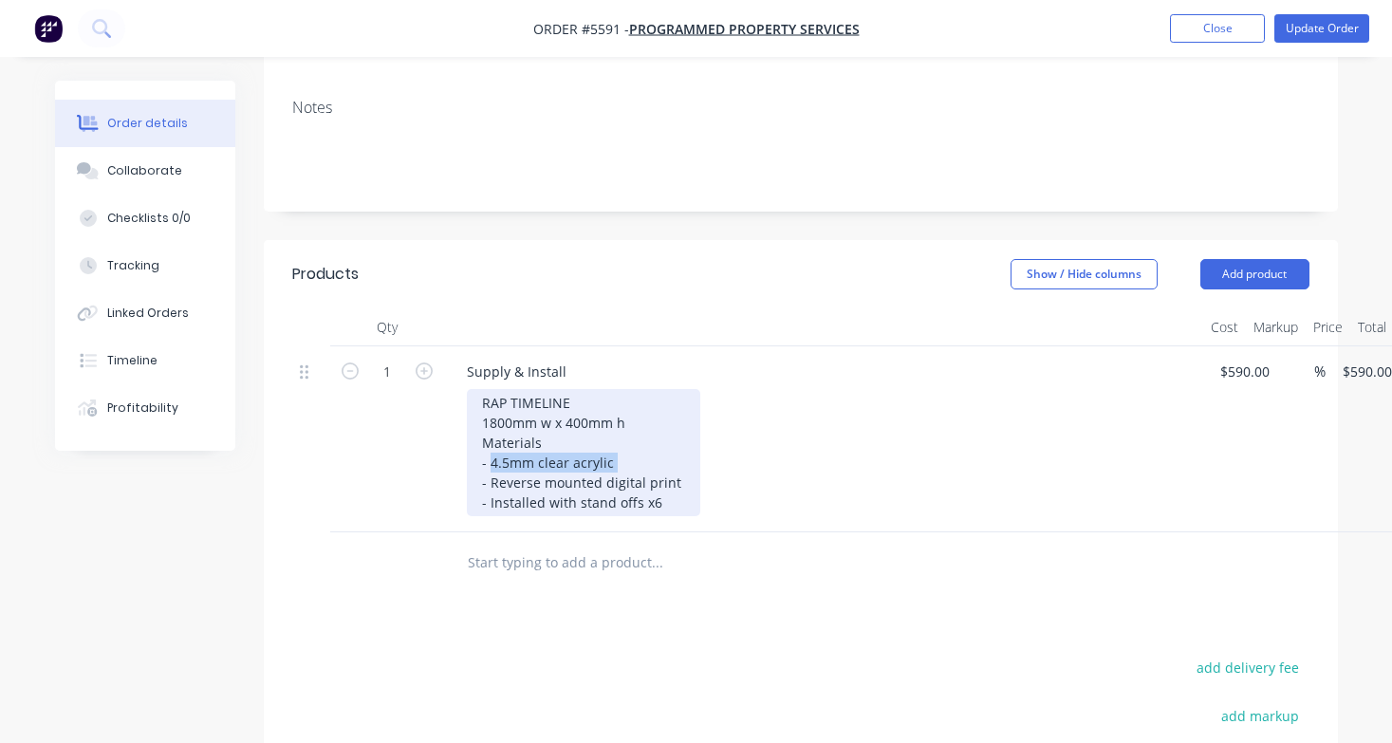
drag, startPoint x: 619, startPoint y: 379, endPoint x: 490, endPoint y: 380, distance: 129.0
click at [490, 389] on div "RAP TIMELINE 1800mm w x 400mm h Materials - 4.5mm clear acrylic - Reverse mount…" at bounding box center [583, 452] width 233 height 127
drag, startPoint x: 677, startPoint y: 400, endPoint x: 490, endPoint y: 398, distance: 186.9
click at [490, 398] on div "RAP TIMELINE 1800mm w x 400mm h Materials - 3mm aluminium composite panel - Rev…" at bounding box center [595, 452] width 257 height 127
click at [620, 396] on div "RAP TIMELINE 1800mm w x 400mm h Materials - 3mm aluminium composite panel - Dig…" at bounding box center [595, 452] width 257 height 127
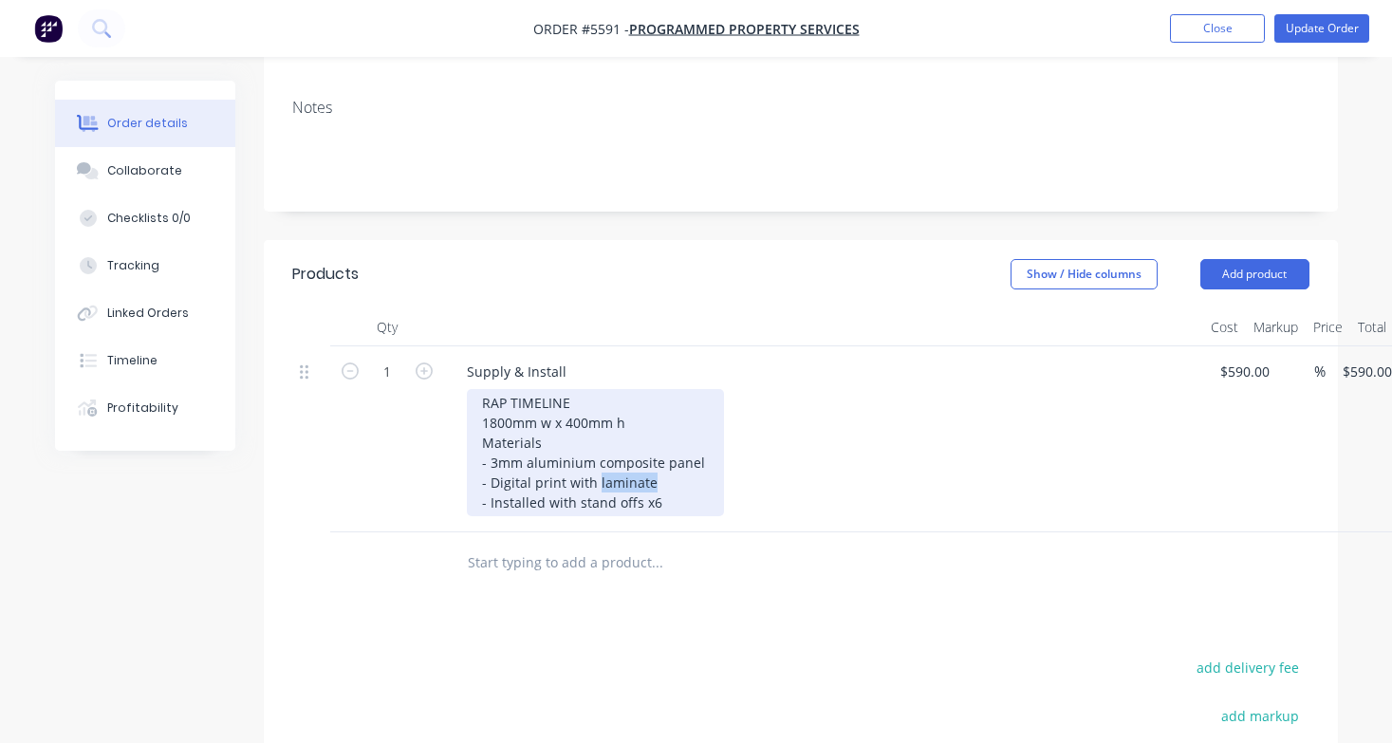
click at [620, 396] on div "RAP TIMELINE 1800mm w x 400mm h Materials - 3mm aluminium composite panel - Dig…" at bounding box center [595, 452] width 257 height 127
click at [695, 407] on div "RAP TIMELINE 1800mm w x 400mm h Materials - 3mm aluminium composite panel - Dig…" at bounding box center [595, 452] width 257 height 127
drag, startPoint x: 674, startPoint y: 429, endPoint x: 544, endPoint y: 429, distance: 130.0
click at [544, 429] on div "RAP TIMELINE 1800mm w x 400mm h Materials - 3mm aluminium composite panel - Dig…" at bounding box center [595, 452] width 257 height 127
click at [655, 412] on div "RAP TIMELINE 1800mm w x 400mm h Materials - 3mm aluminium composite panel - Dig…" at bounding box center [595, 452] width 257 height 127
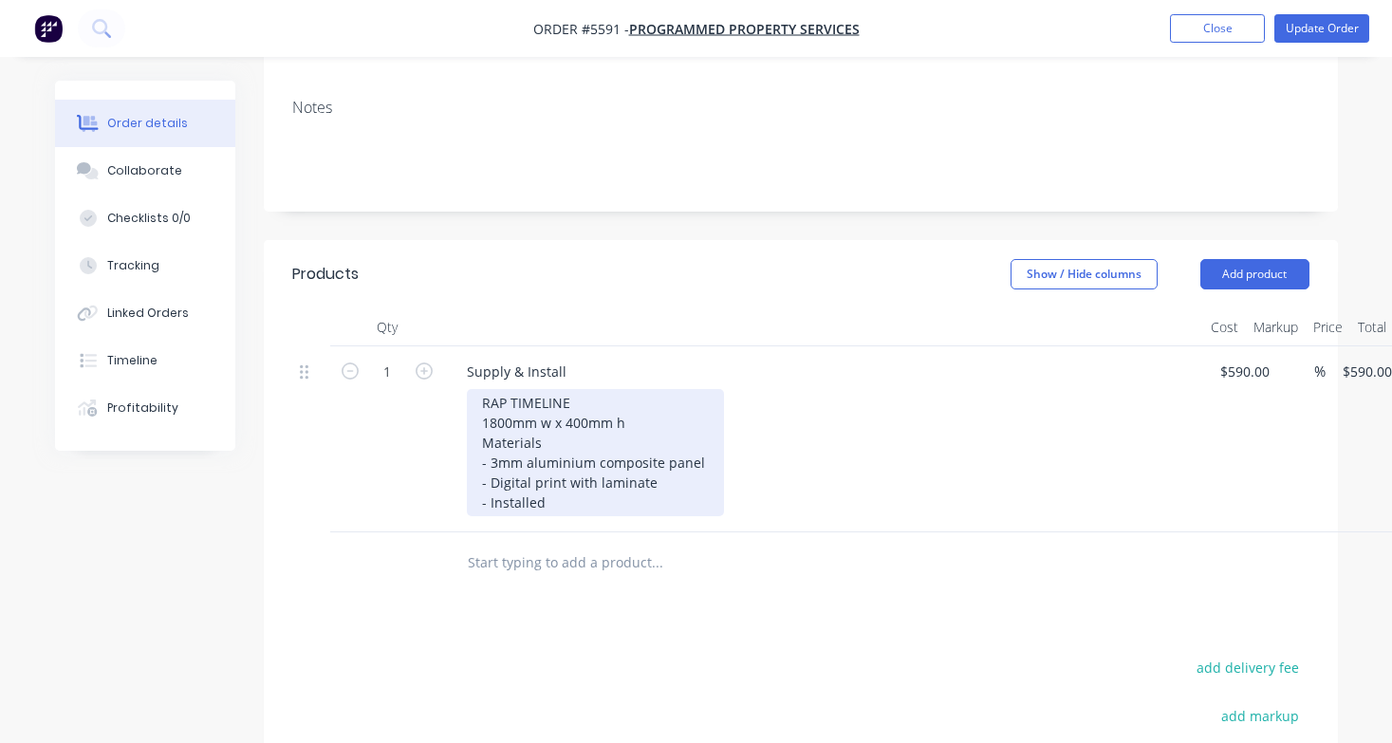
click at [668, 396] on div "RAP TIMELINE 1800mm w x 400mm h Materials - 3mm aluminium composite panel - Dig…" at bounding box center [595, 452] width 257 height 127
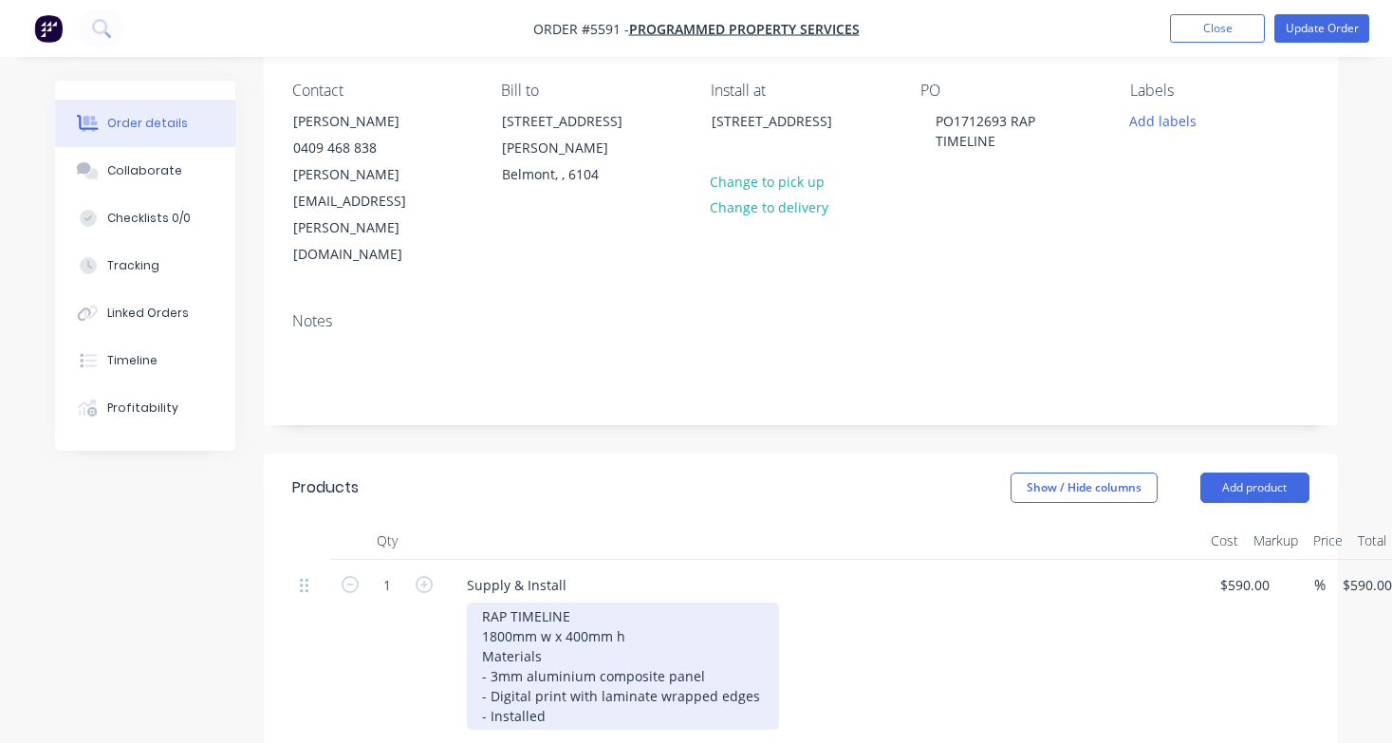
scroll to position [230, 0]
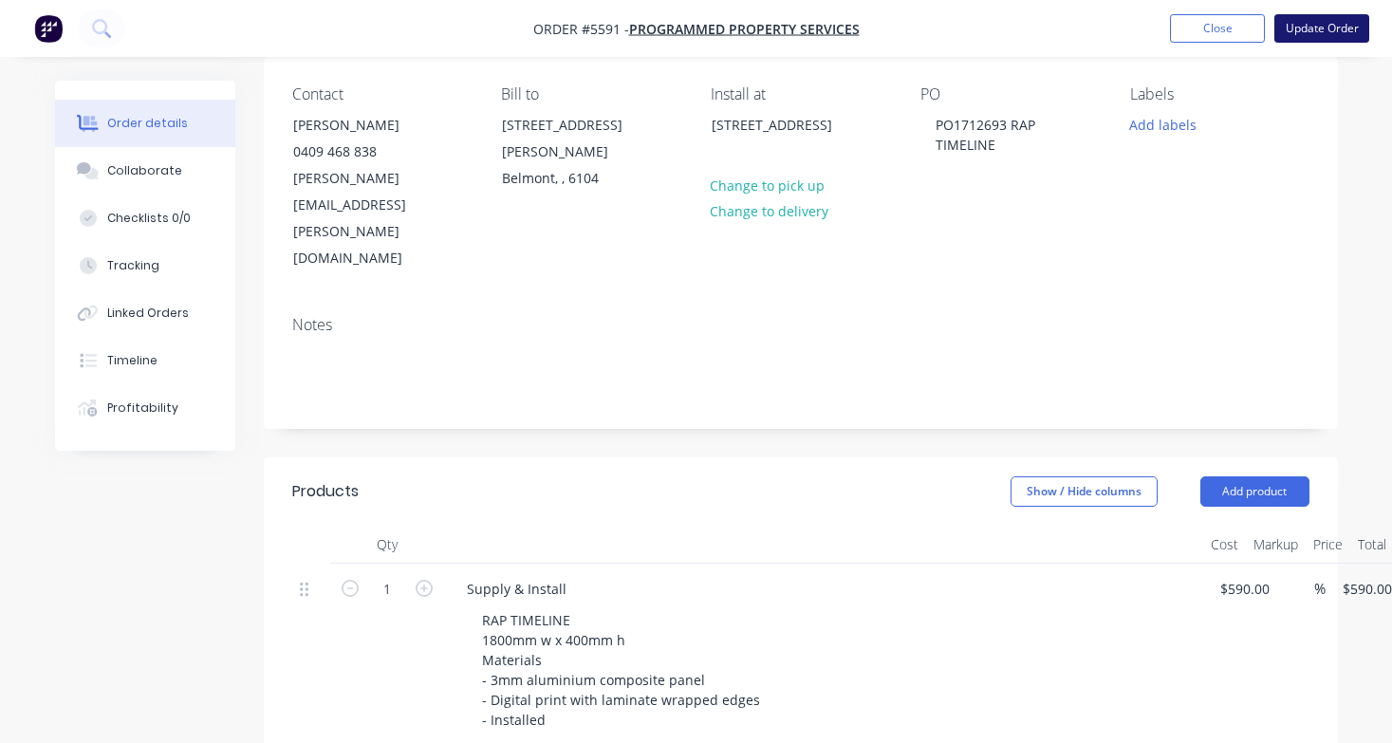
click at [1337, 29] on button "Update Order" at bounding box center [1321, 28] width 95 height 28
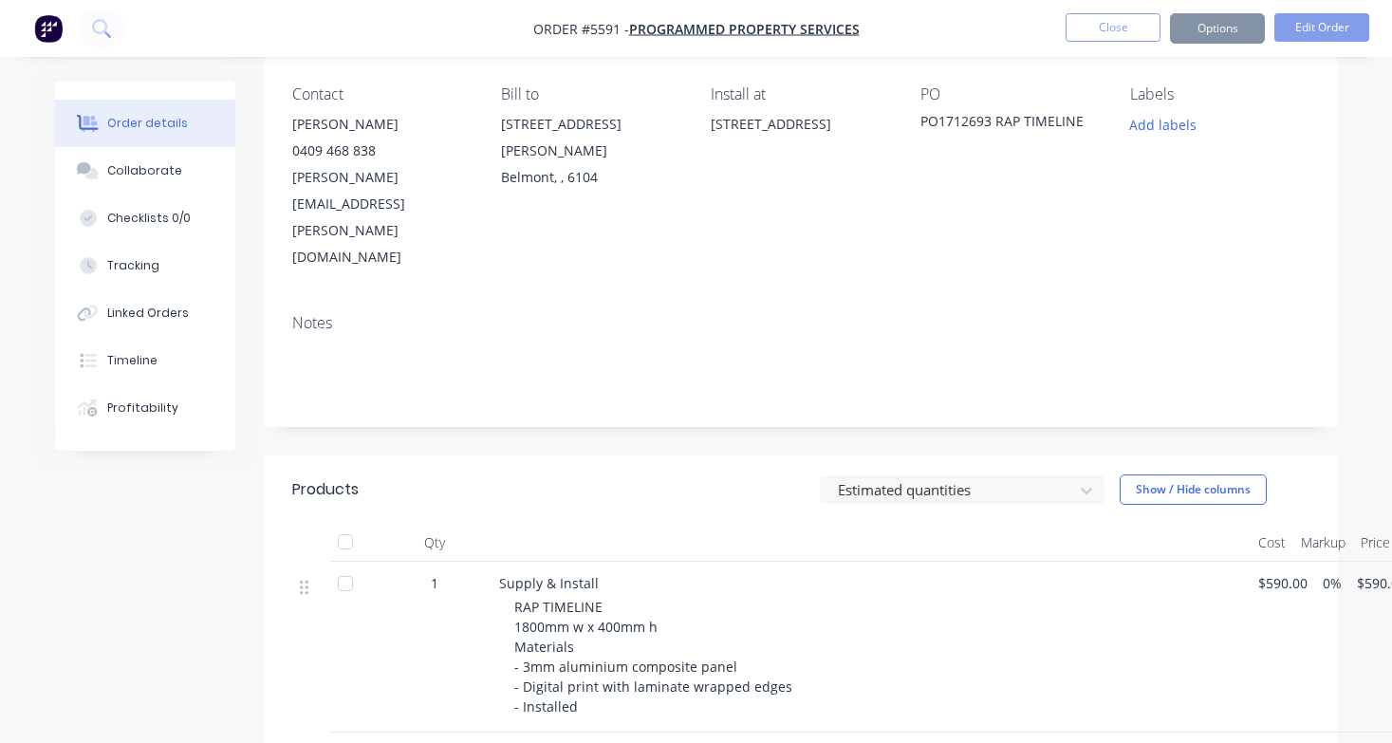
scroll to position [0, 0]
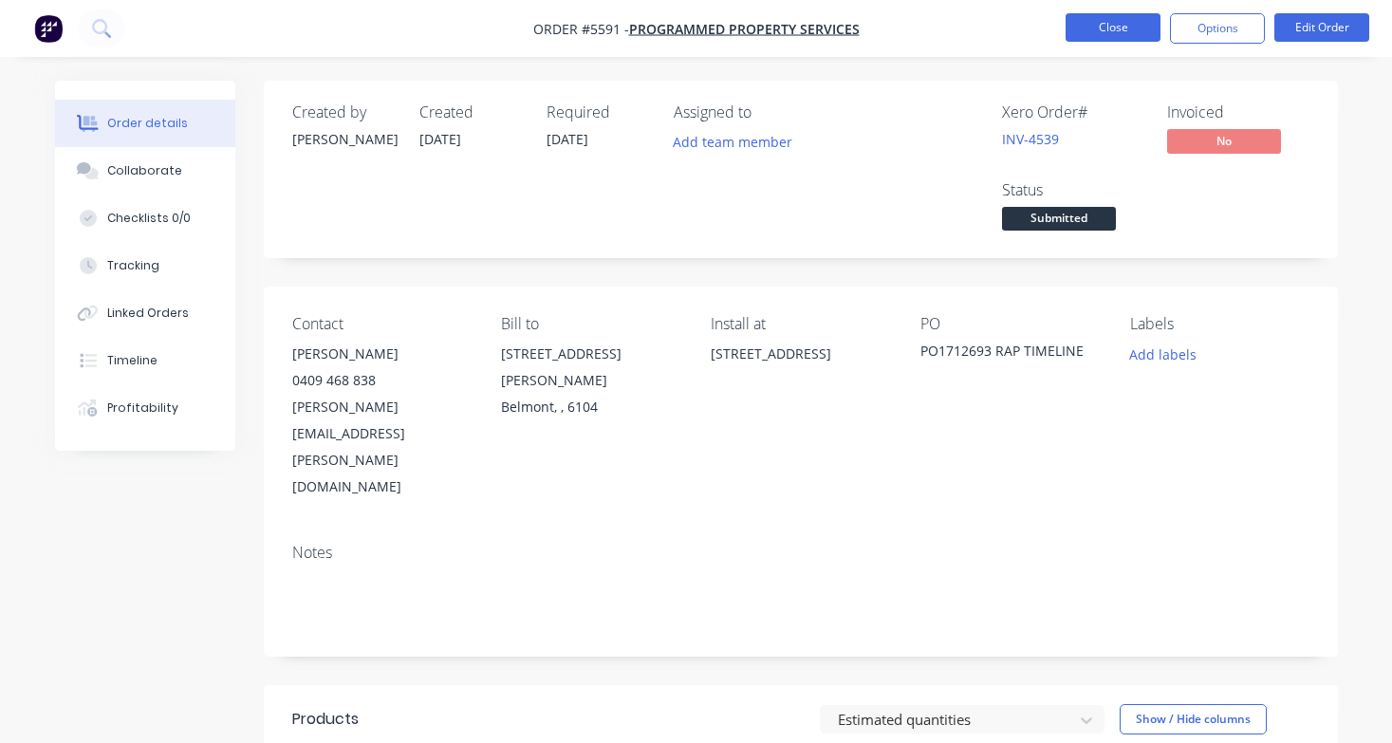
click at [1113, 32] on button "Close" at bounding box center [1112, 27] width 95 height 28
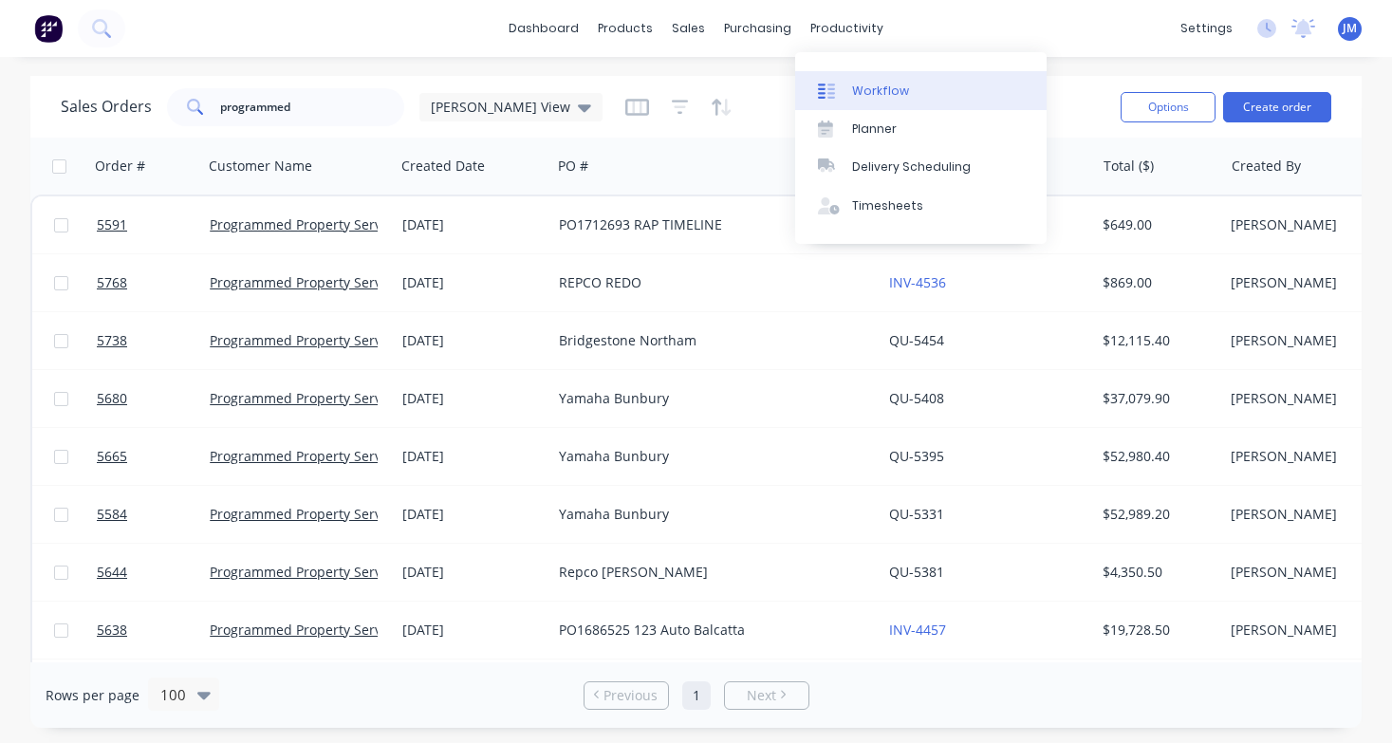
click at [908, 101] on link "Workflow" at bounding box center [920, 90] width 251 height 38
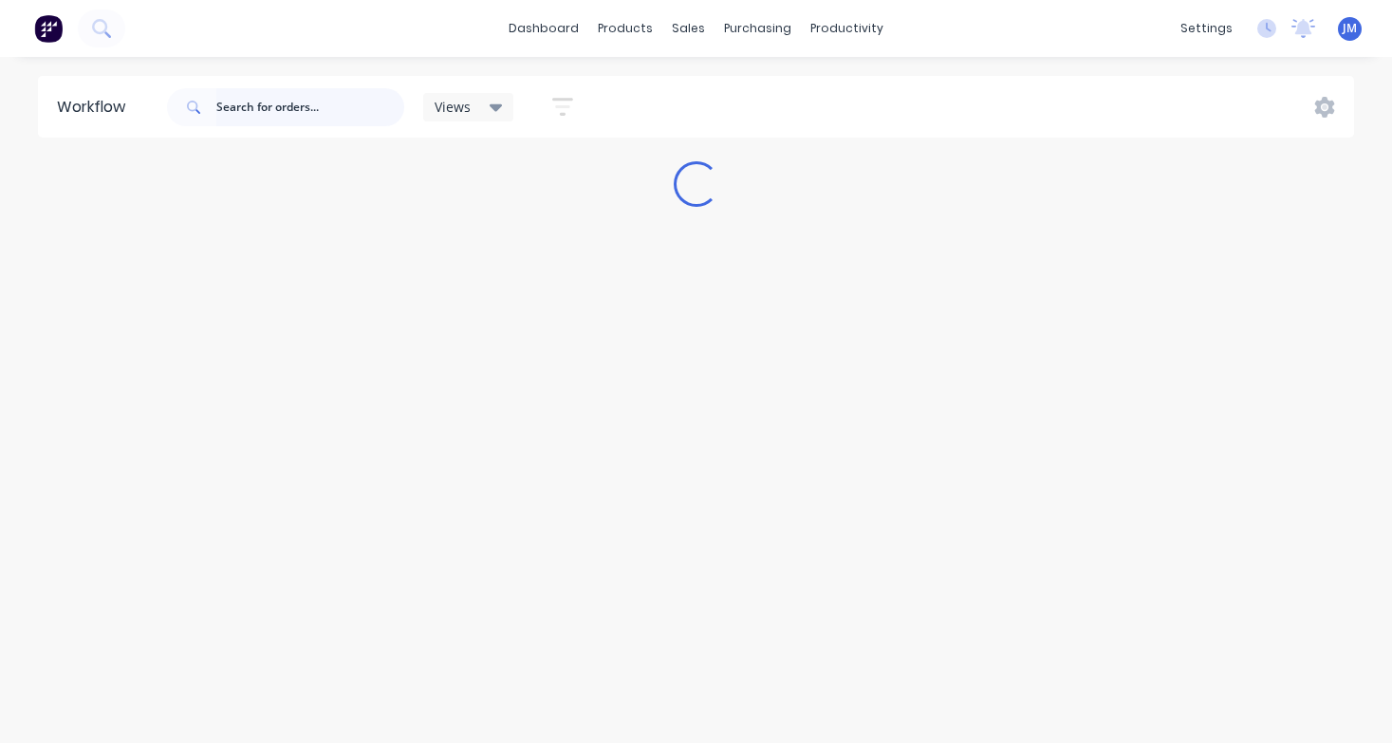
click at [354, 107] on input "text" at bounding box center [310, 107] width 188 height 38
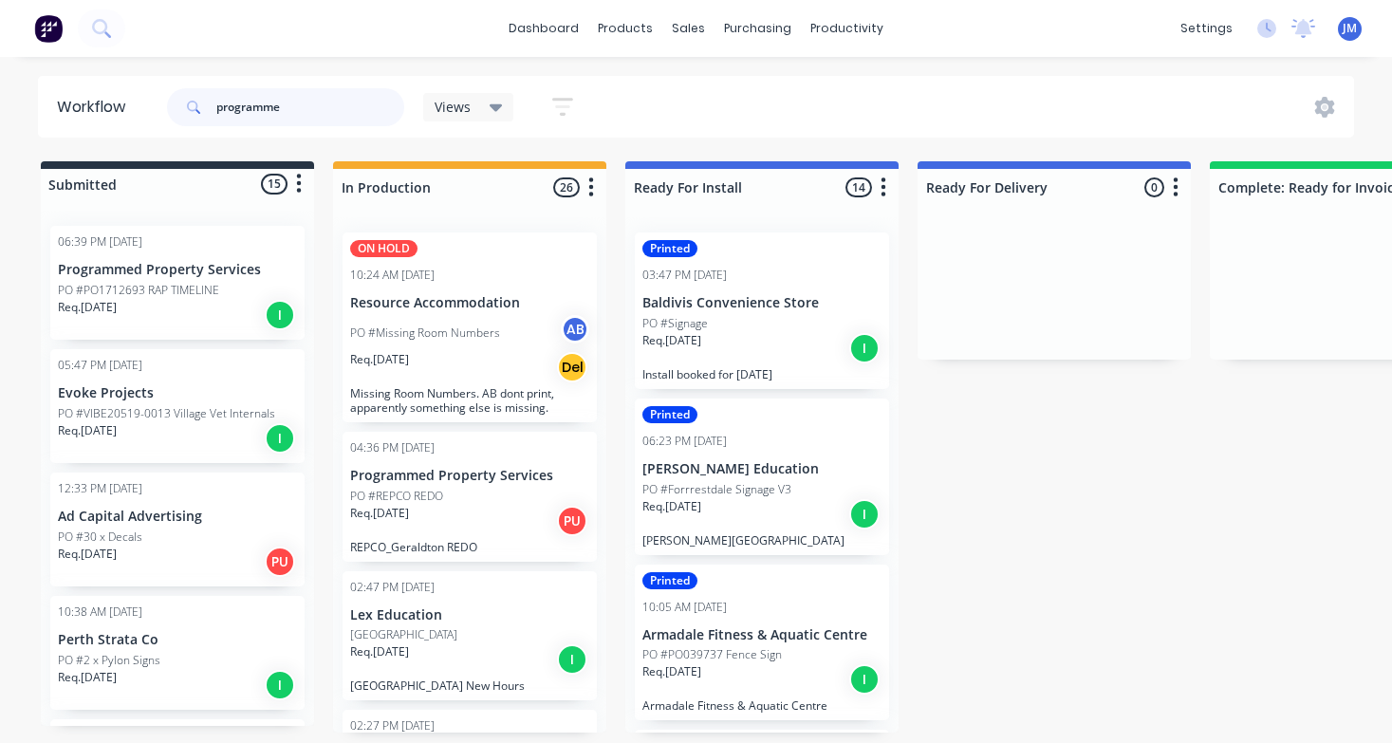
type input "programmed"
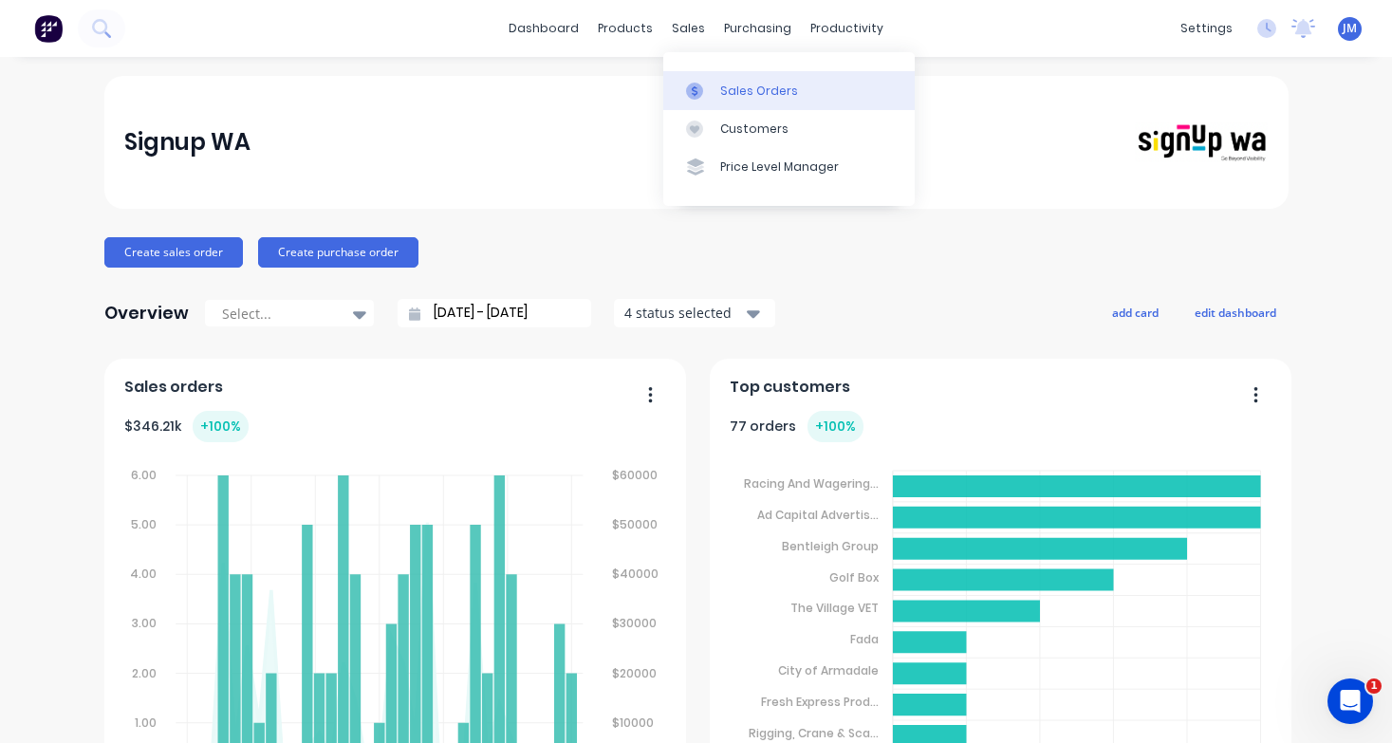
click at [732, 85] on div "Sales Orders" at bounding box center [759, 91] width 78 height 17
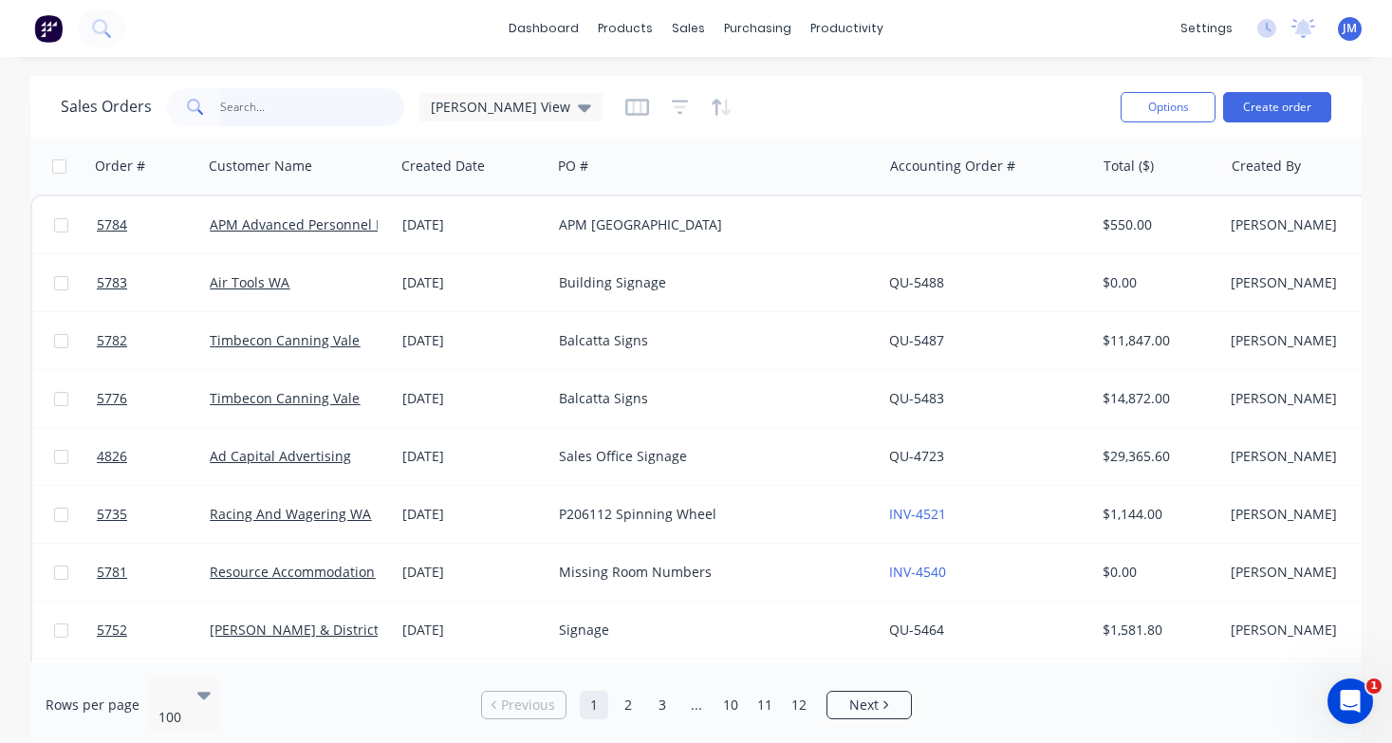
click at [264, 101] on input "text" at bounding box center [312, 107] width 185 height 38
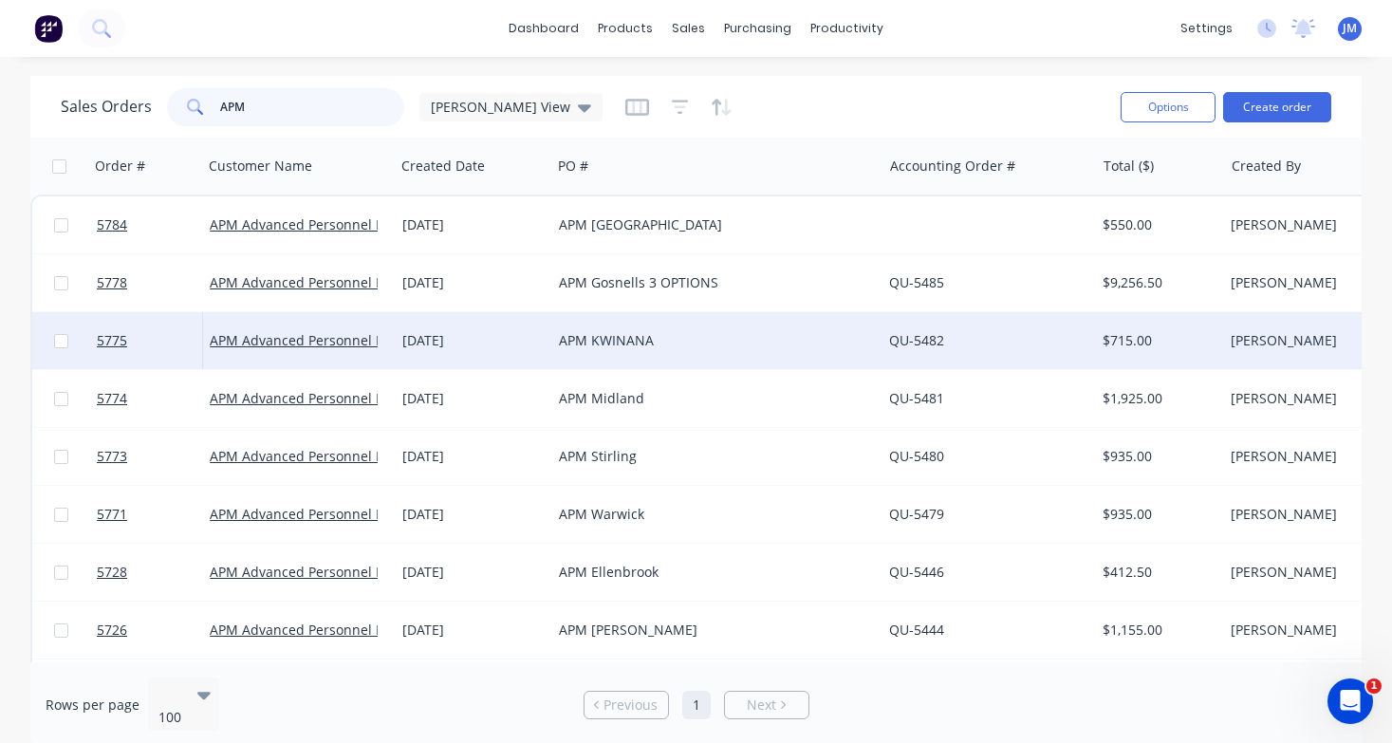
type input "APM"
click at [517, 341] on div "[DATE]" at bounding box center [472, 340] width 141 height 19
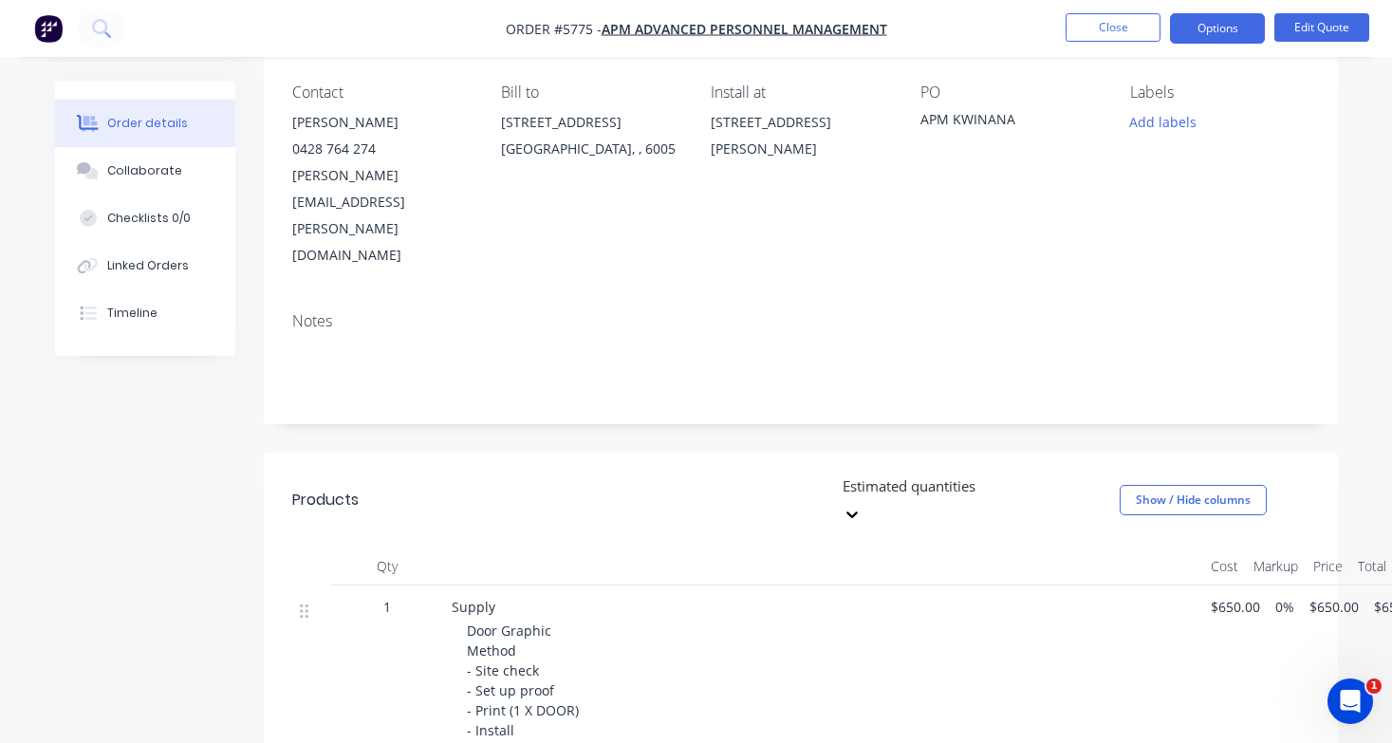
scroll to position [324, 0]
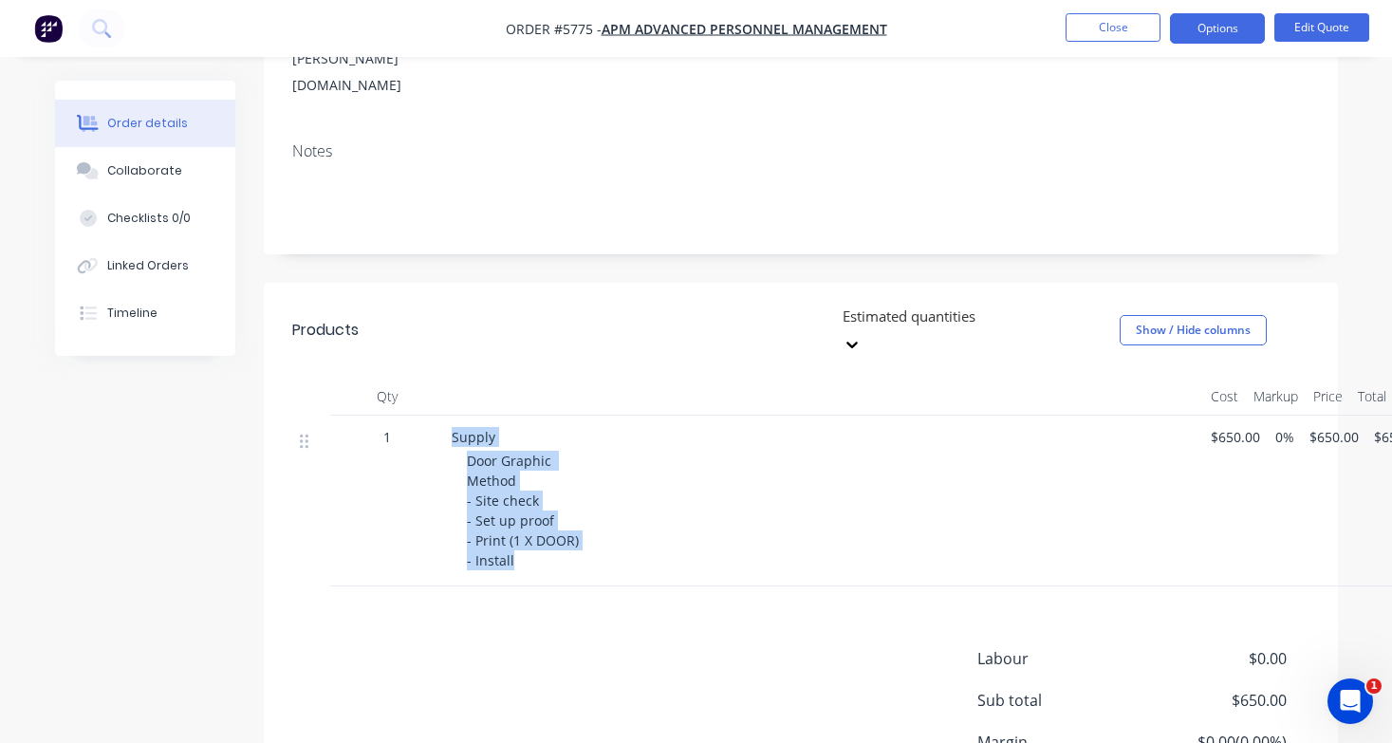
drag, startPoint x: 451, startPoint y: 328, endPoint x: 618, endPoint y: 452, distance: 208.9
click at [618, 452] on div "Supply Door Graphic Method - Site check - Set up proof - Print (1 X DOOR) - Ins…" at bounding box center [823, 500] width 759 height 171
copy div "Supply Door Graphic Method - Site check - Set up proof - Print (1 X DOOR) - Ins…"
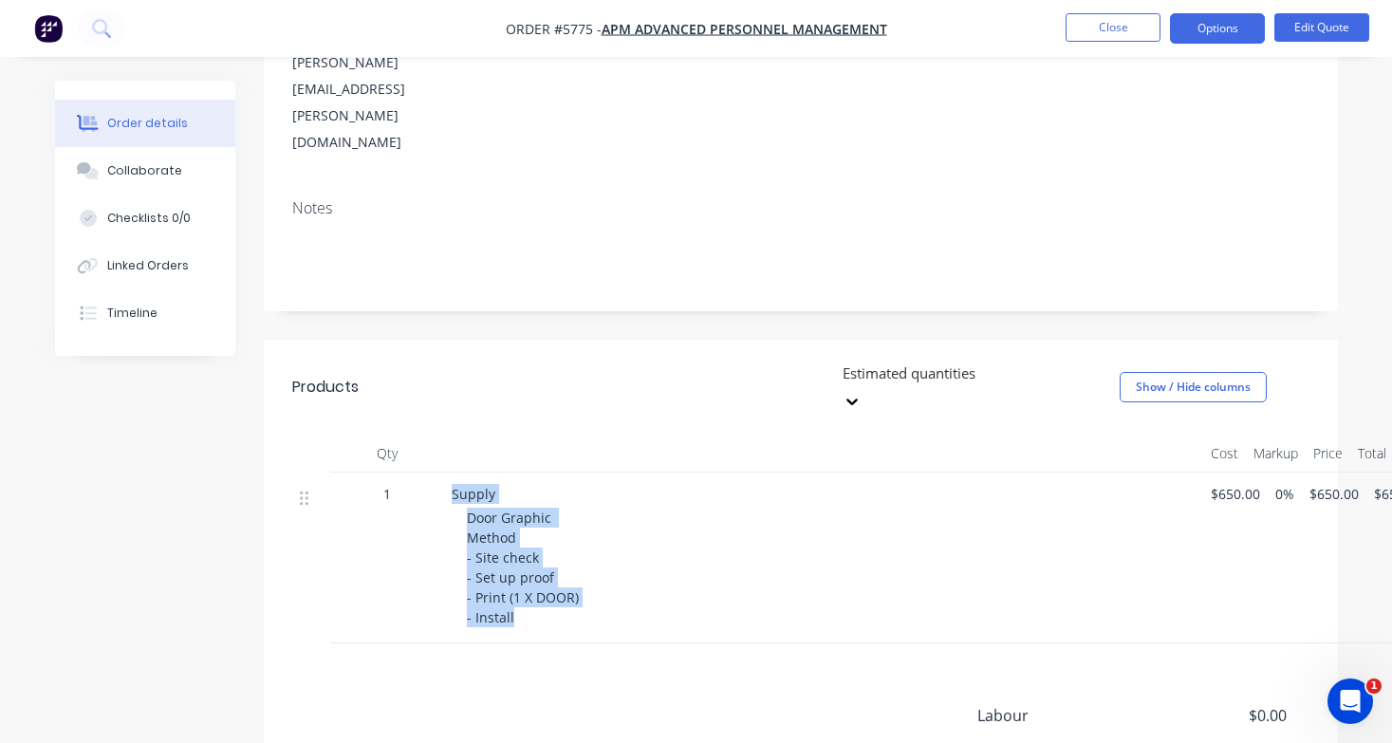
scroll to position [192, 0]
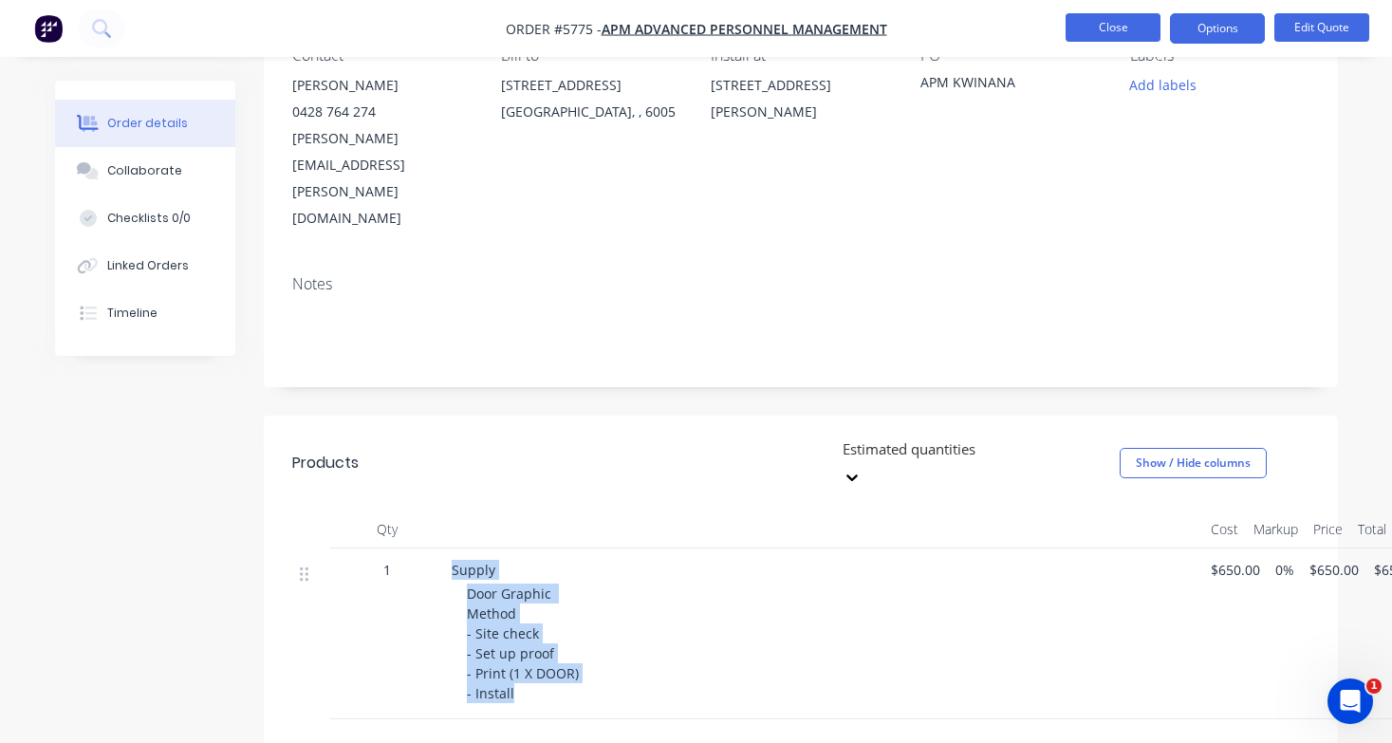
click at [1128, 22] on button "Close" at bounding box center [1112, 27] width 95 height 28
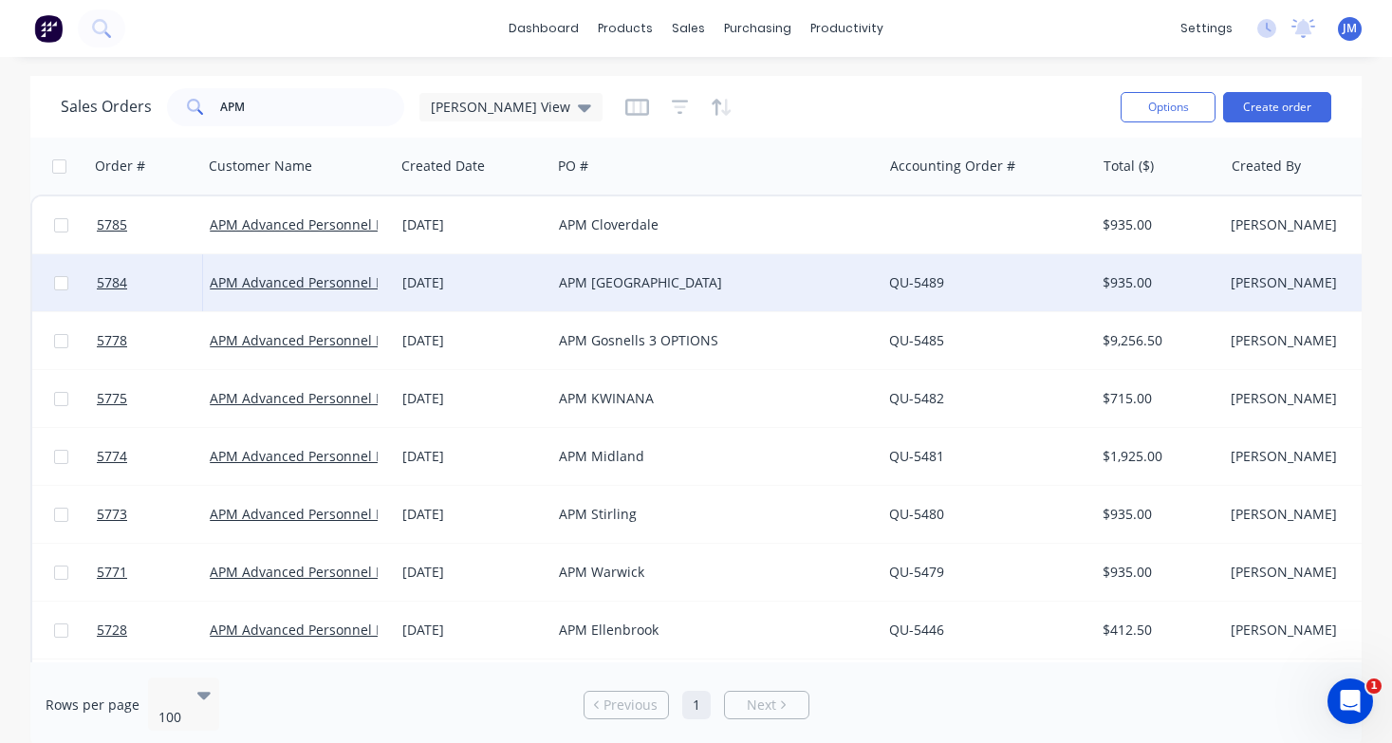
scroll to position [32, 0]
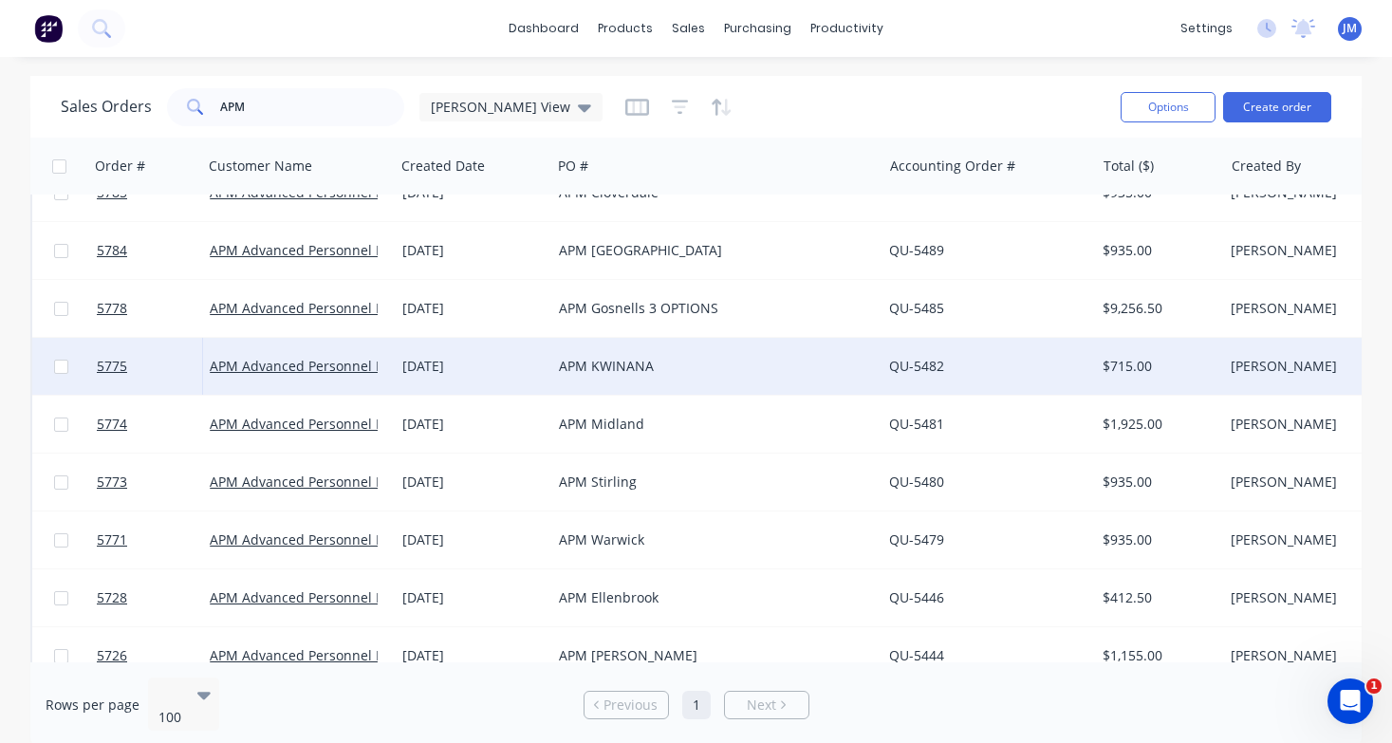
click at [534, 359] on div "[DATE]" at bounding box center [472, 366] width 141 height 19
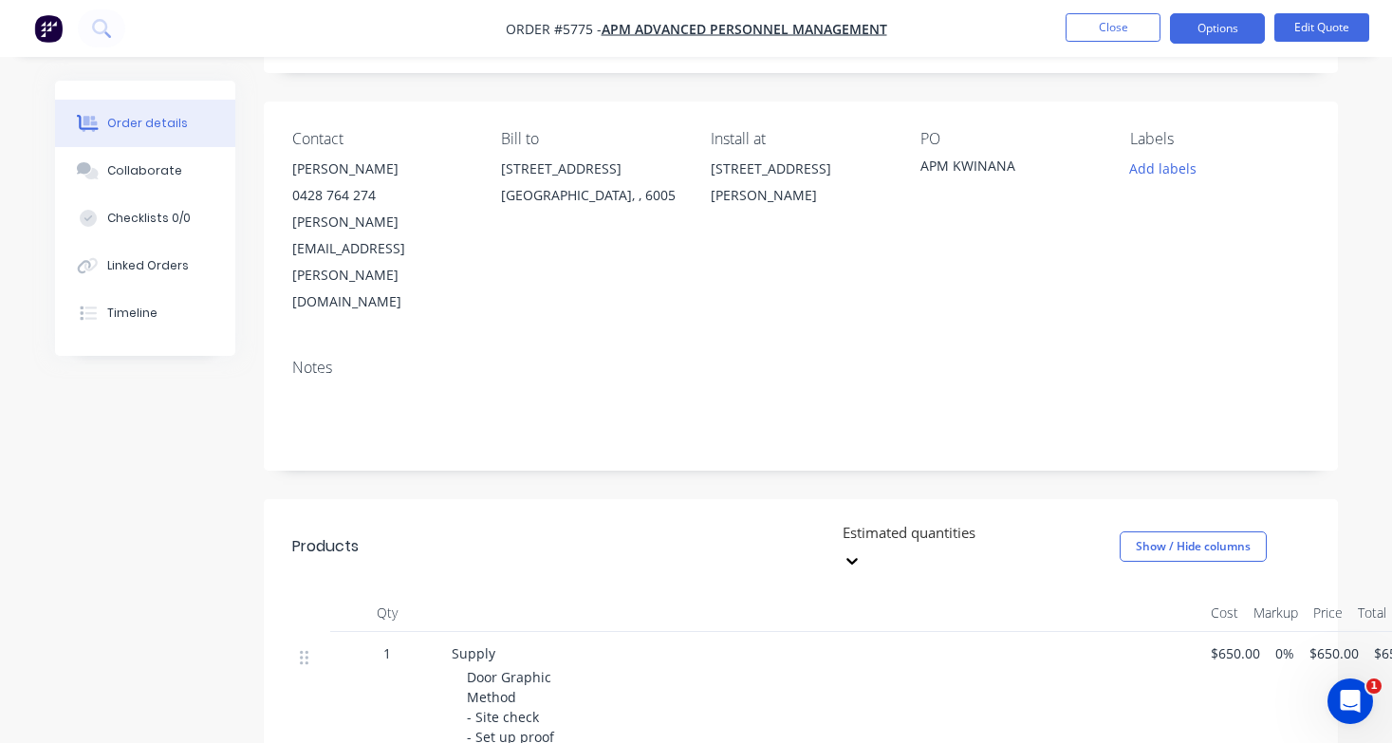
scroll to position [140, 0]
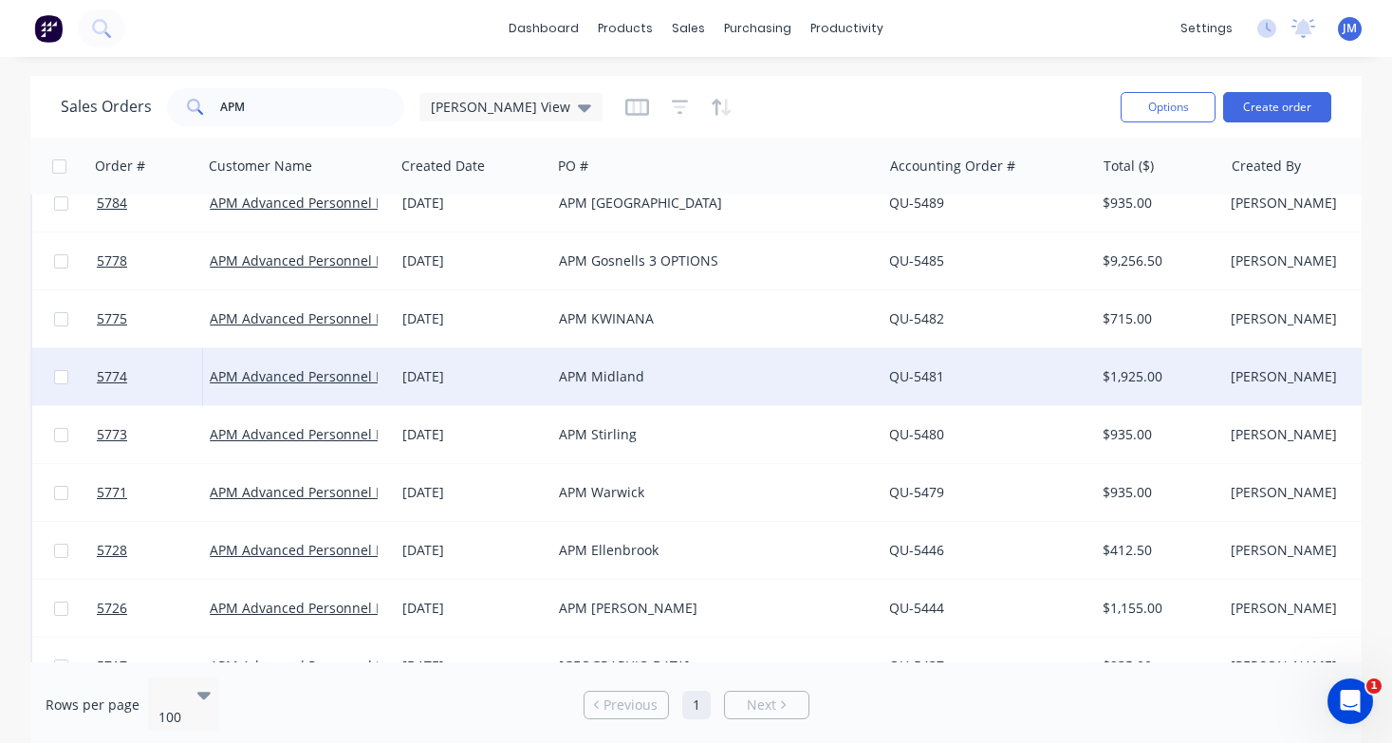
scroll to position [93, 0]
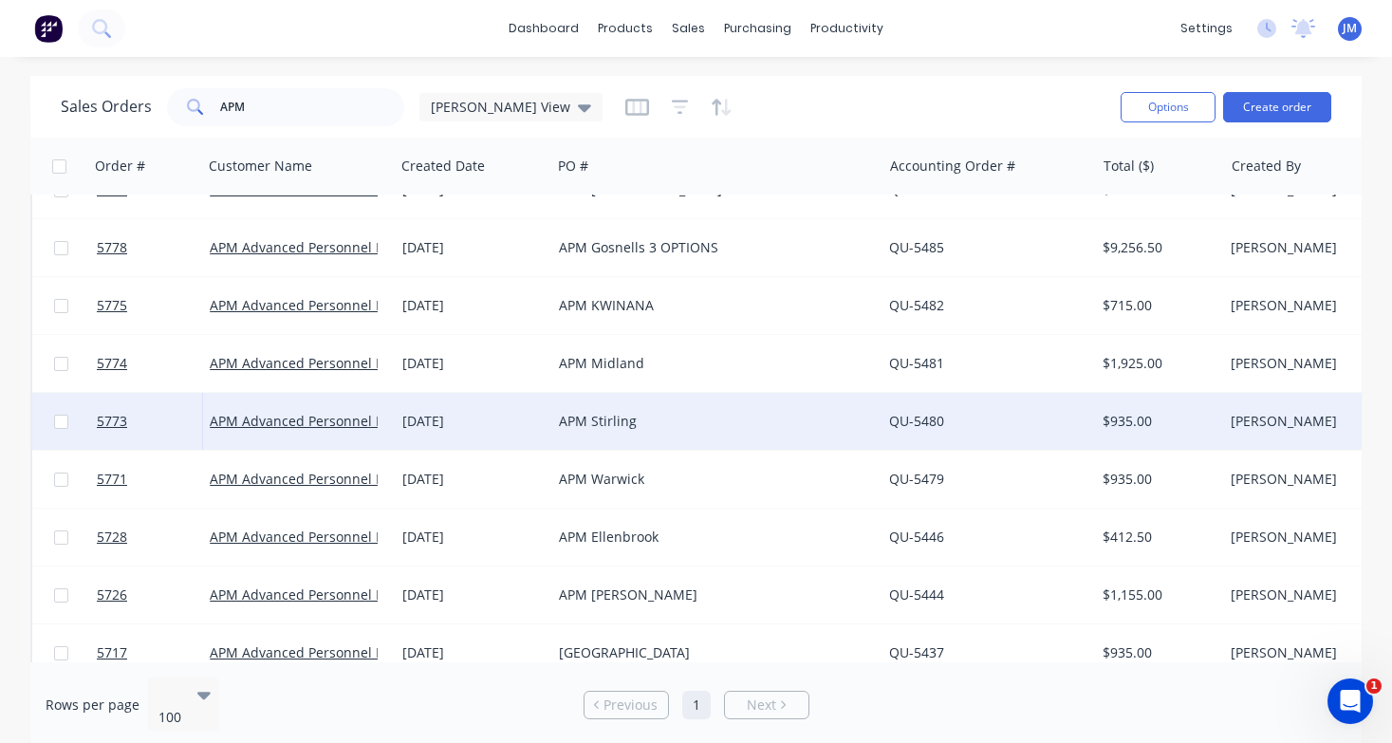
click at [624, 415] on div "APM Stirling" at bounding box center [709, 421] width 300 height 19
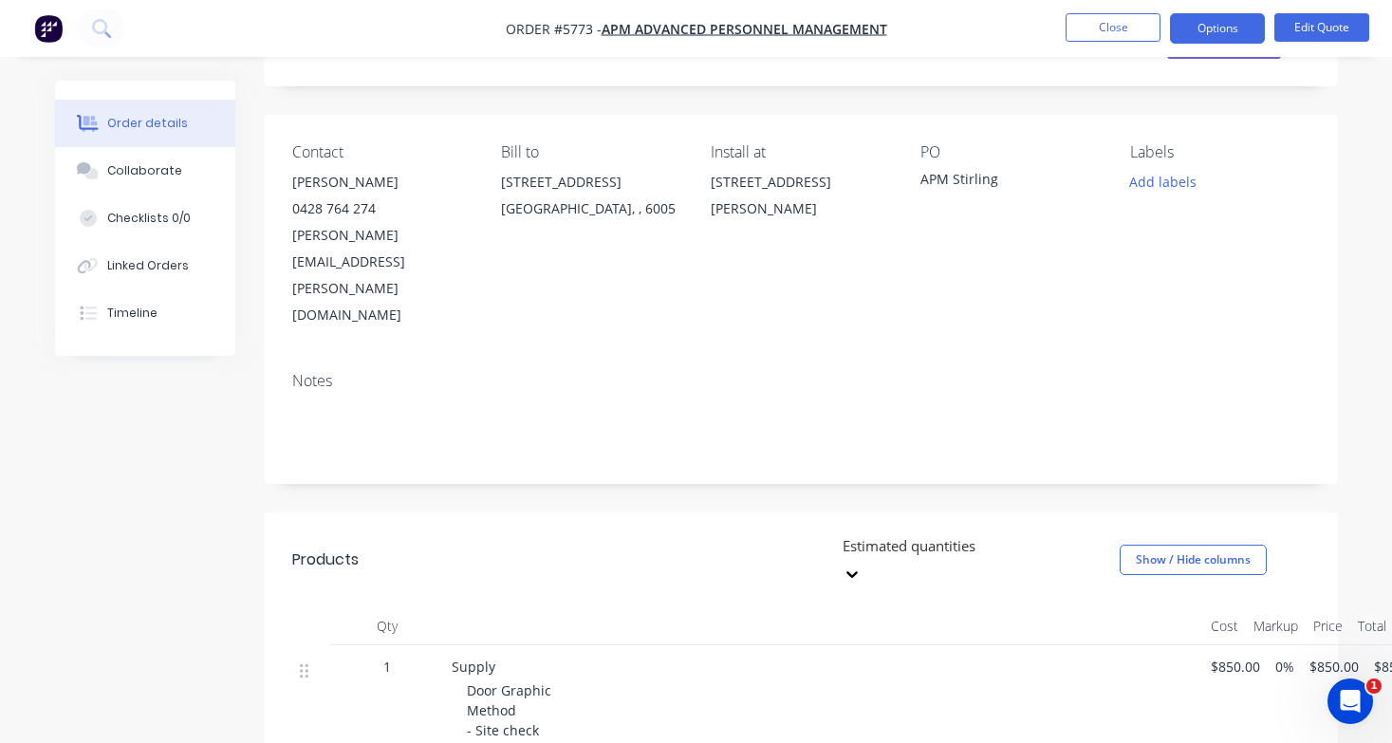
scroll to position [97, 1]
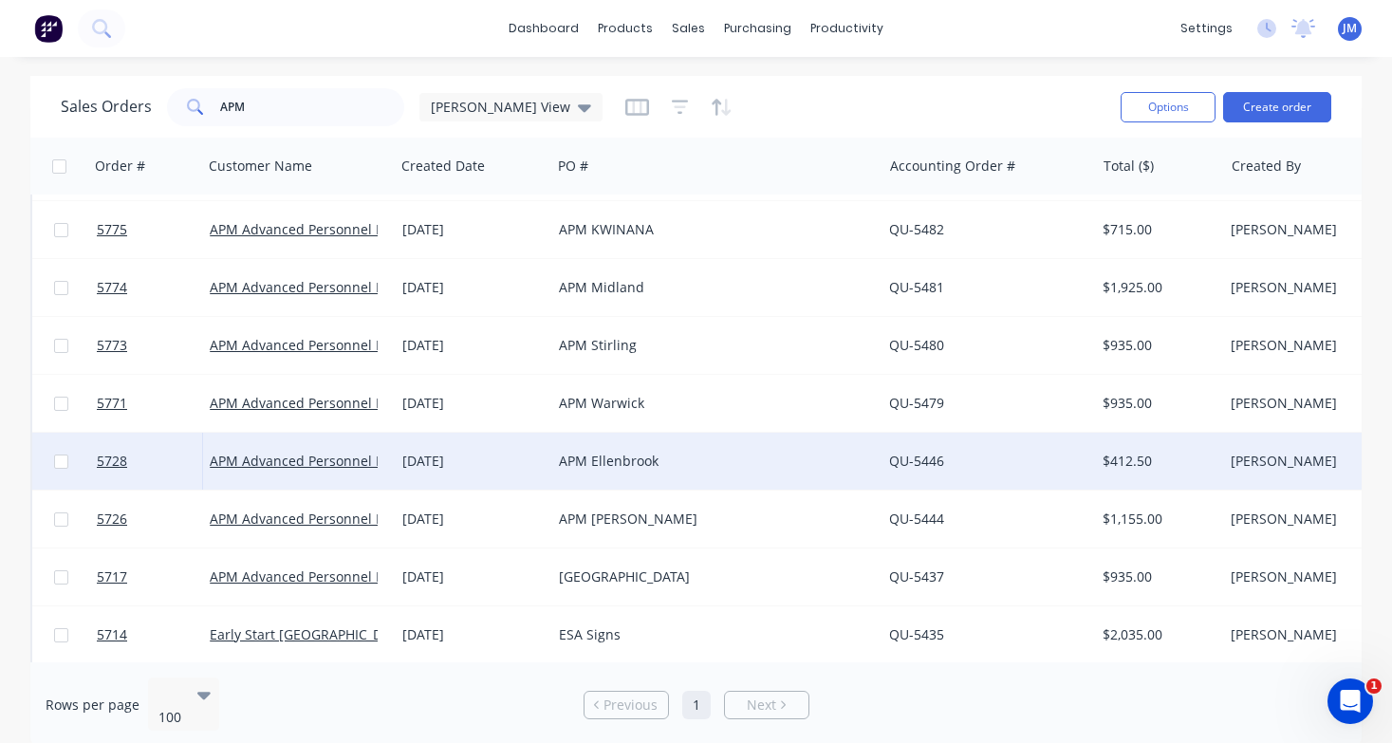
scroll to position [187, 0]
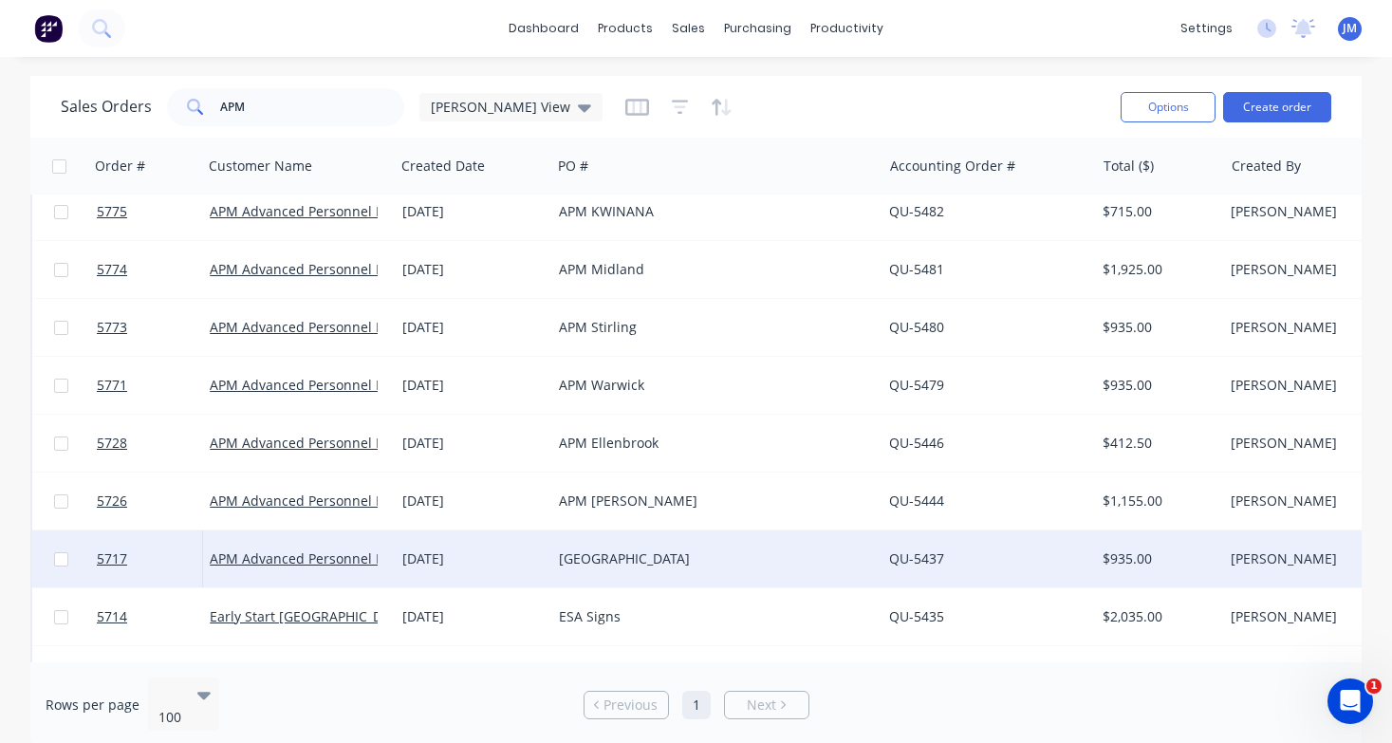
click at [700, 564] on div "APM Vic Park" at bounding box center [709, 558] width 300 height 19
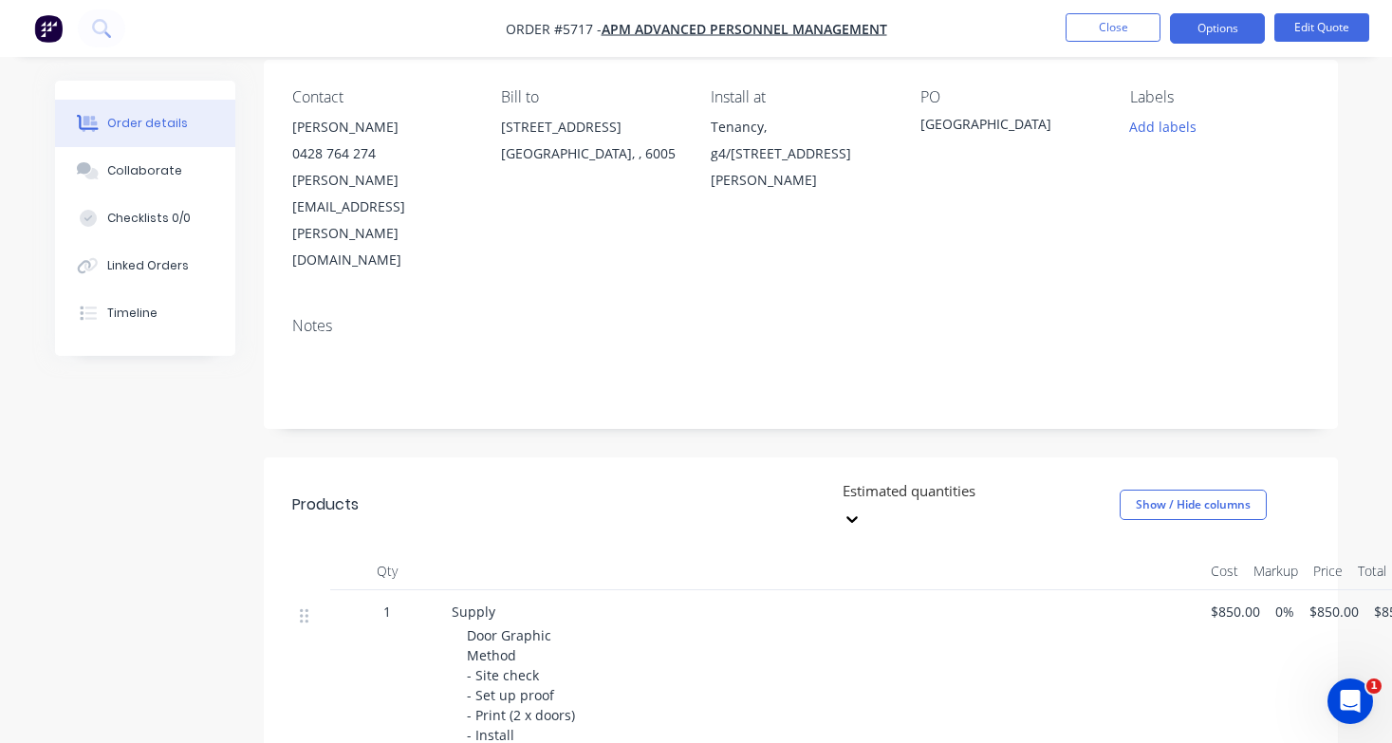
scroll to position [152, 0]
